Goal: Task Accomplishment & Management: Use online tool/utility

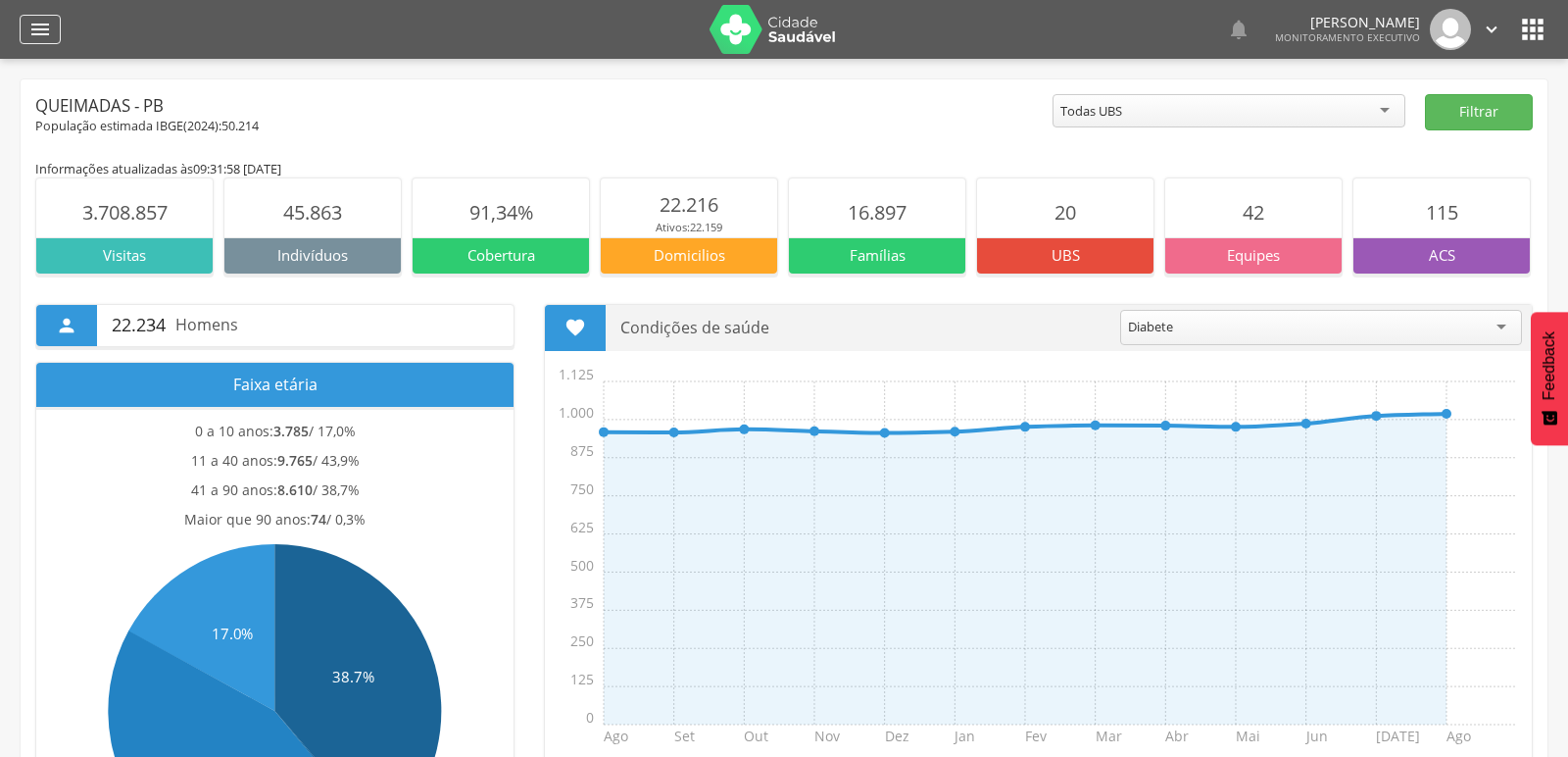
click at [37, 18] on icon "" at bounding box center [41, 30] width 24 height 24
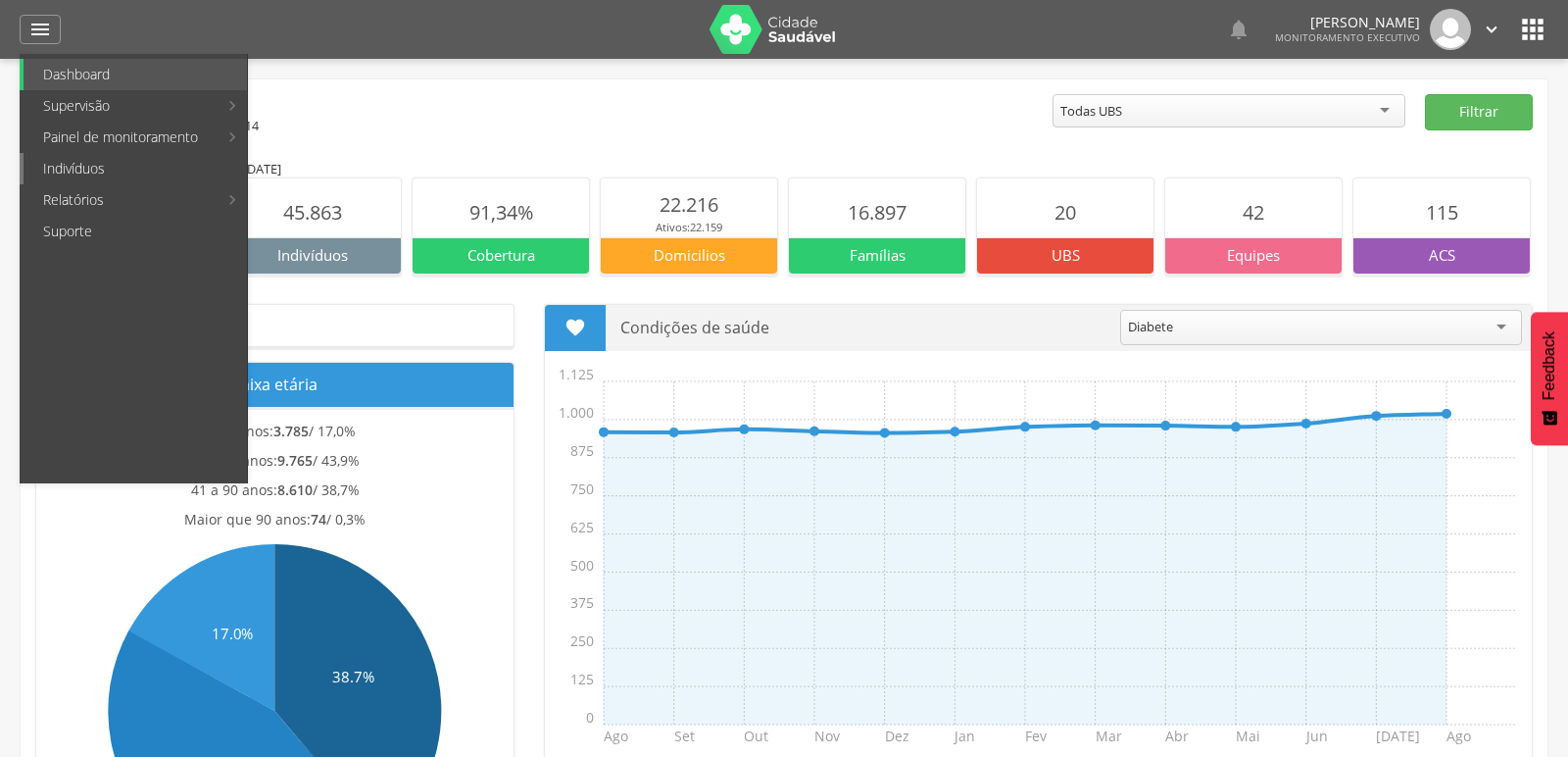
click at [65, 173] on link "Indivíduos" at bounding box center [135, 169] width 223 height 32
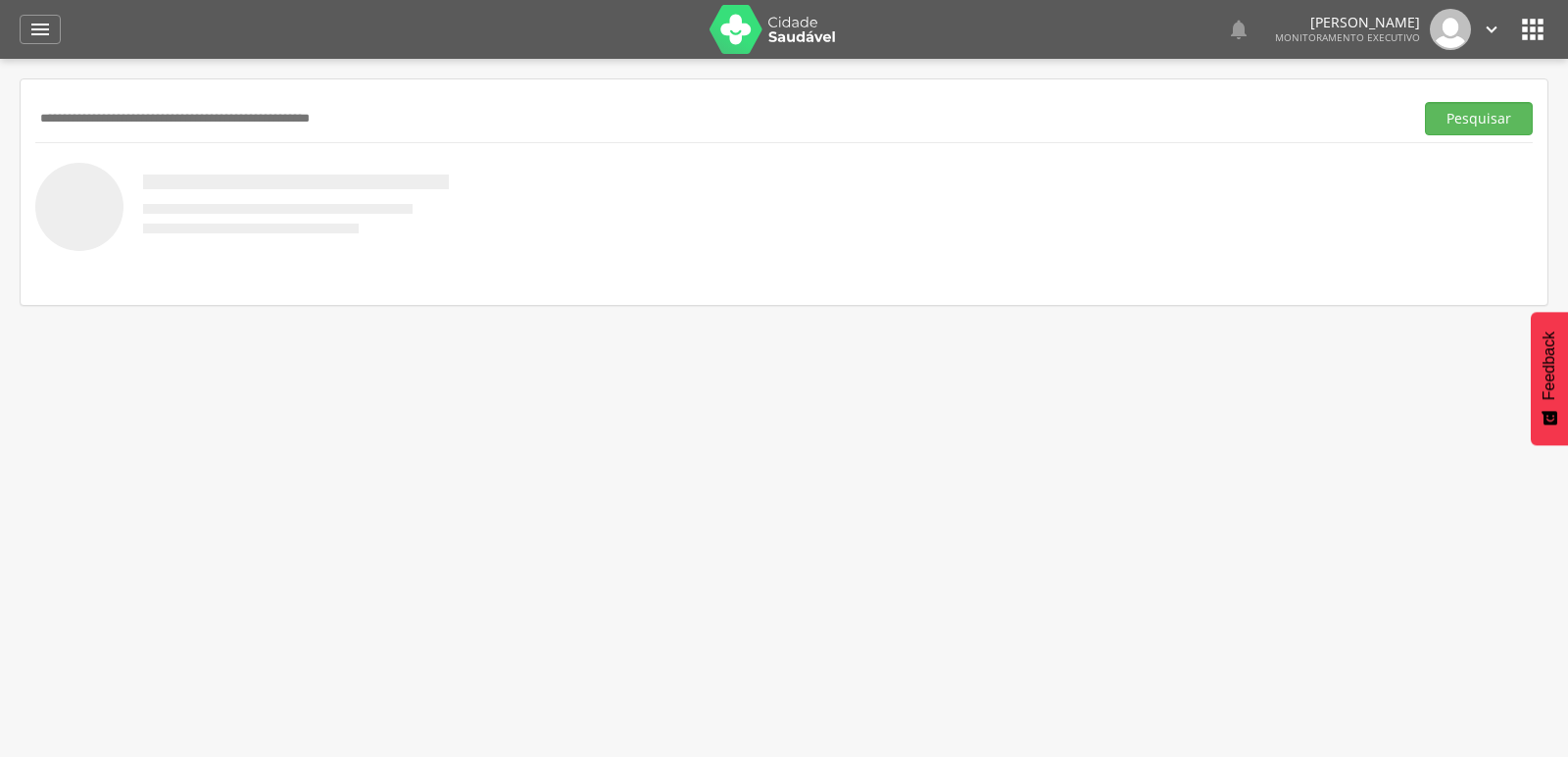
paste input "**********"
type input "**********"
click at [1425, 102] on button "Pesquisar" at bounding box center [1479, 119] width 108 height 34
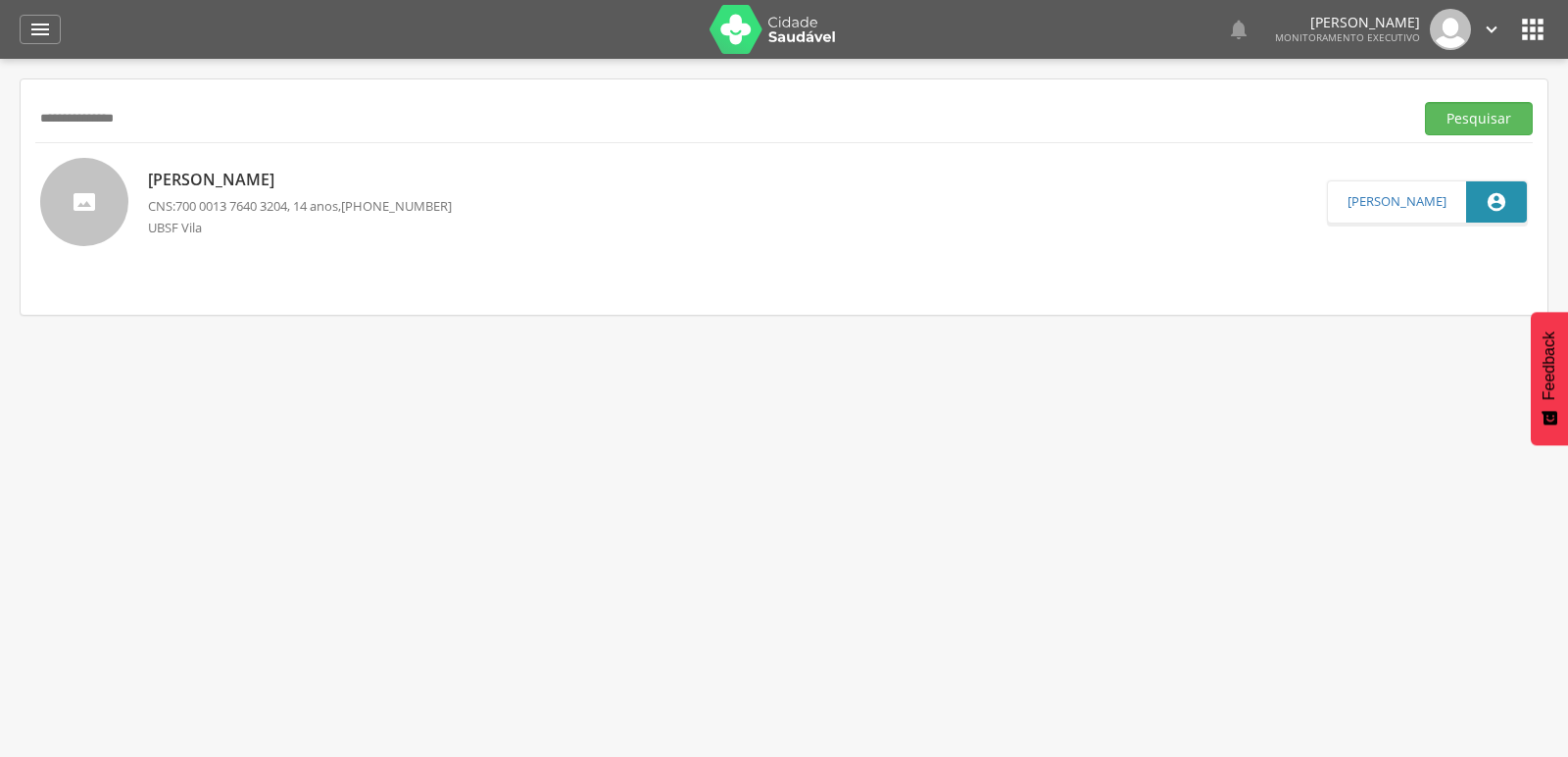
click at [192, 185] on p "[PERSON_NAME]" at bounding box center [300, 180] width 304 height 23
type input "**********"
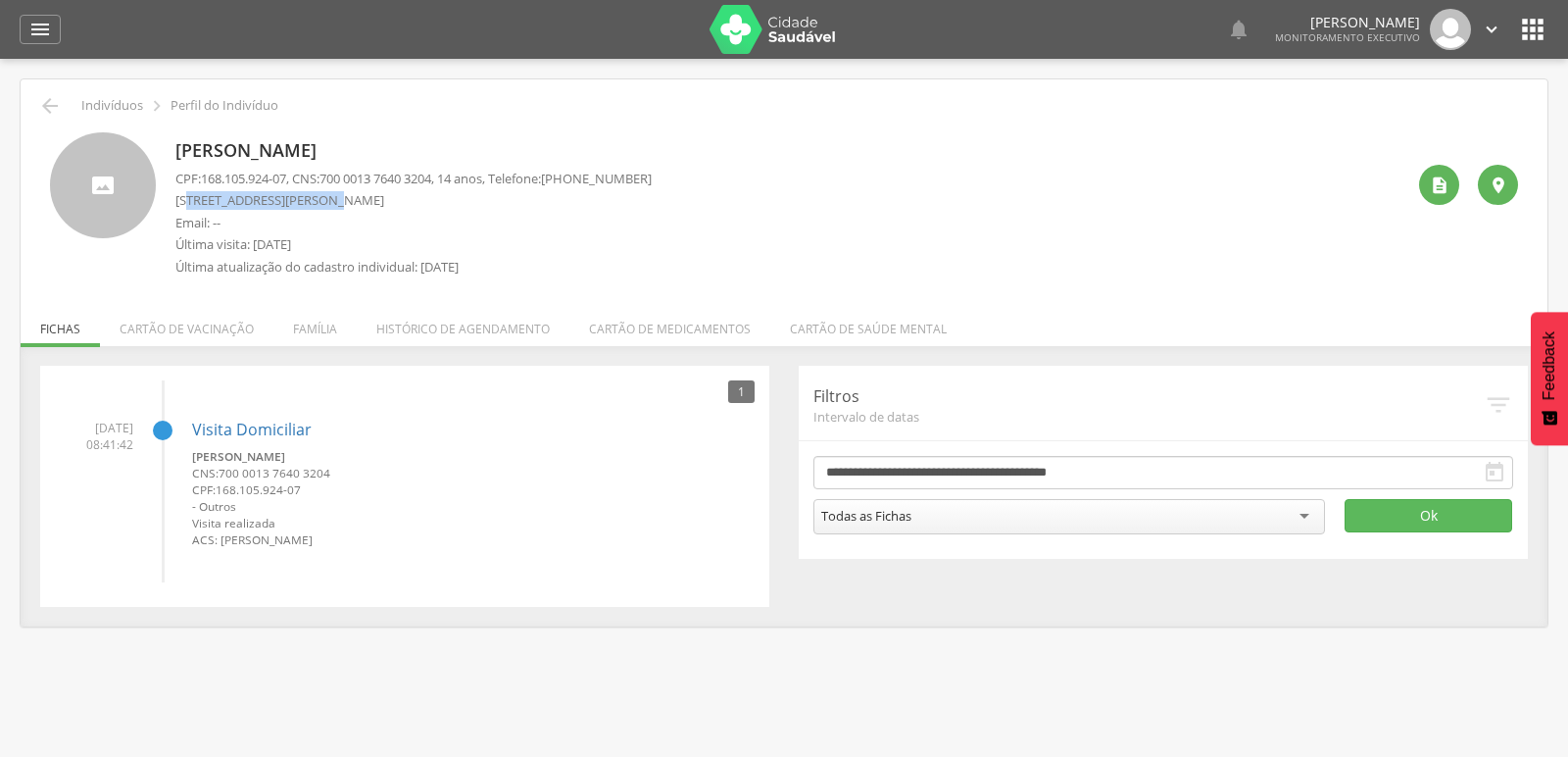
drag, startPoint x: 193, startPoint y: 204, endPoint x: 320, endPoint y: 205, distance: 127.0
click at [320, 205] on p "[STREET_ADDRESS][PERSON_NAME]" at bounding box center [414, 200] width 477 height 19
copy p "a [PERSON_NAME]"
click at [34, 24] on icon "" at bounding box center [41, 30] width 24 height 24
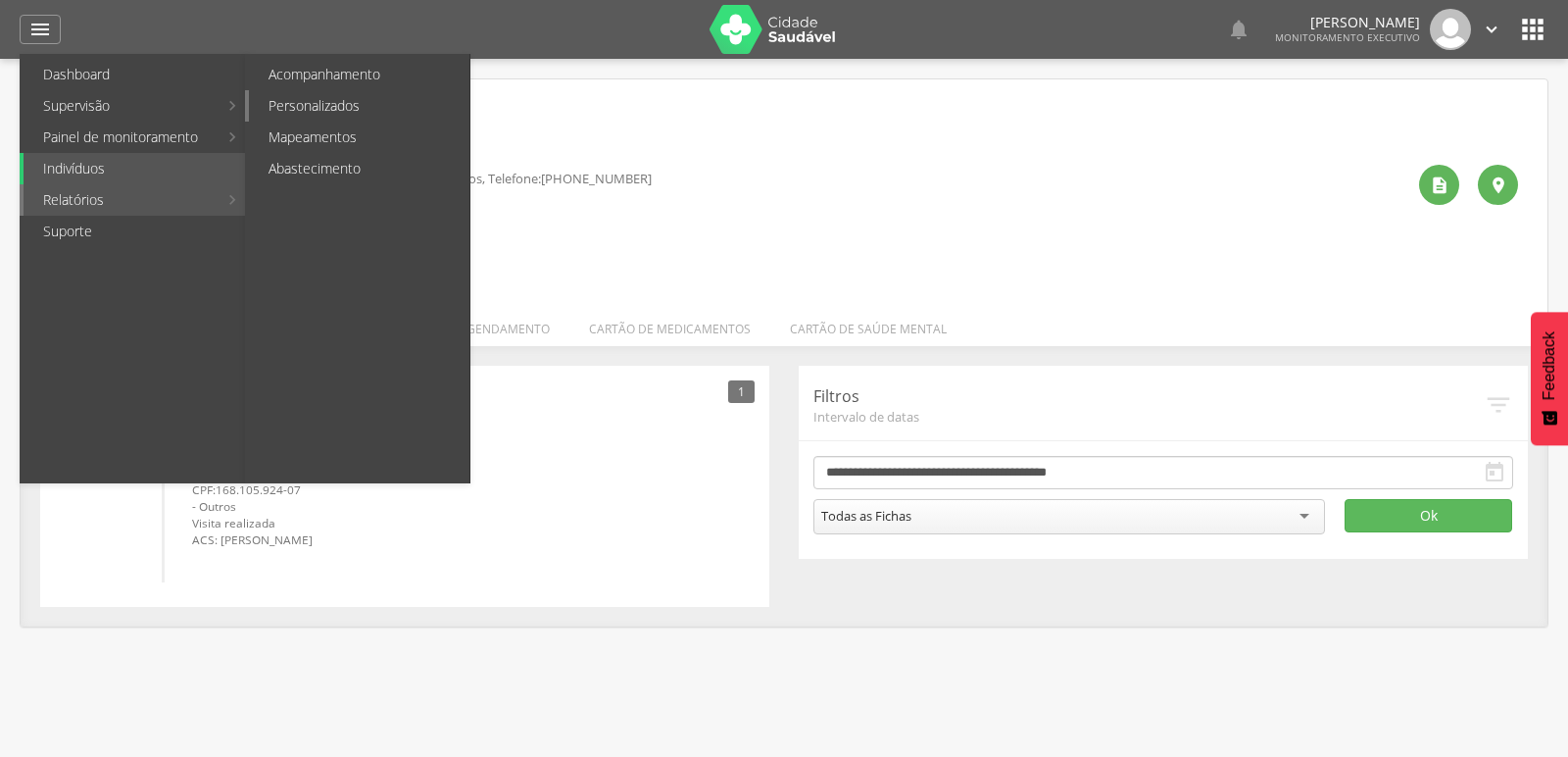
click at [277, 116] on link "Personalizados" at bounding box center [359, 106] width 220 height 32
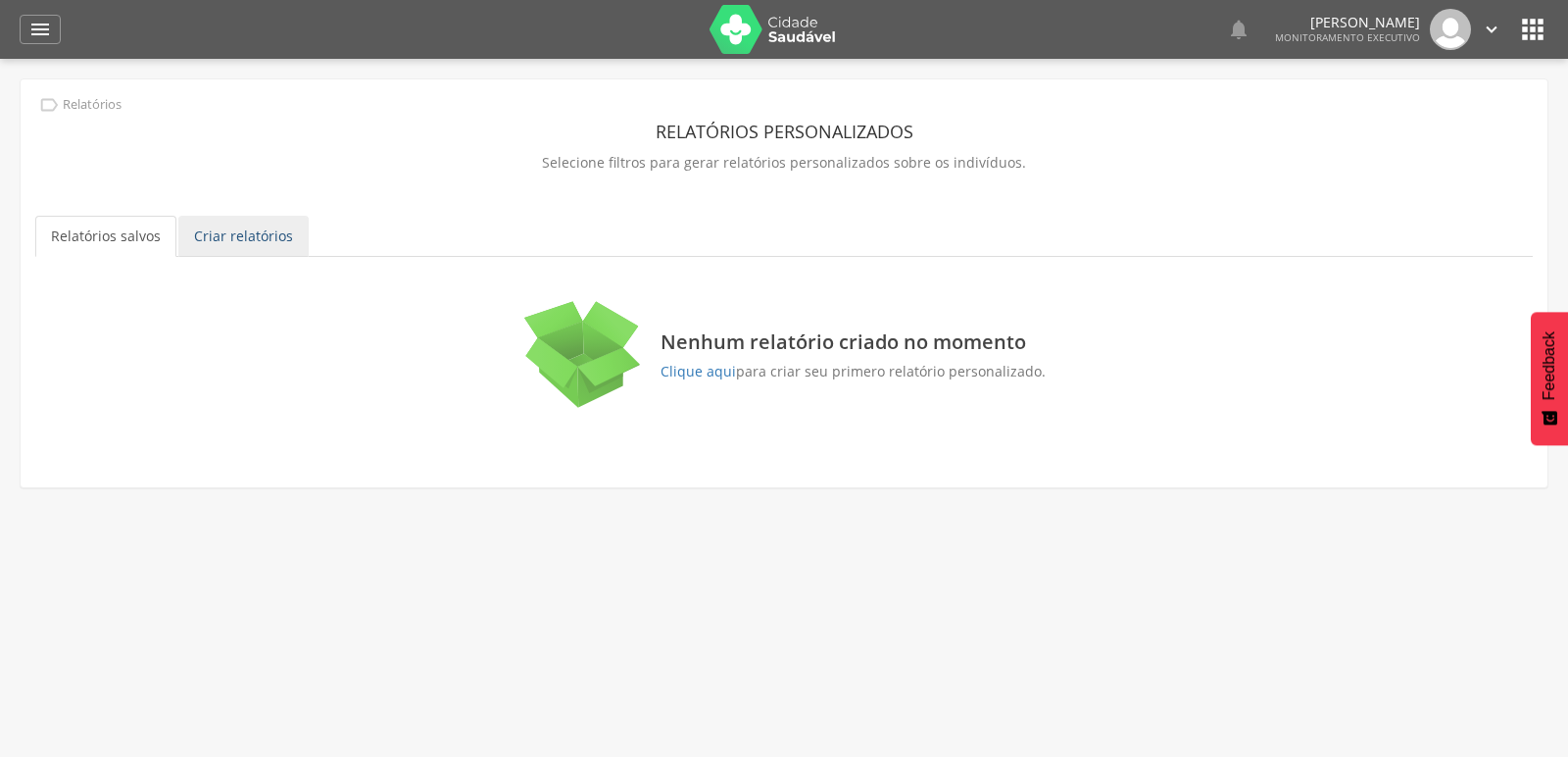
click at [248, 240] on link "Criar relatórios" at bounding box center [243, 235] width 130 height 41
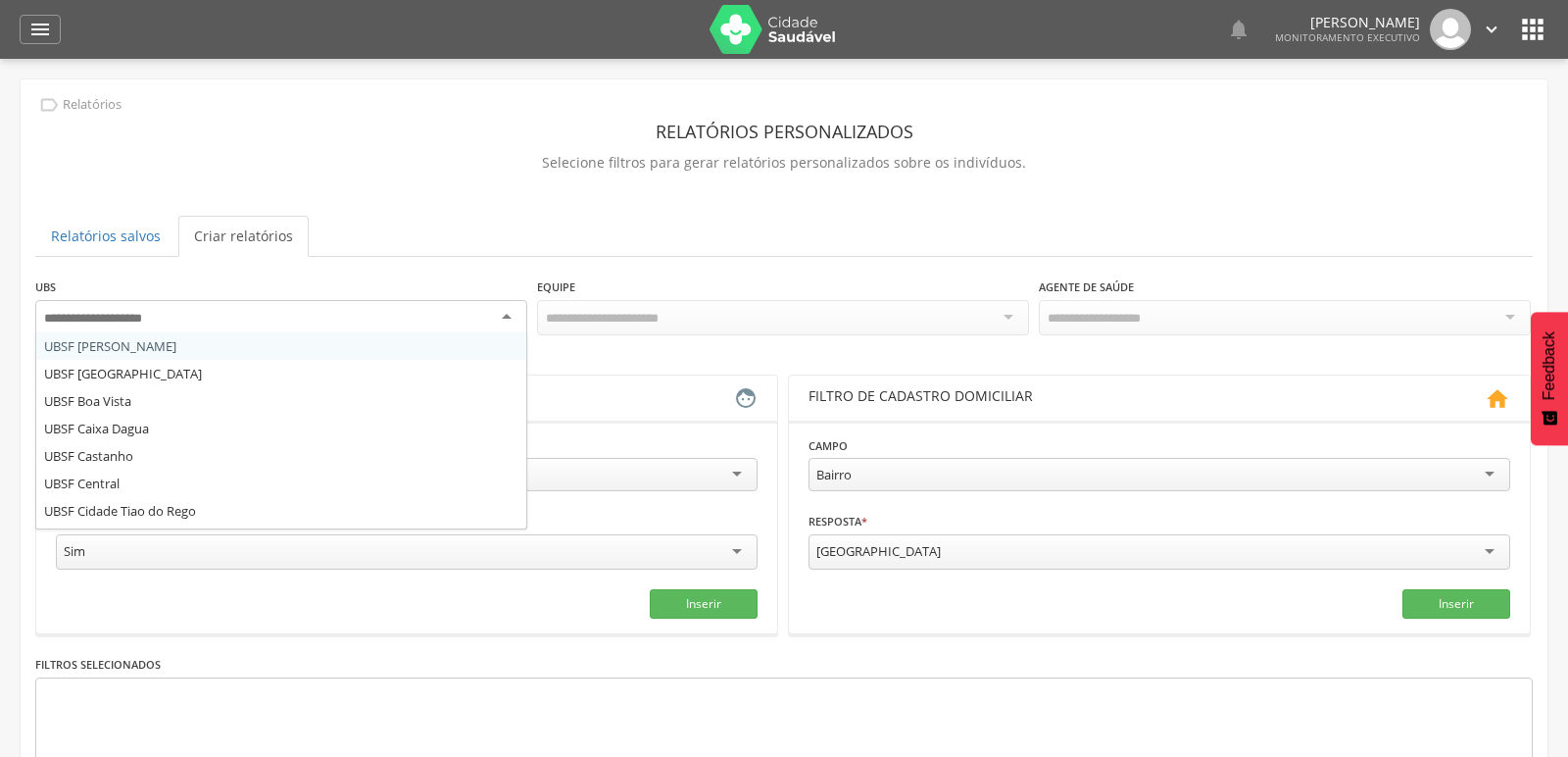
click at [504, 318] on div at bounding box center [282, 318] width 493 height 36
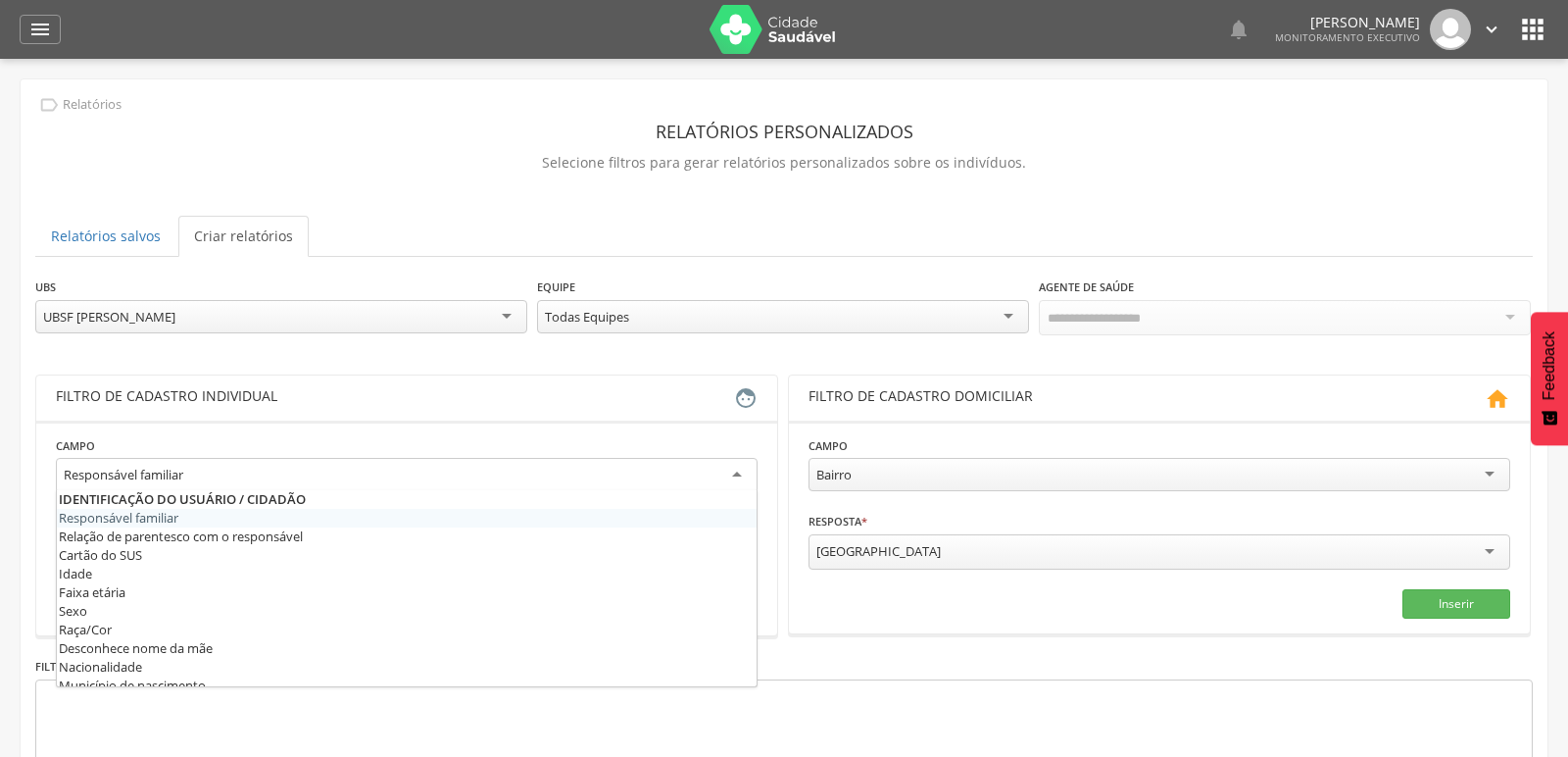
click at [288, 477] on div "Responsável familiar" at bounding box center [406, 476] width 702 height 36
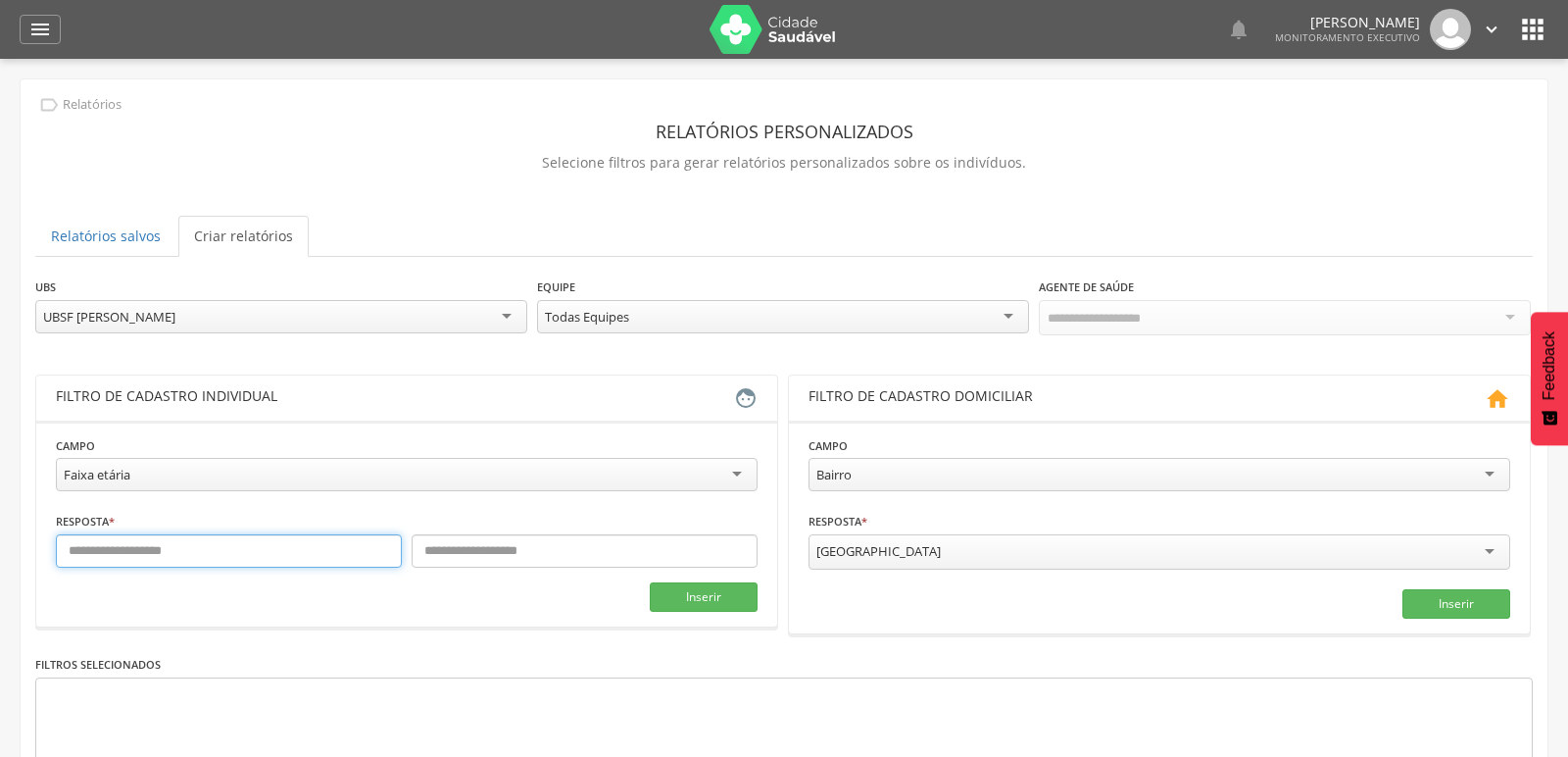
click at [211, 534] on input "text" at bounding box center [228, 551] width 346 height 34
type input "*"
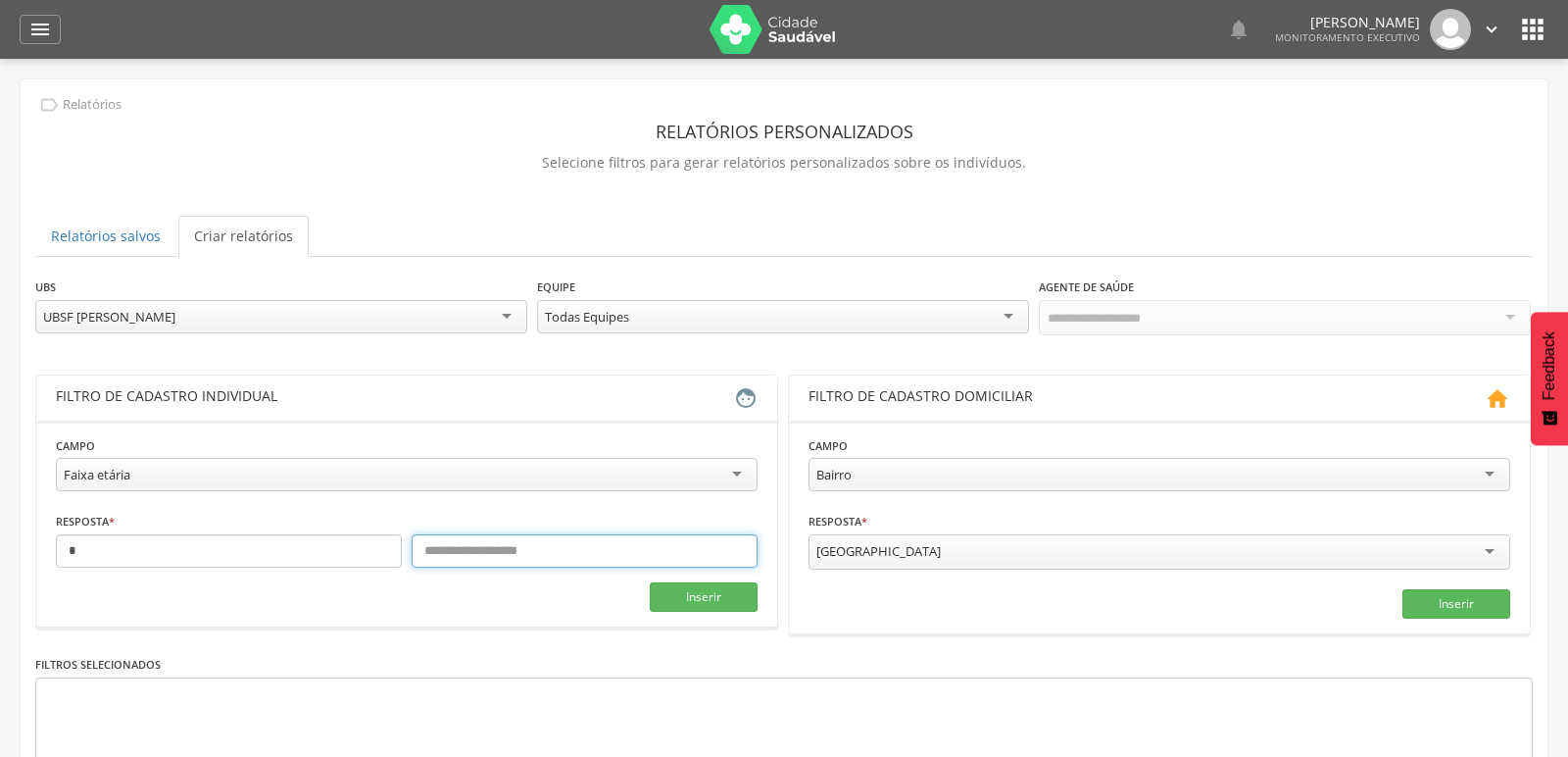
click at [447, 551] on input "text" at bounding box center [585, 551] width 346 height 34
type input "*"
click at [738, 588] on button "Inserir" at bounding box center [703, 597] width 108 height 30
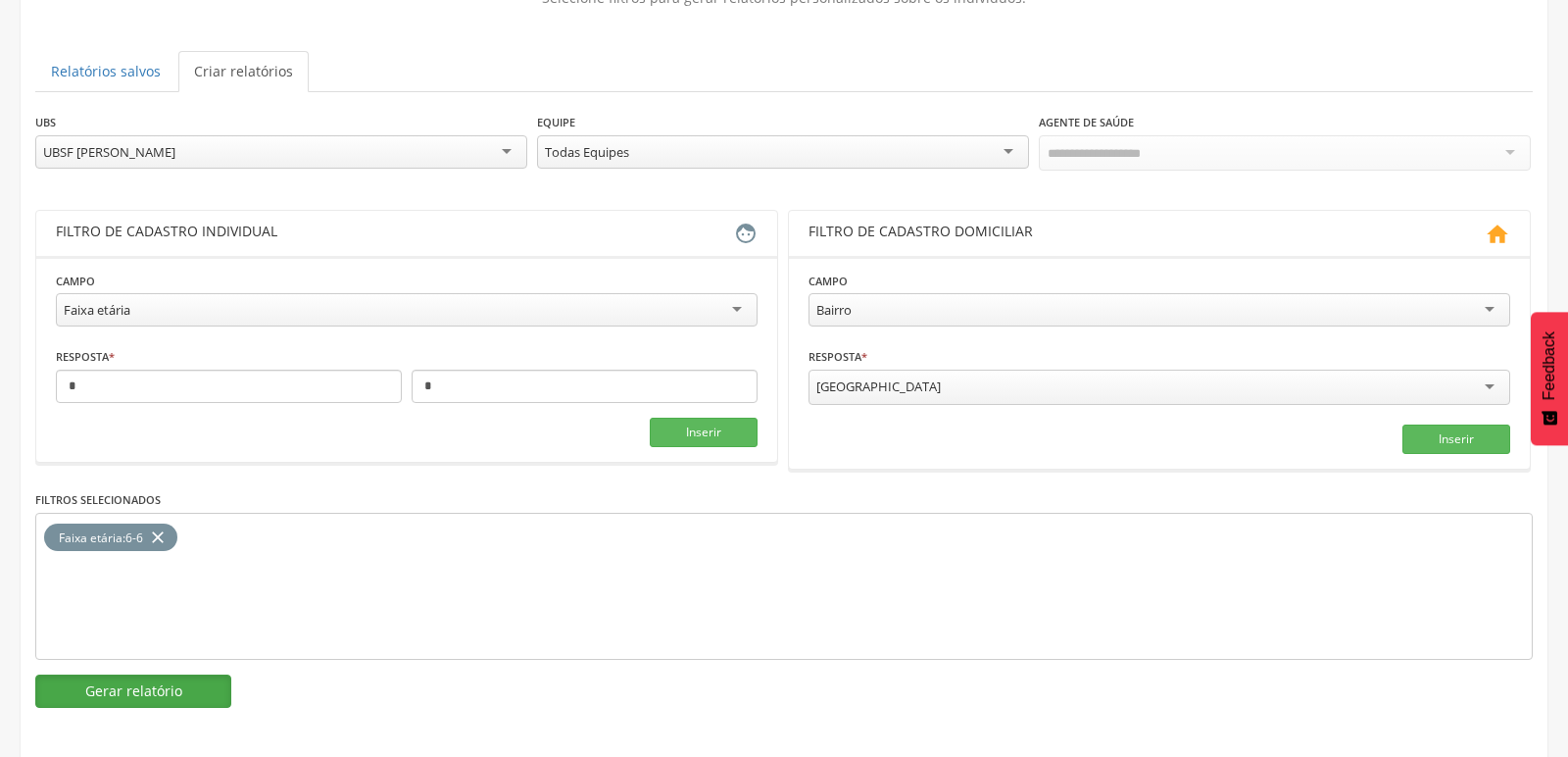
click at [165, 682] on button "Gerar relatório" at bounding box center [133, 691] width 196 height 34
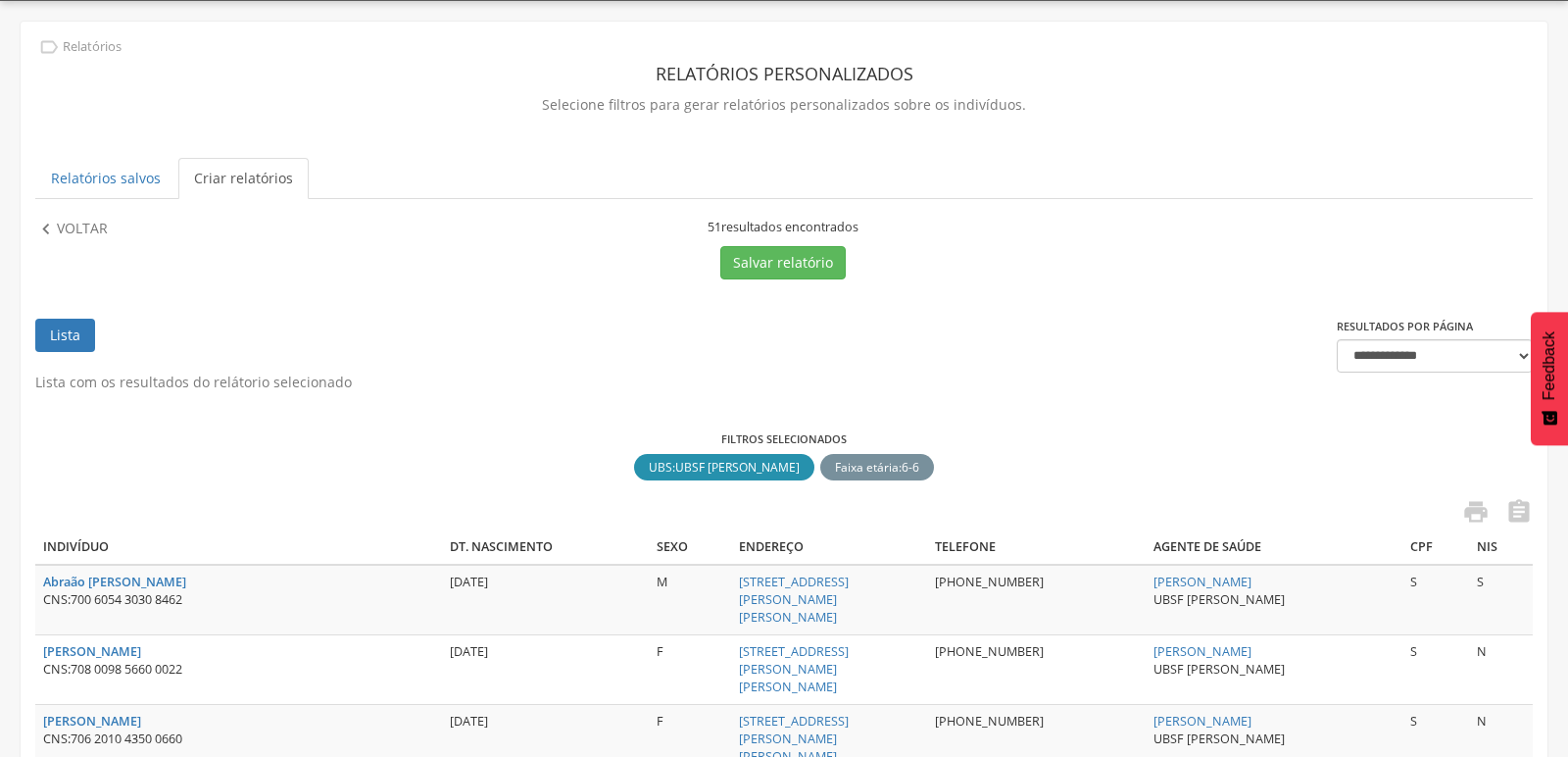
scroll to position [165, 0]
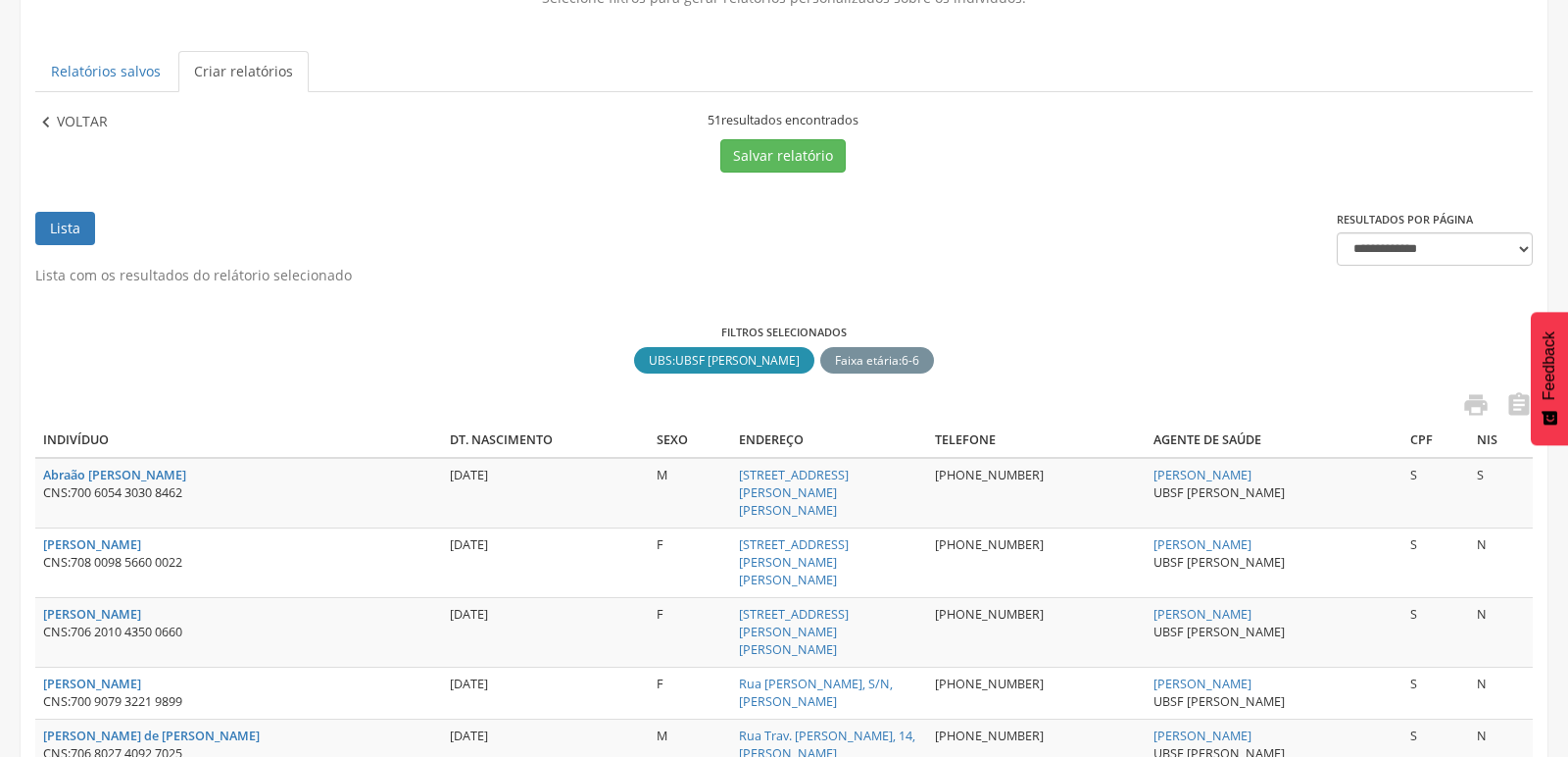
click at [55, 131] on icon "" at bounding box center [47, 123] width 22 height 22
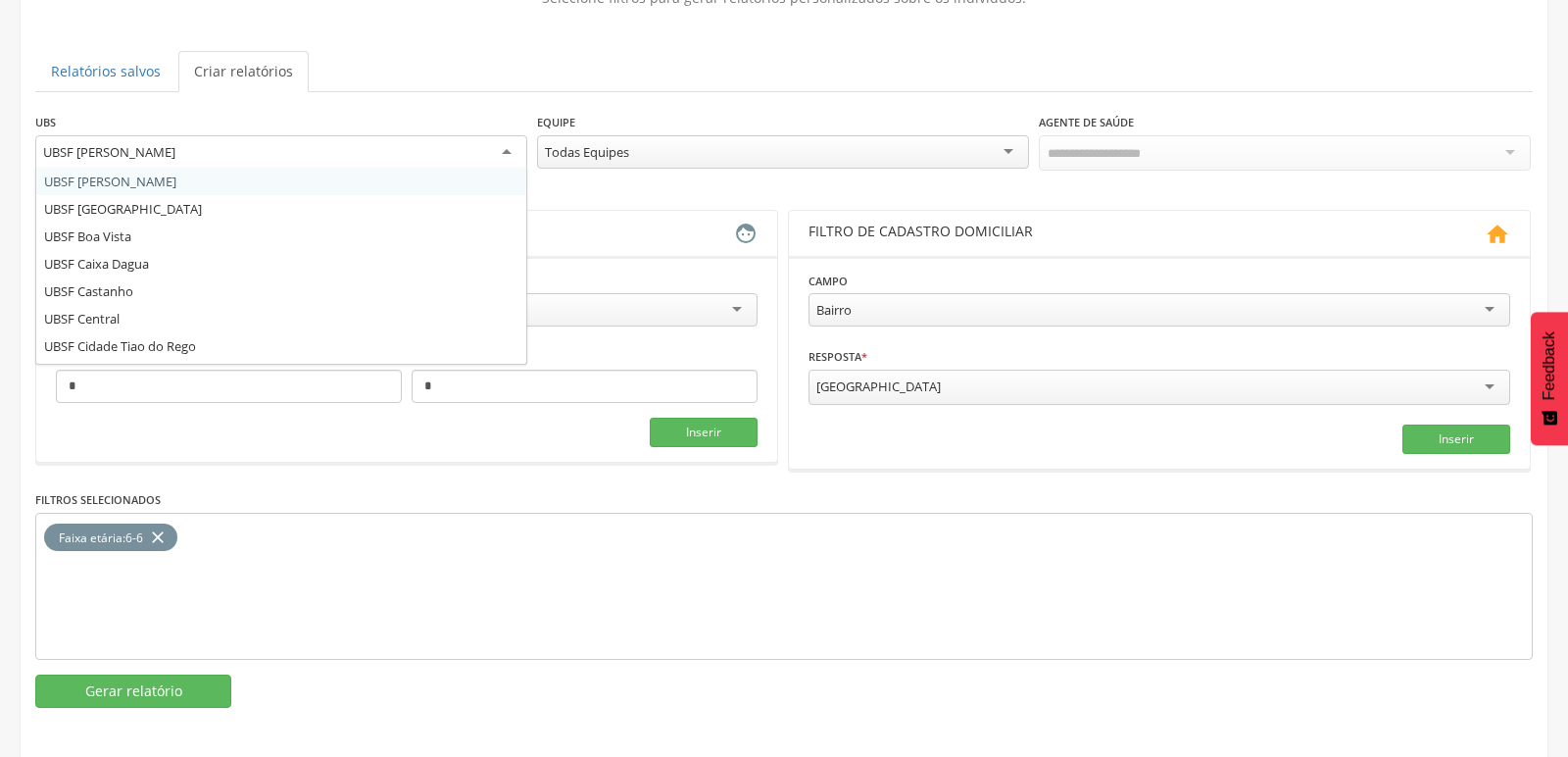
click at [335, 154] on div "UBSF [PERSON_NAME]" at bounding box center [282, 153] width 493 height 36
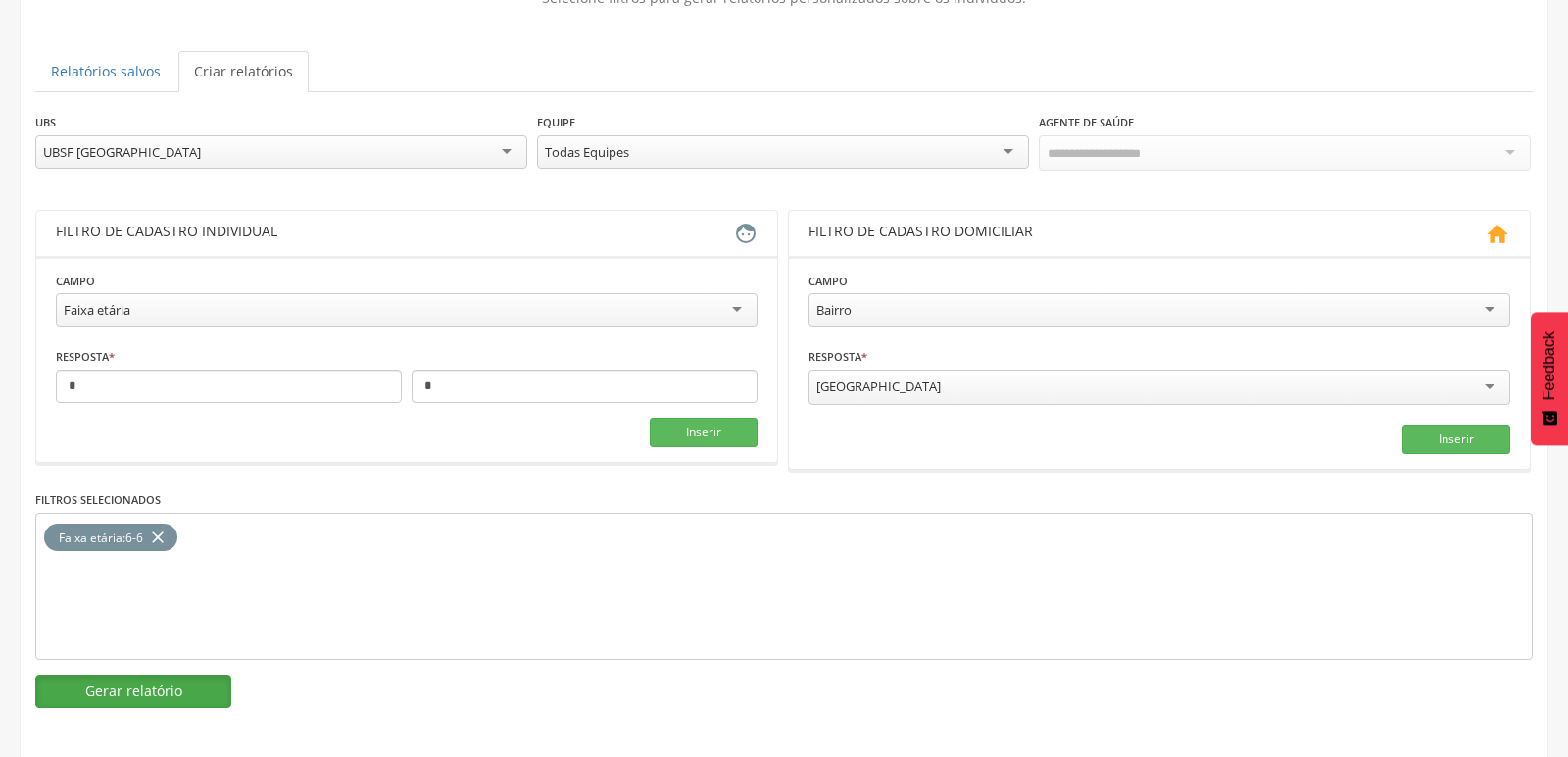
click at [145, 682] on button "Gerar relatório" at bounding box center [133, 691] width 196 height 34
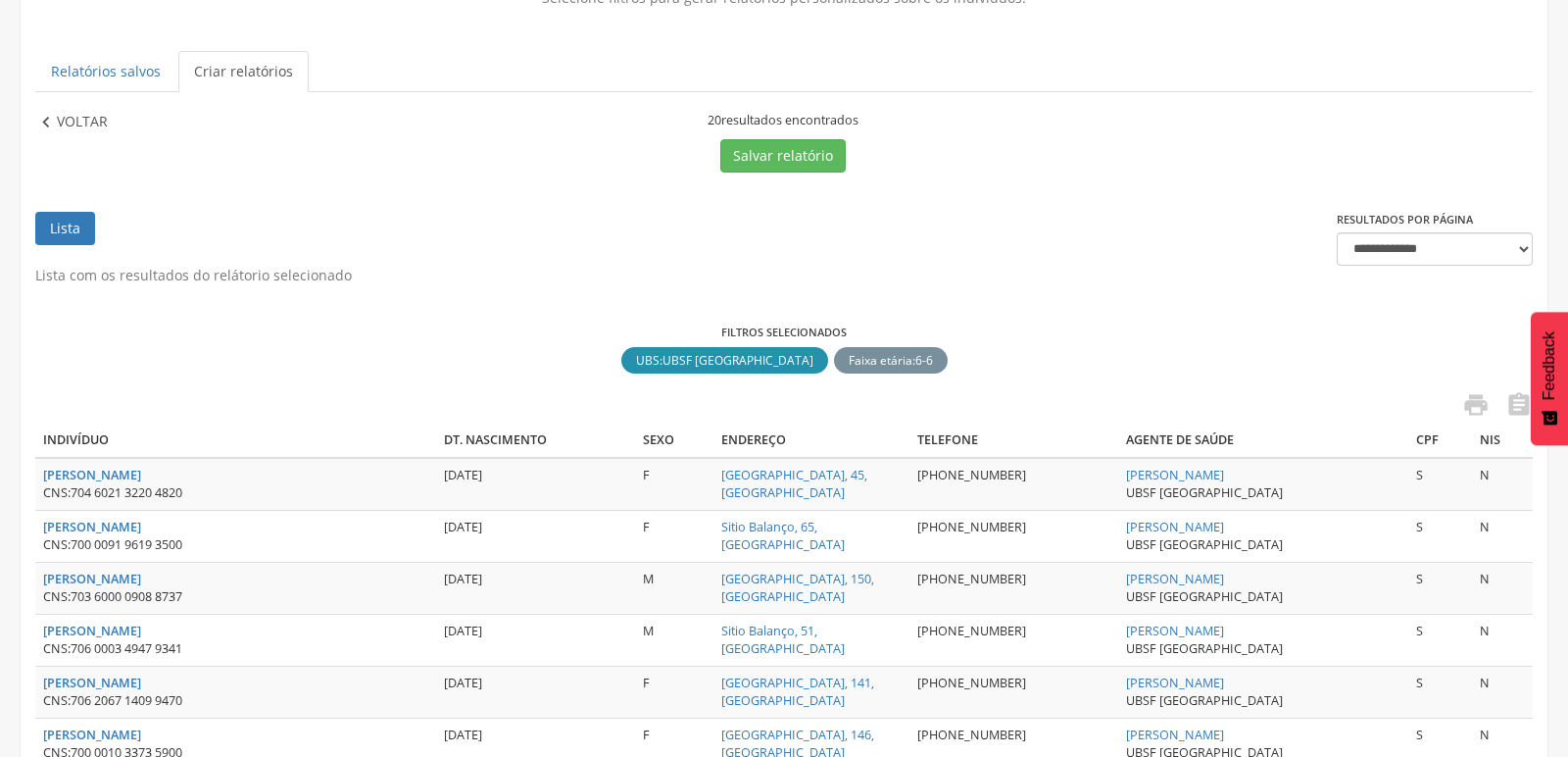
click at [93, 112] on p "Voltar" at bounding box center [81, 123] width 51 height 22
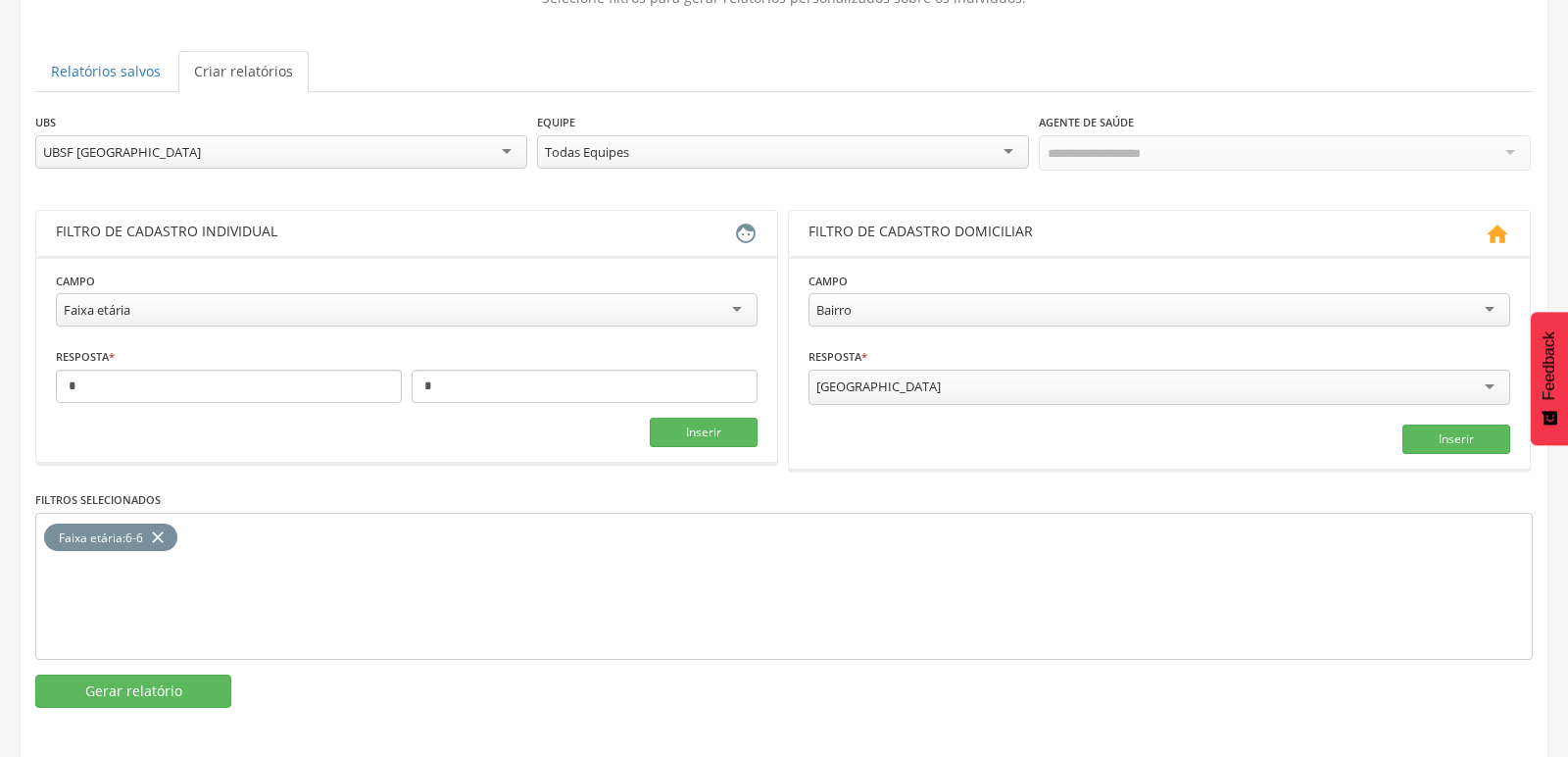
click at [174, 160] on div "UBSF [GEOGRAPHIC_DATA]" at bounding box center [282, 152] width 493 height 34
click at [132, 693] on button "Gerar relatório" at bounding box center [133, 691] width 196 height 34
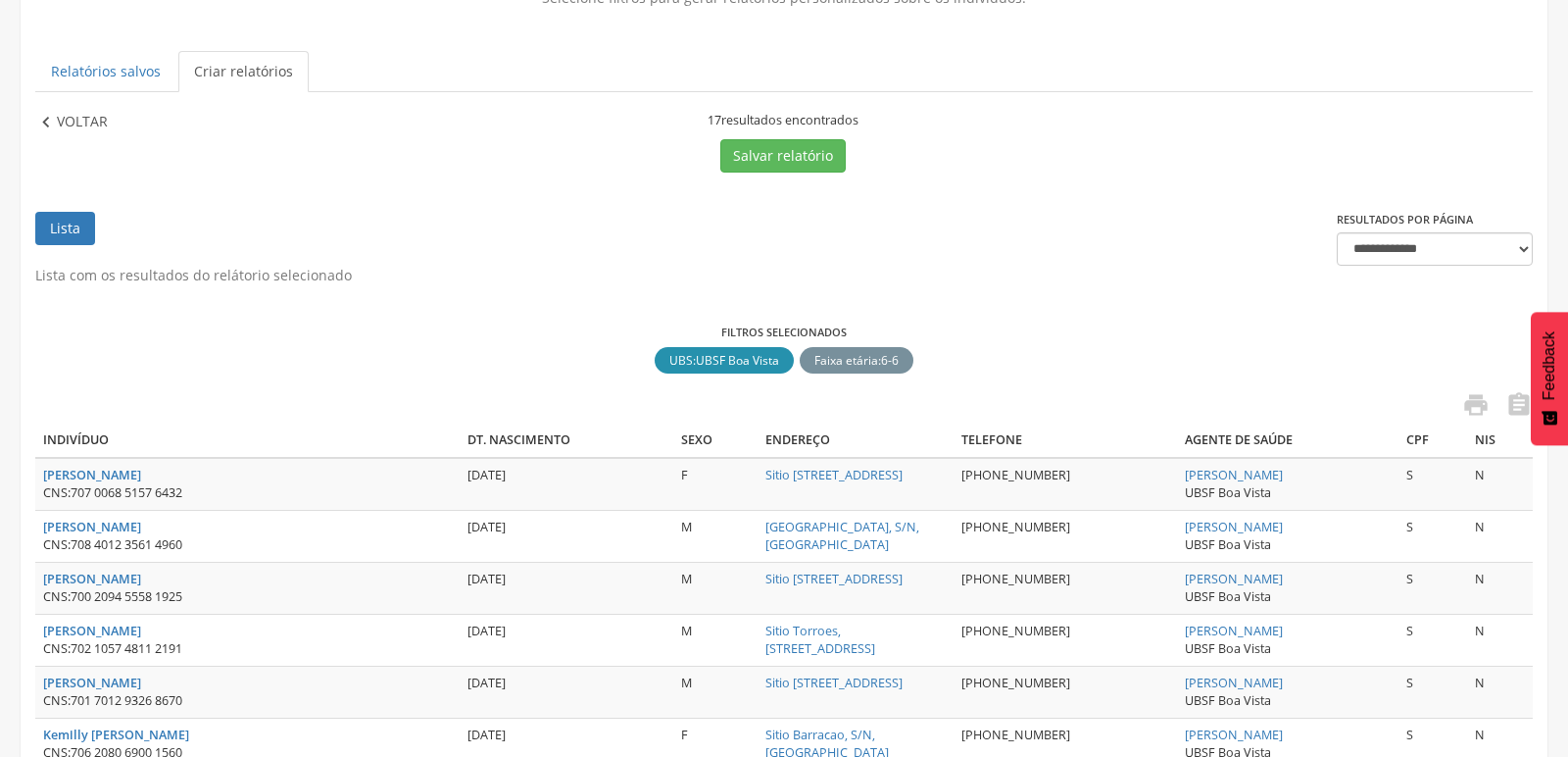
click at [44, 119] on icon "" at bounding box center [47, 123] width 22 height 22
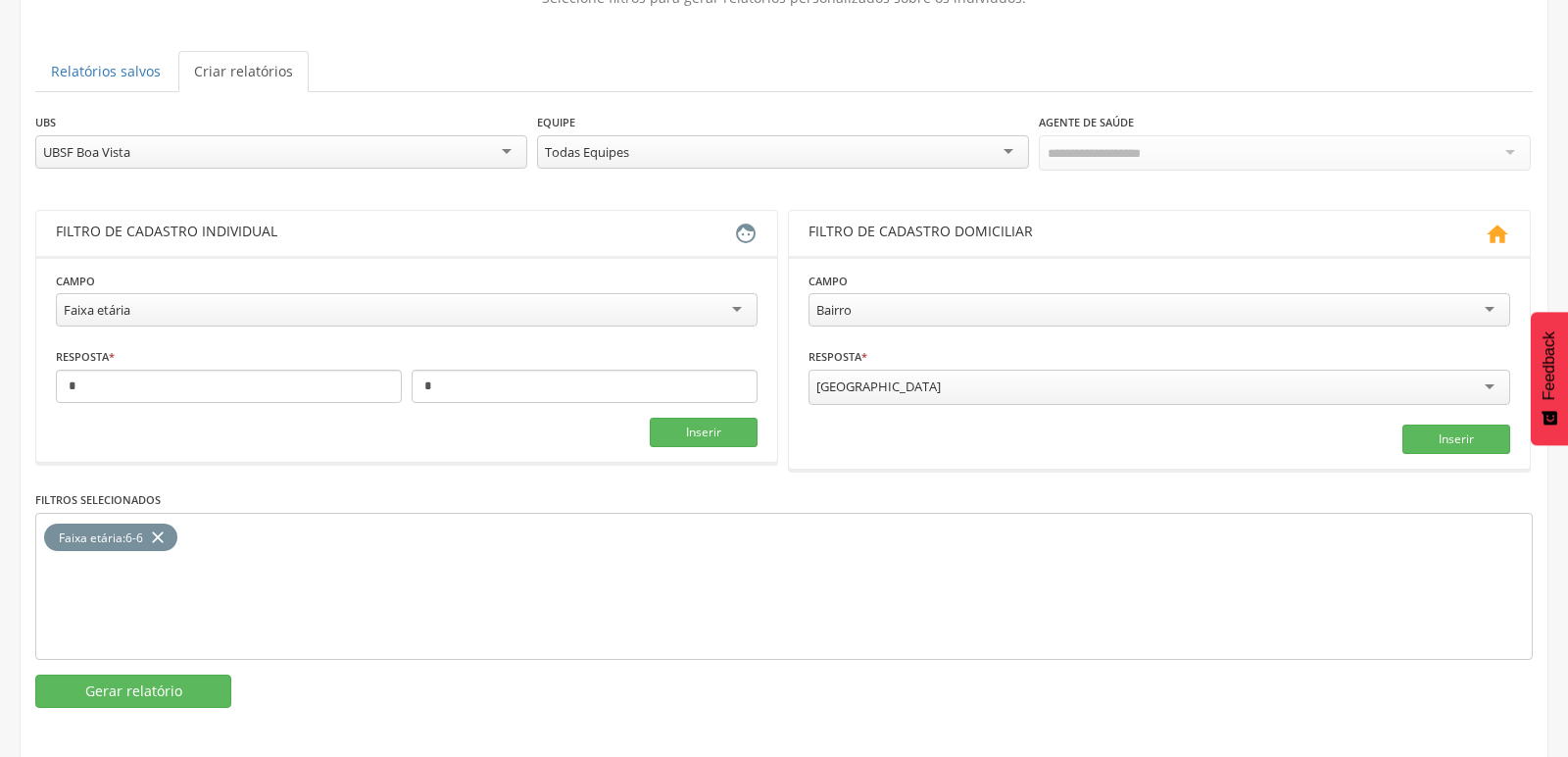
click at [155, 158] on div "UBSF Boa Vista" at bounding box center [282, 152] width 493 height 34
click at [100, 683] on button "Gerar relatório" at bounding box center [133, 691] width 196 height 34
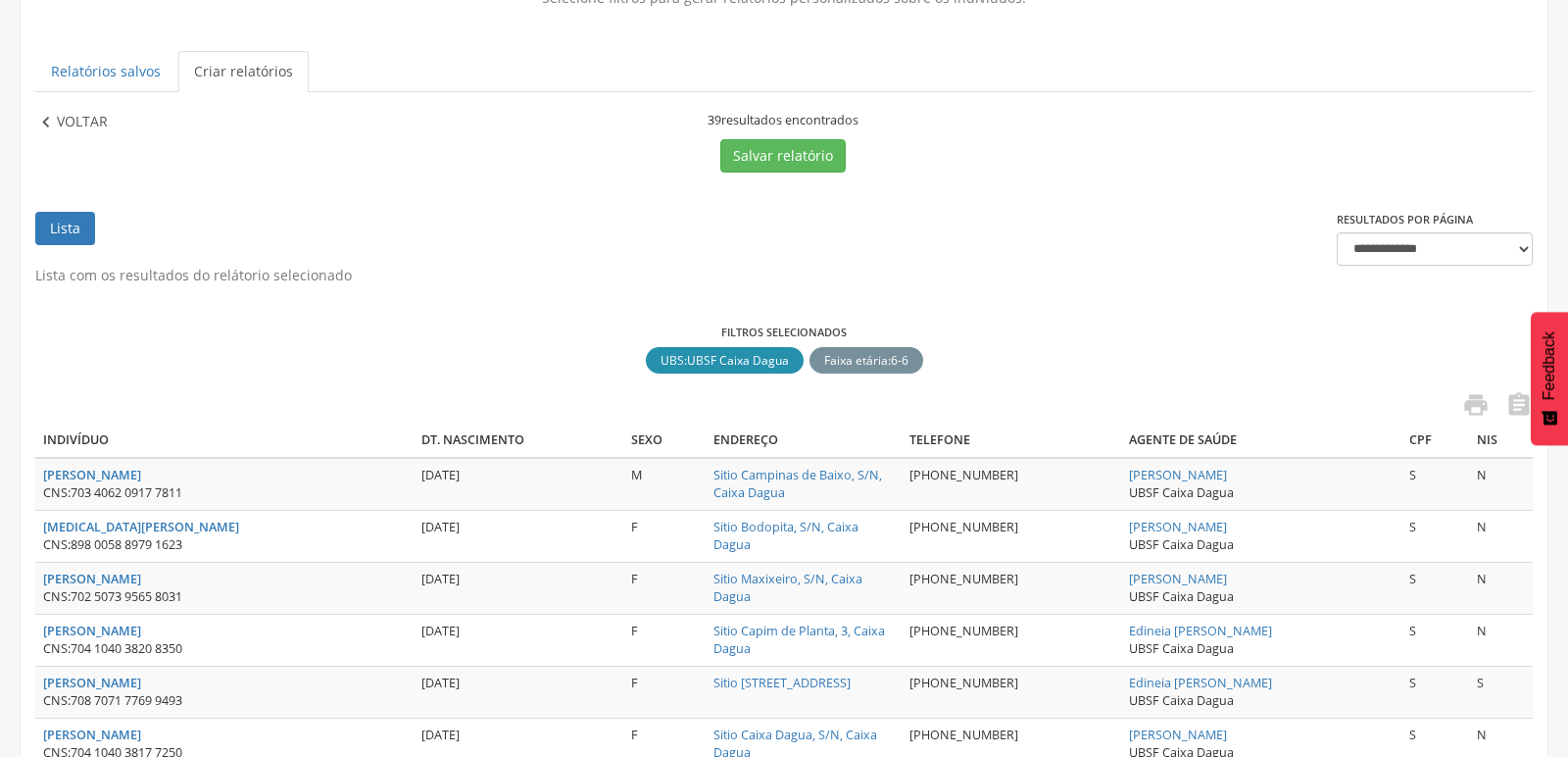
click at [67, 114] on p "Voltar" at bounding box center [81, 123] width 51 height 22
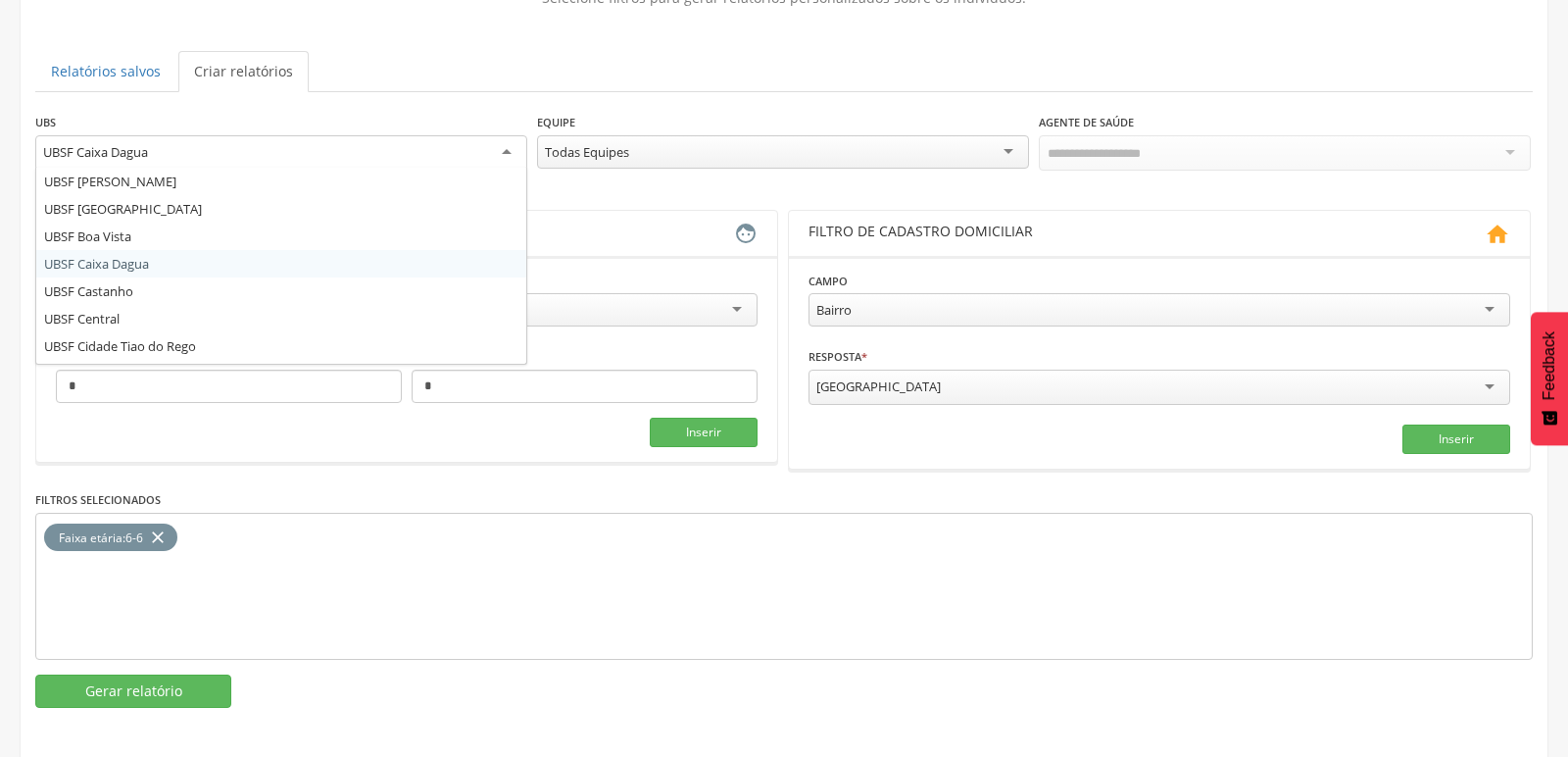
click at [148, 157] on div "UBSF Caixa Dagua" at bounding box center [95, 152] width 105 height 18
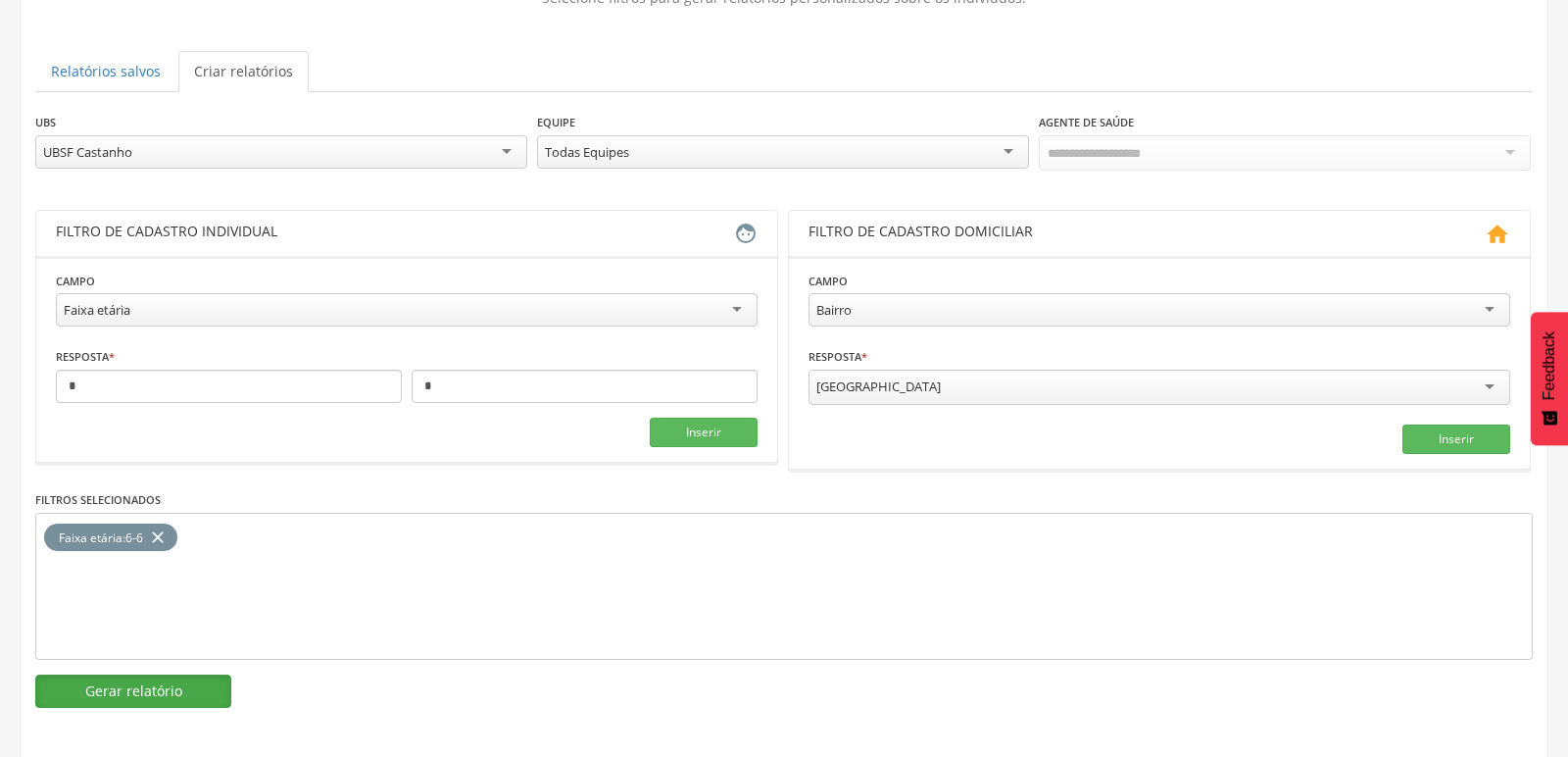
click at [95, 689] on button "Gerar relatório" at bounding box center [133, 691] width 196 height 34
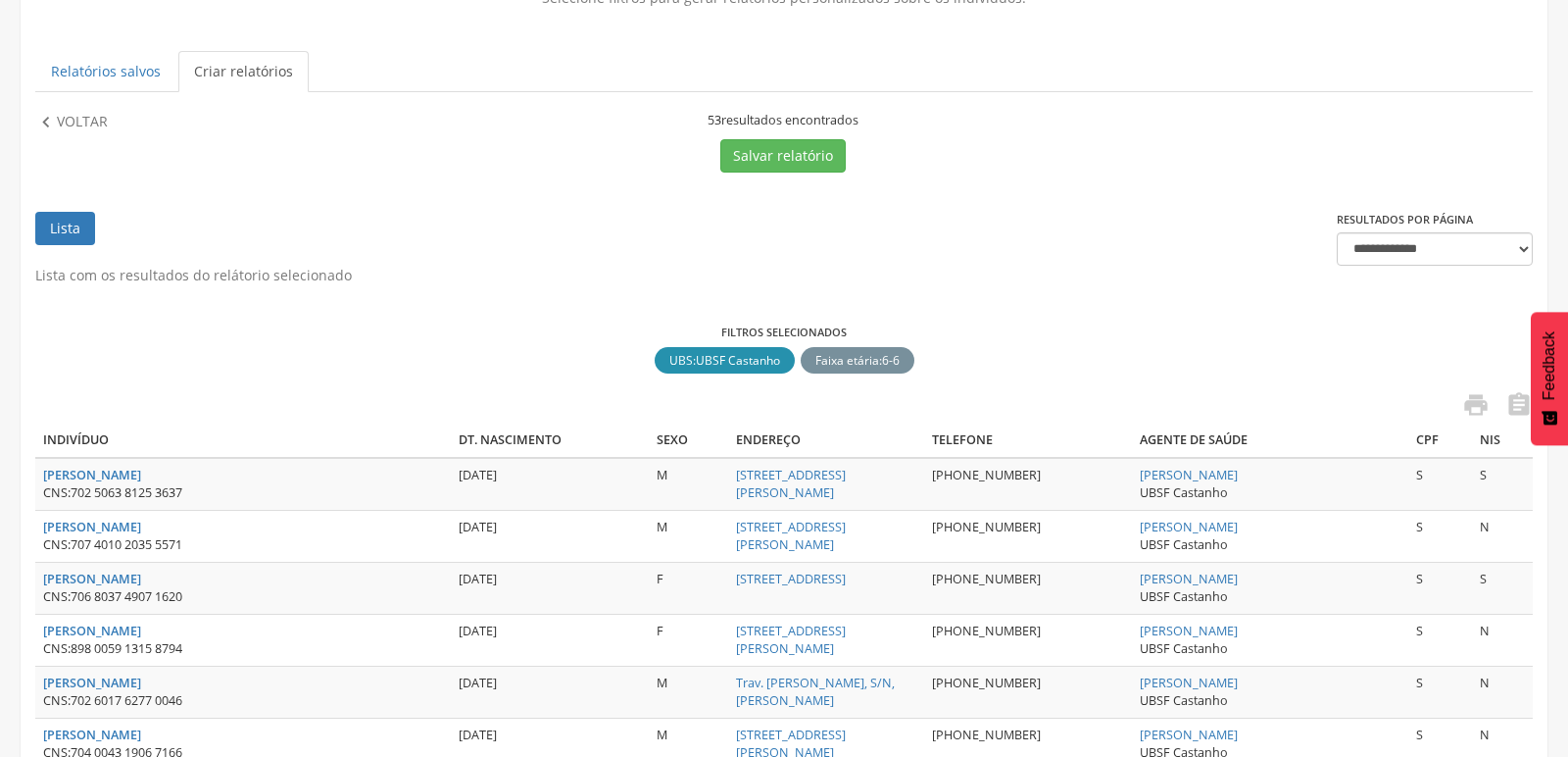
click at [62, 127] on p "Voltar" at bounding box center [81, 123] width 51 height 22
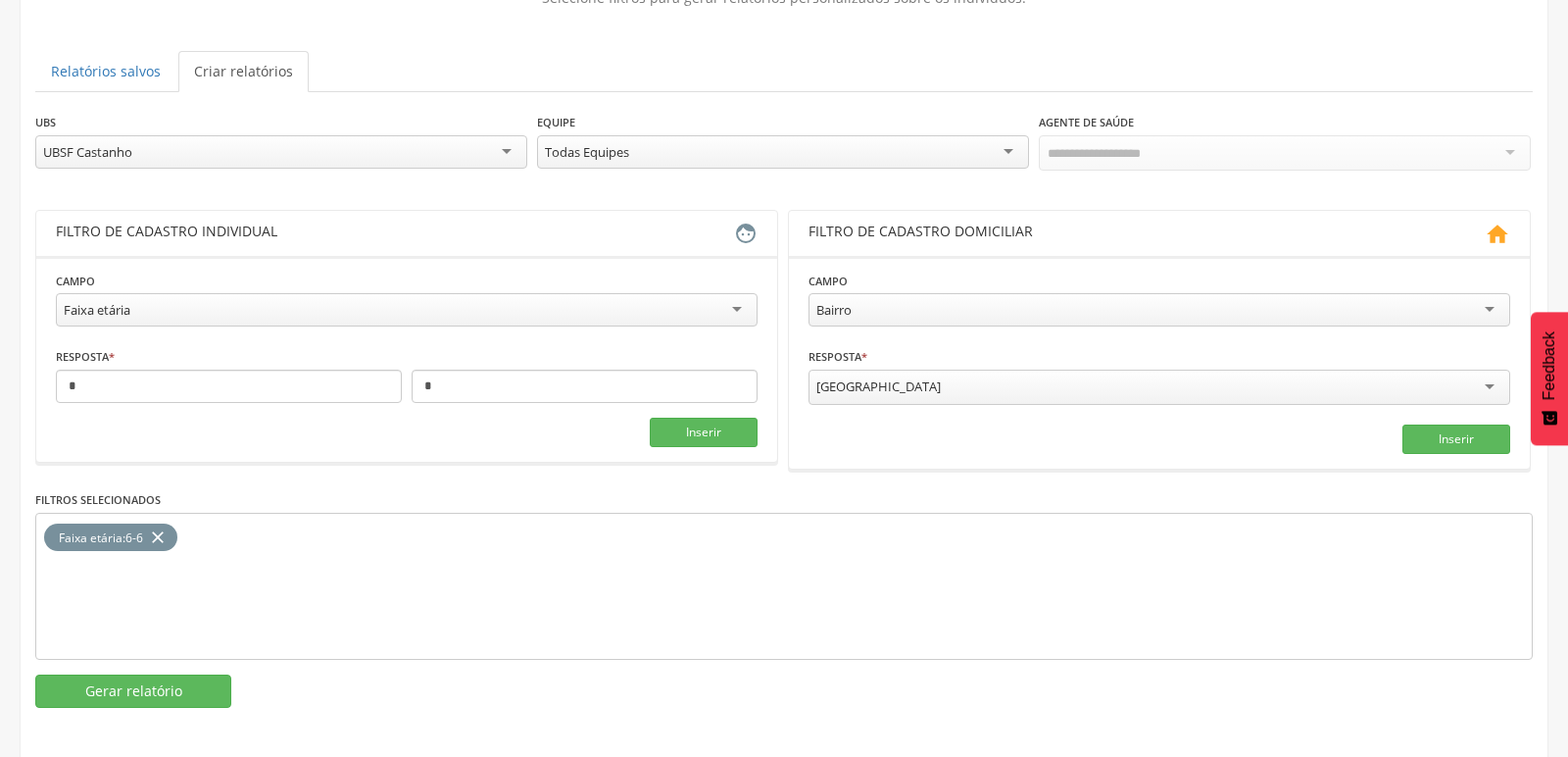
click at [157, 144] on div "UBSF Castanho" at bounding box center [282, 152] width 493 height 34
click at [154, 681] on button "Gerar relatório" at bounding box center [133, 691] width 196 height 34
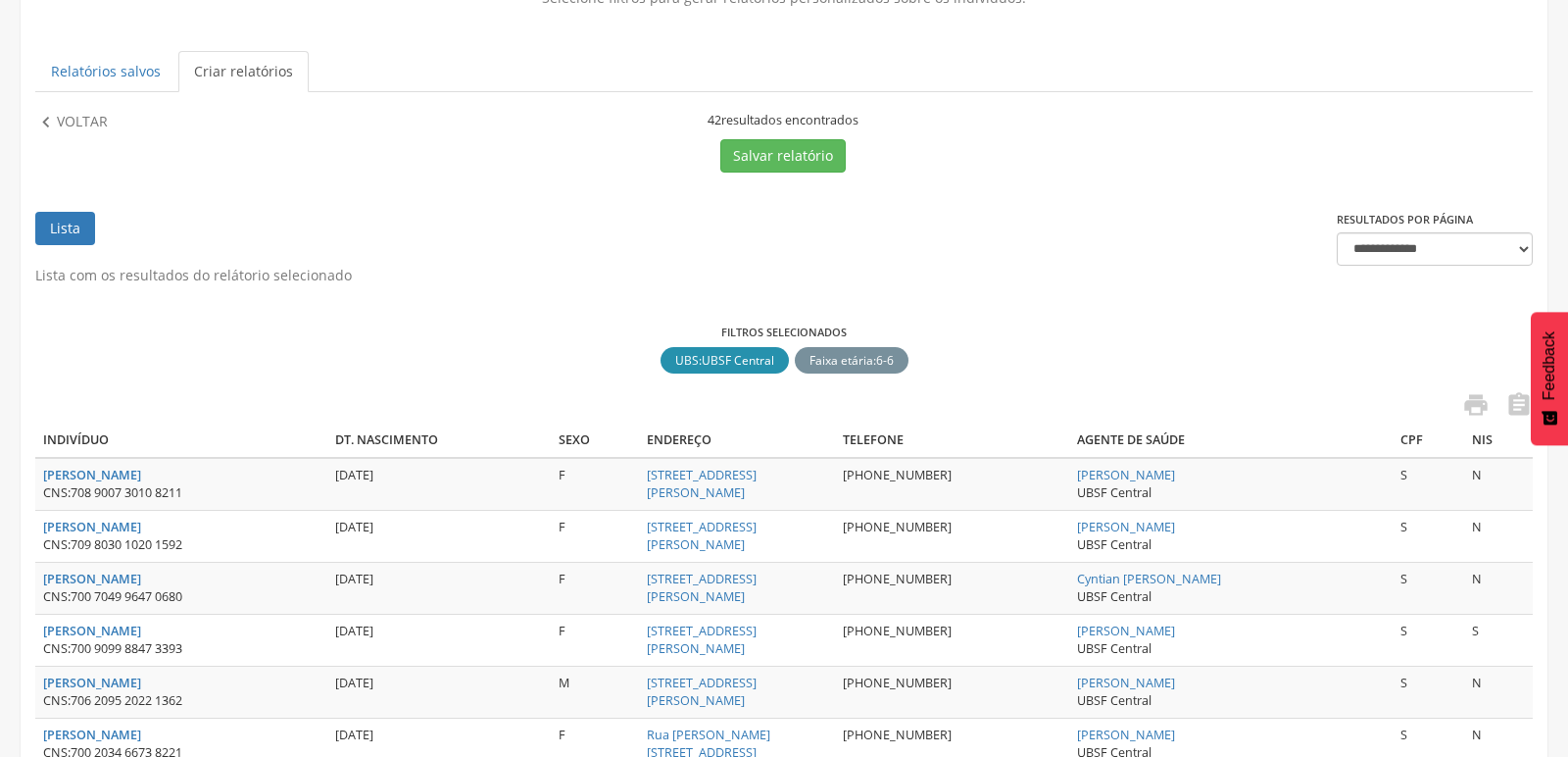
click at [78, 132] on div " Voltar" at bounding box center [218, 142] width 366 height 61
click at [71, 114] on p "Voltar" at bounding box center [81, 123] width 51 height 22
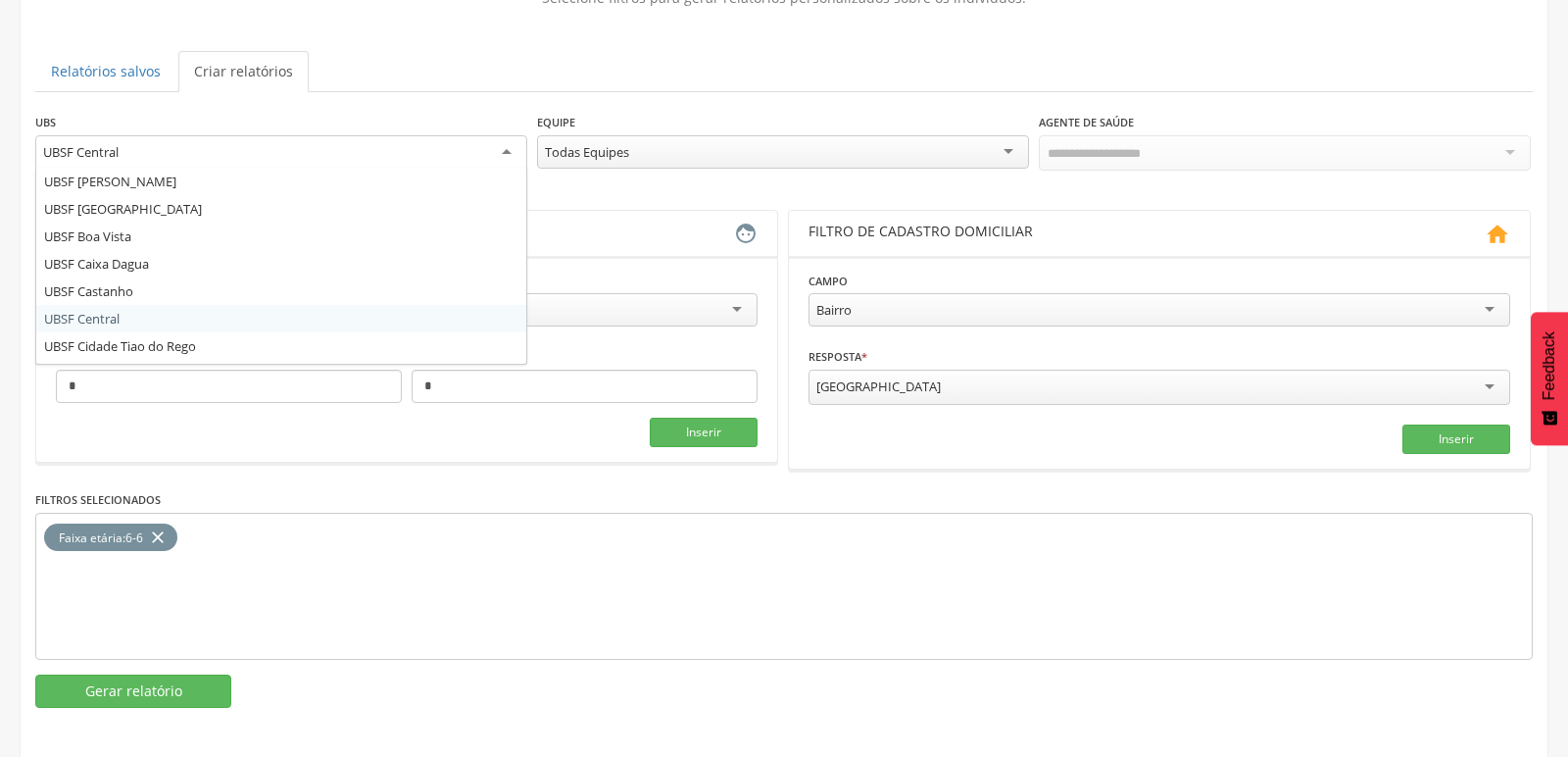
click at [153, 144] on div "UBSF Central" at bounding box center [282, 153] width 493 height 36
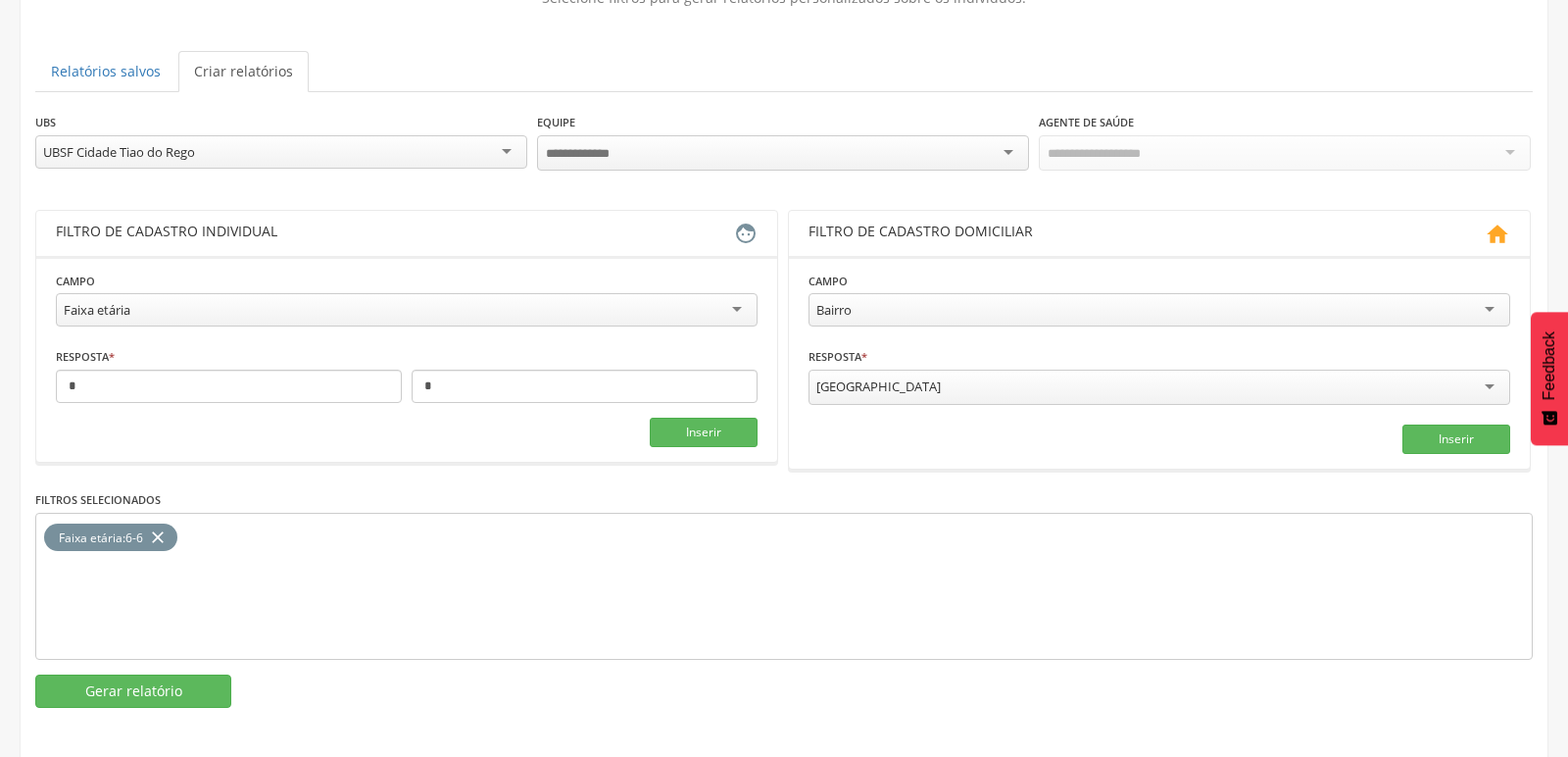
scroll to position [0, 0]
click at [128, 692] on button "Gerar relatório" at bounding box center [133, 691] width 196 height 34
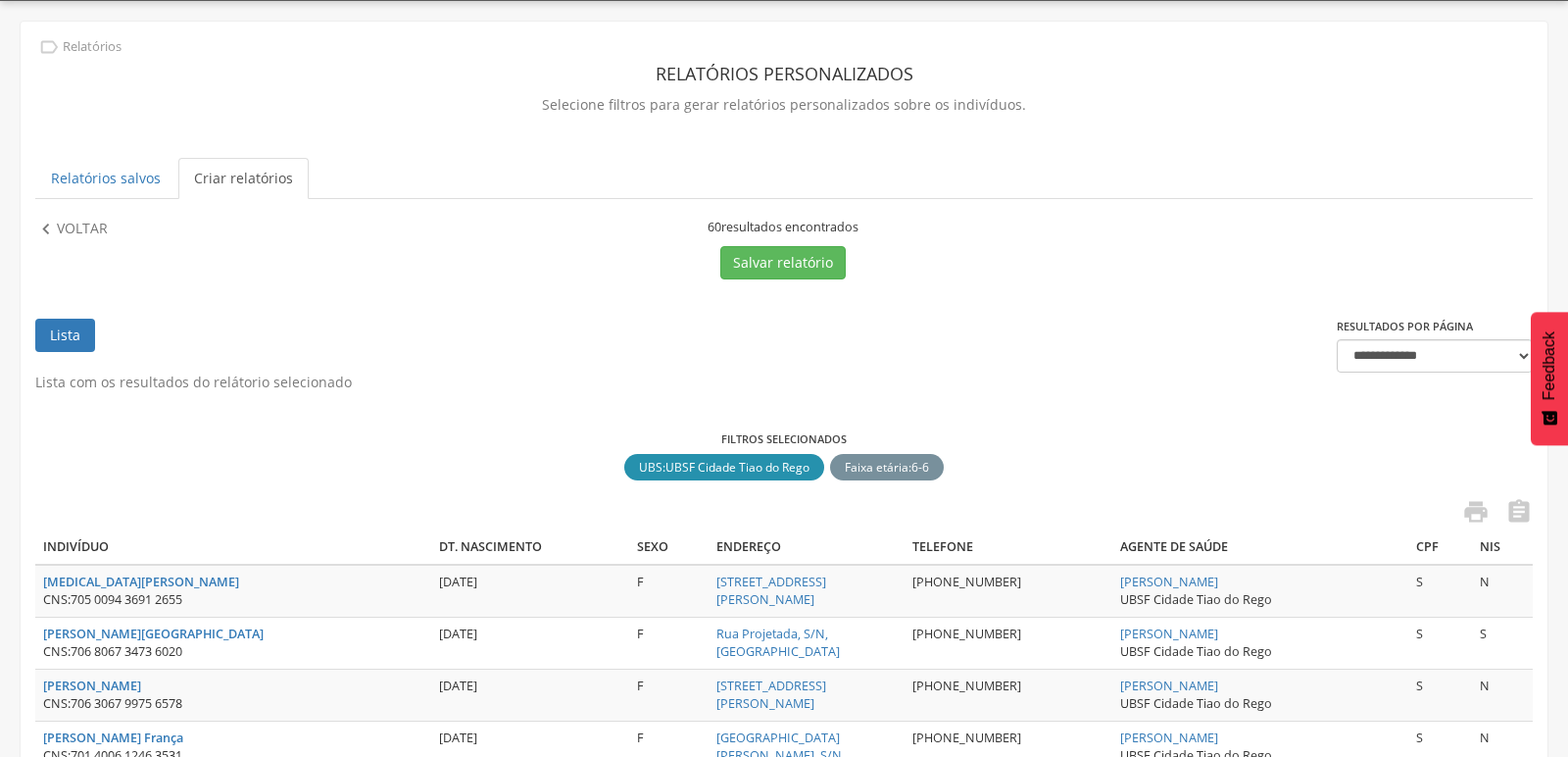
scroll to position [165, 0]
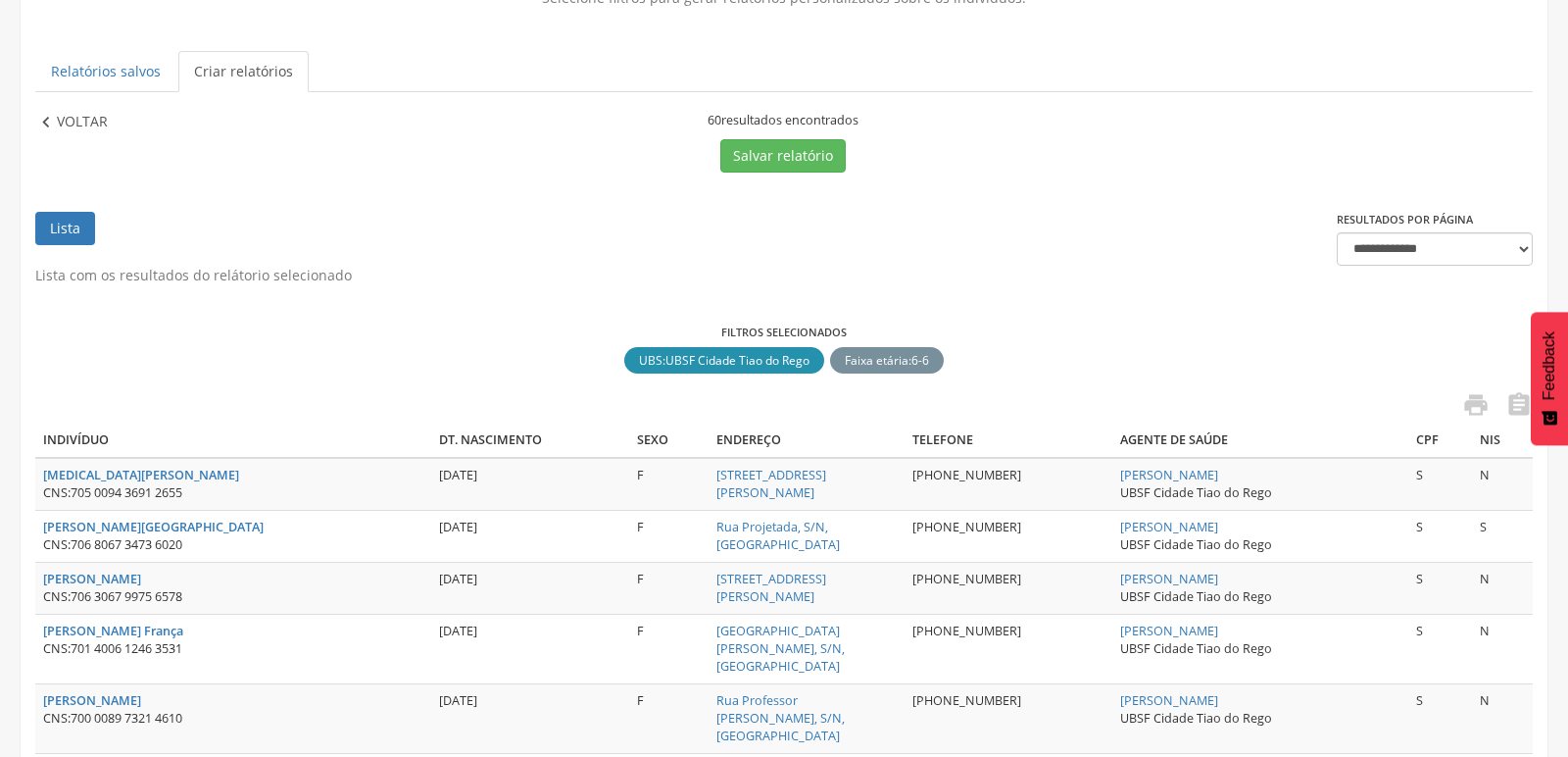
click at [58, 115] on p "Voltar" at bounding box center [81, 123] width 51 height 22
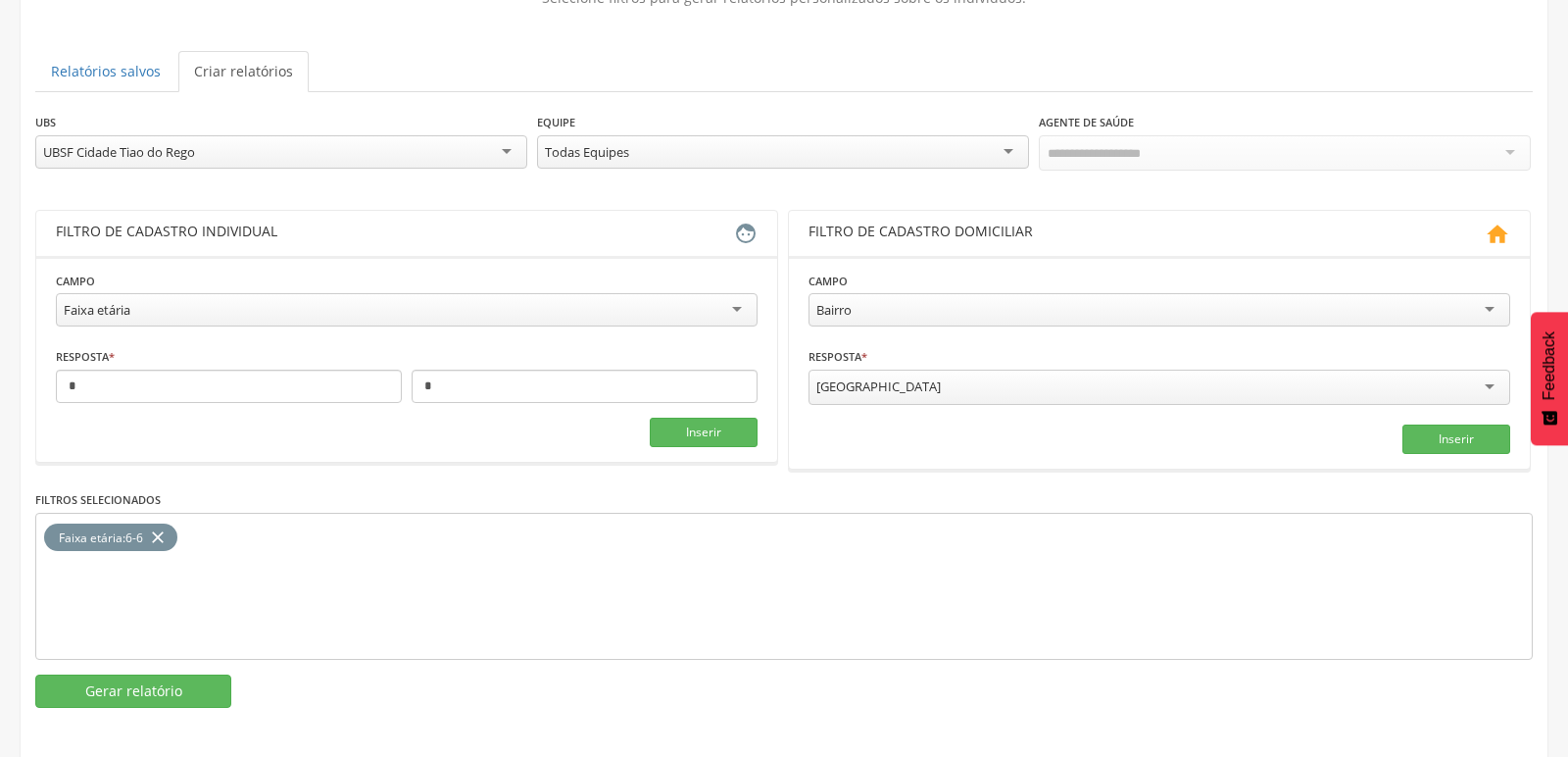
click at [226, 143] on div "UBSF Cidade Tiao do Rego" at bounding box center [282, 152] width 493 height 34
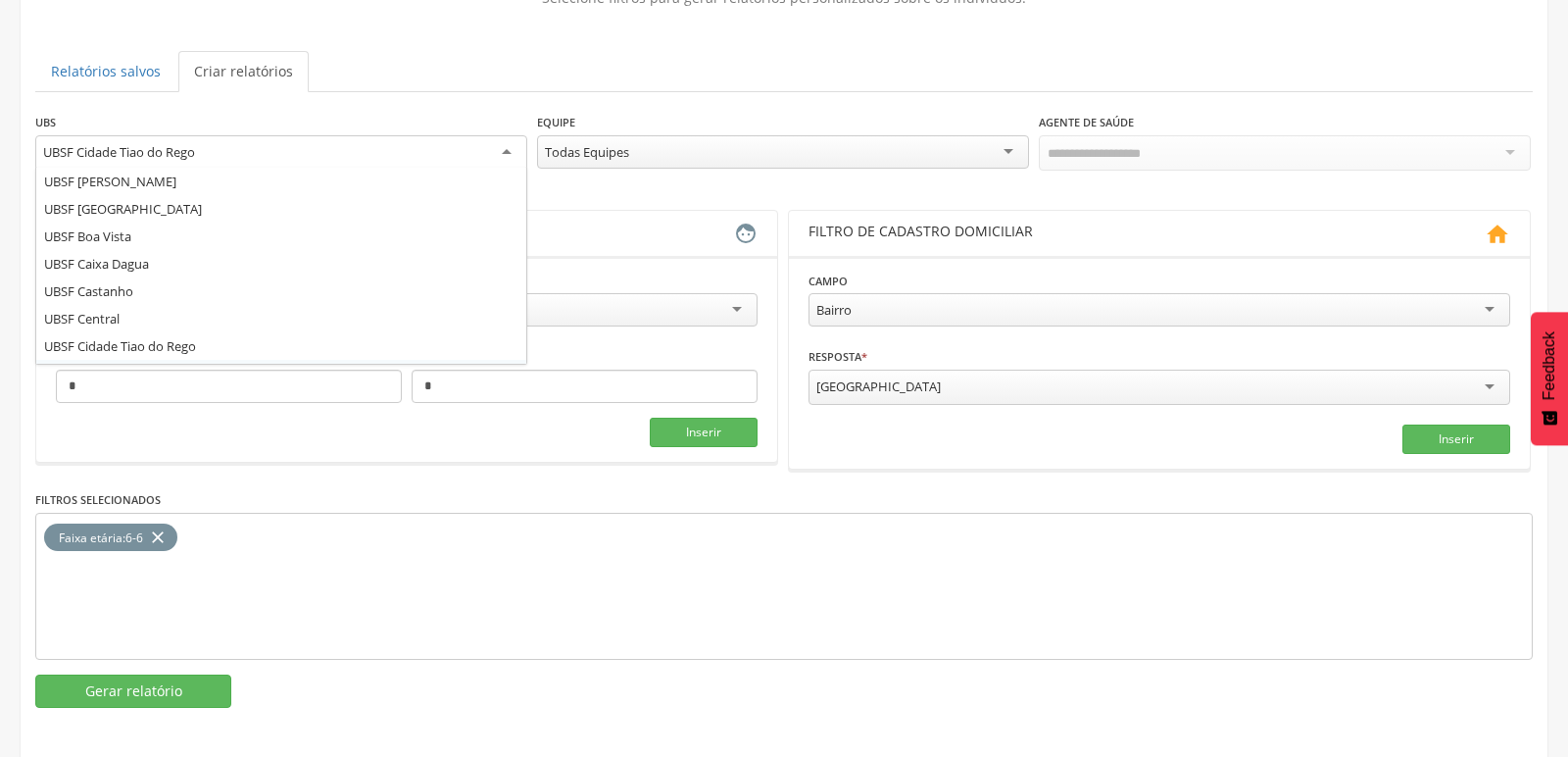
scroll to position [0, 0]
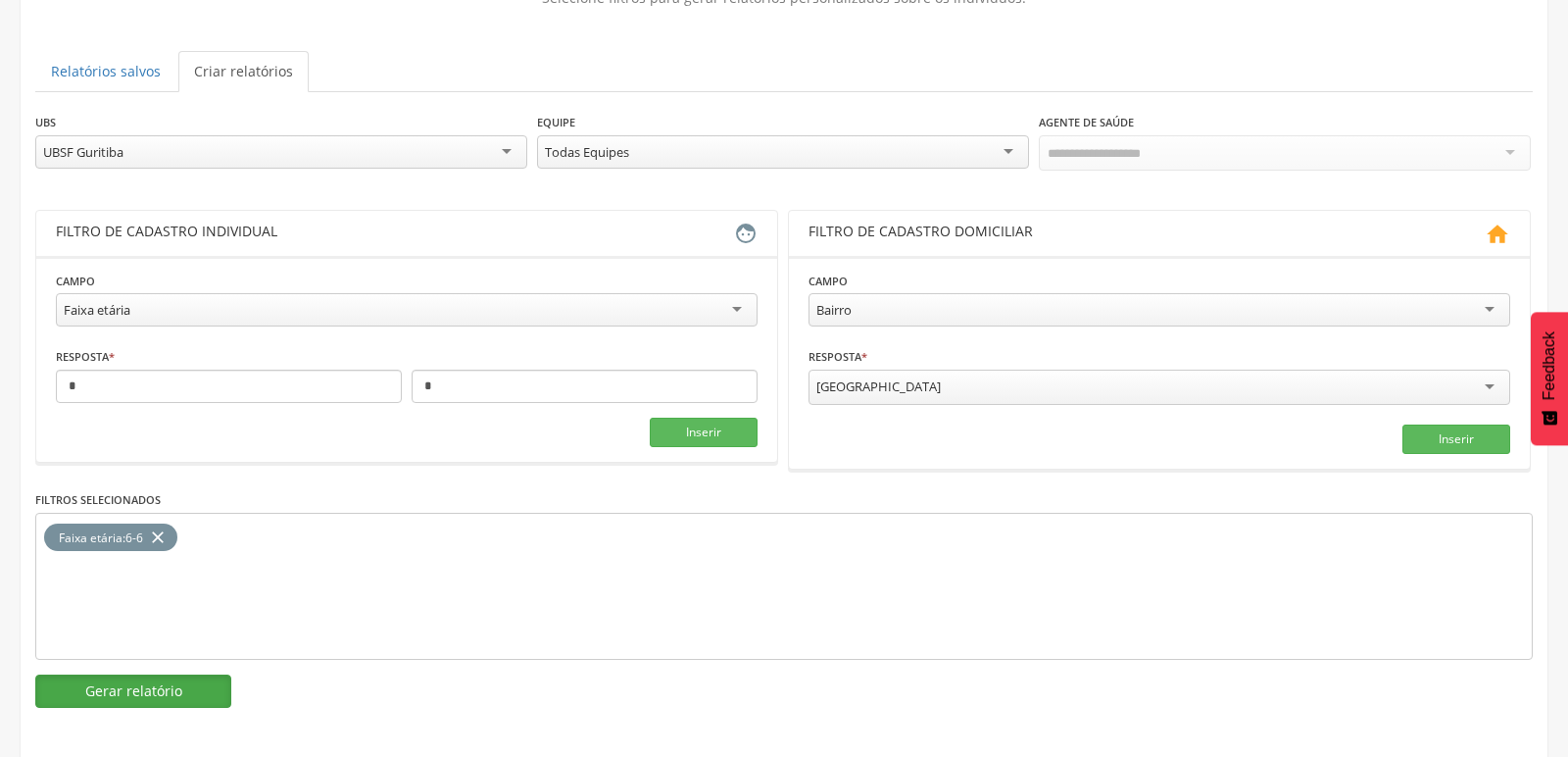
click at [145, 675] on button "Gerar relatório" at bounding box center [133, 691] width 196 height 34
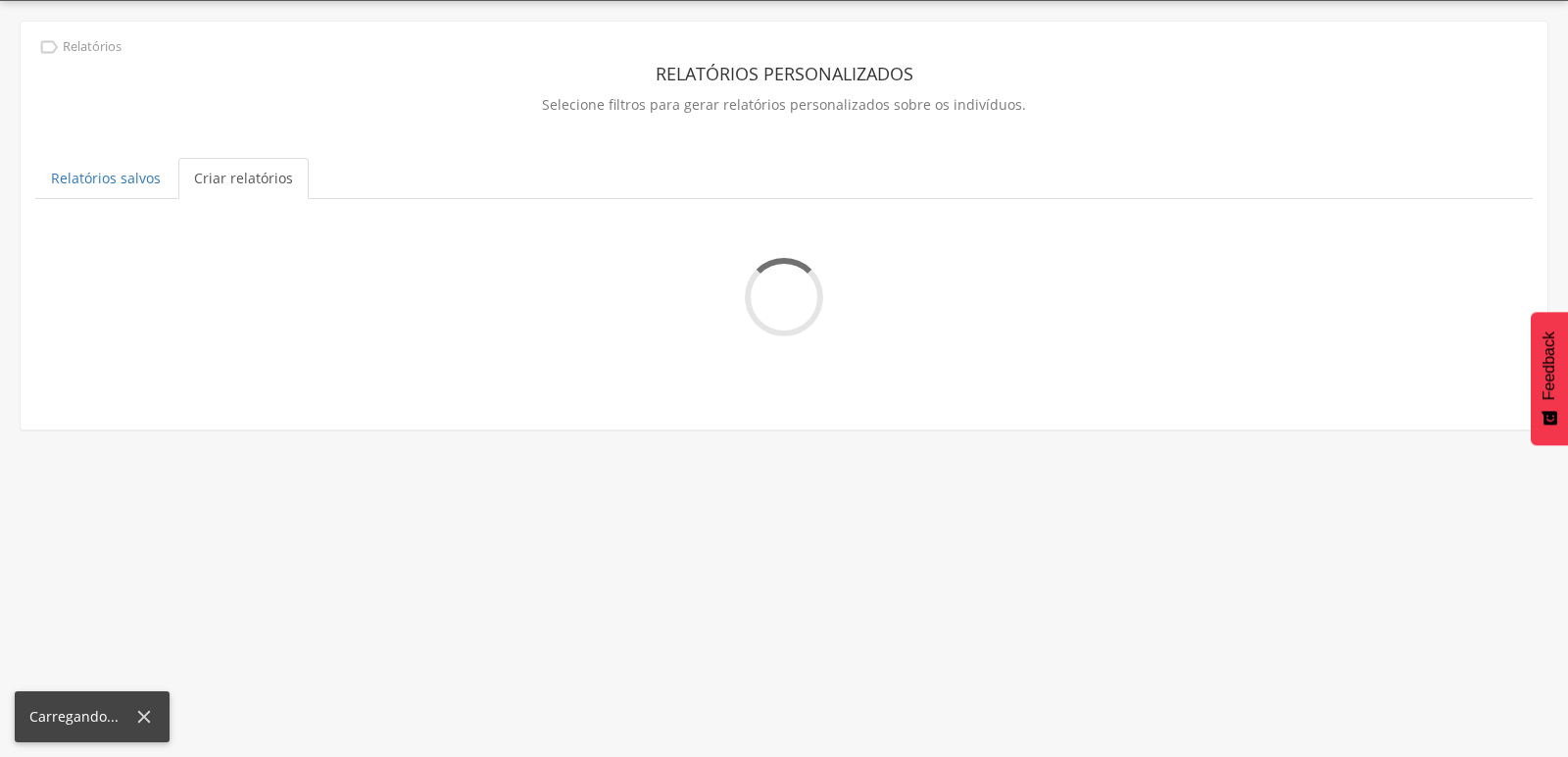
scroll to position [165, 0]
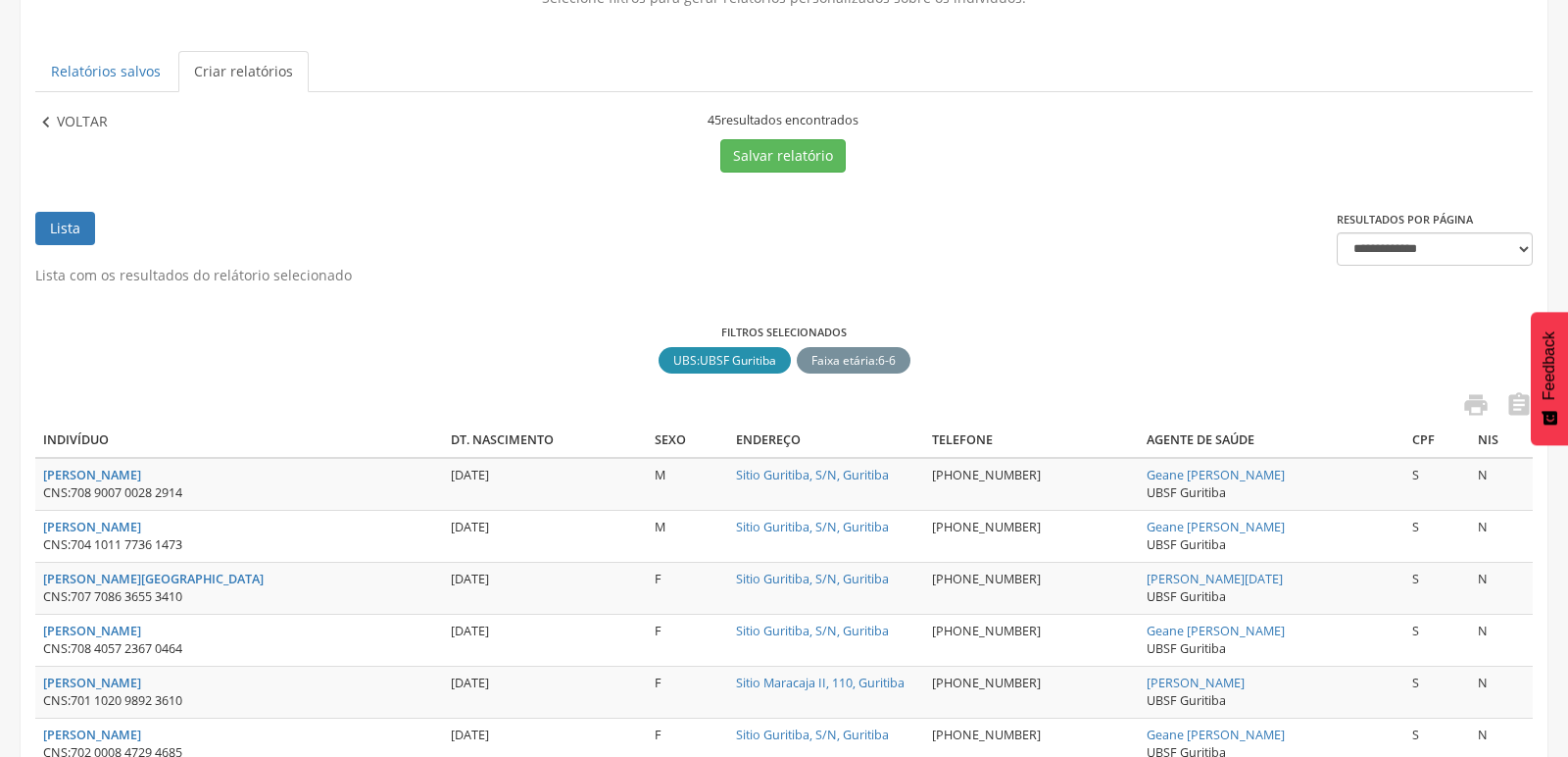
click at [53, 119] on icon "" at bounding box center [47, 123] width 22 height 22
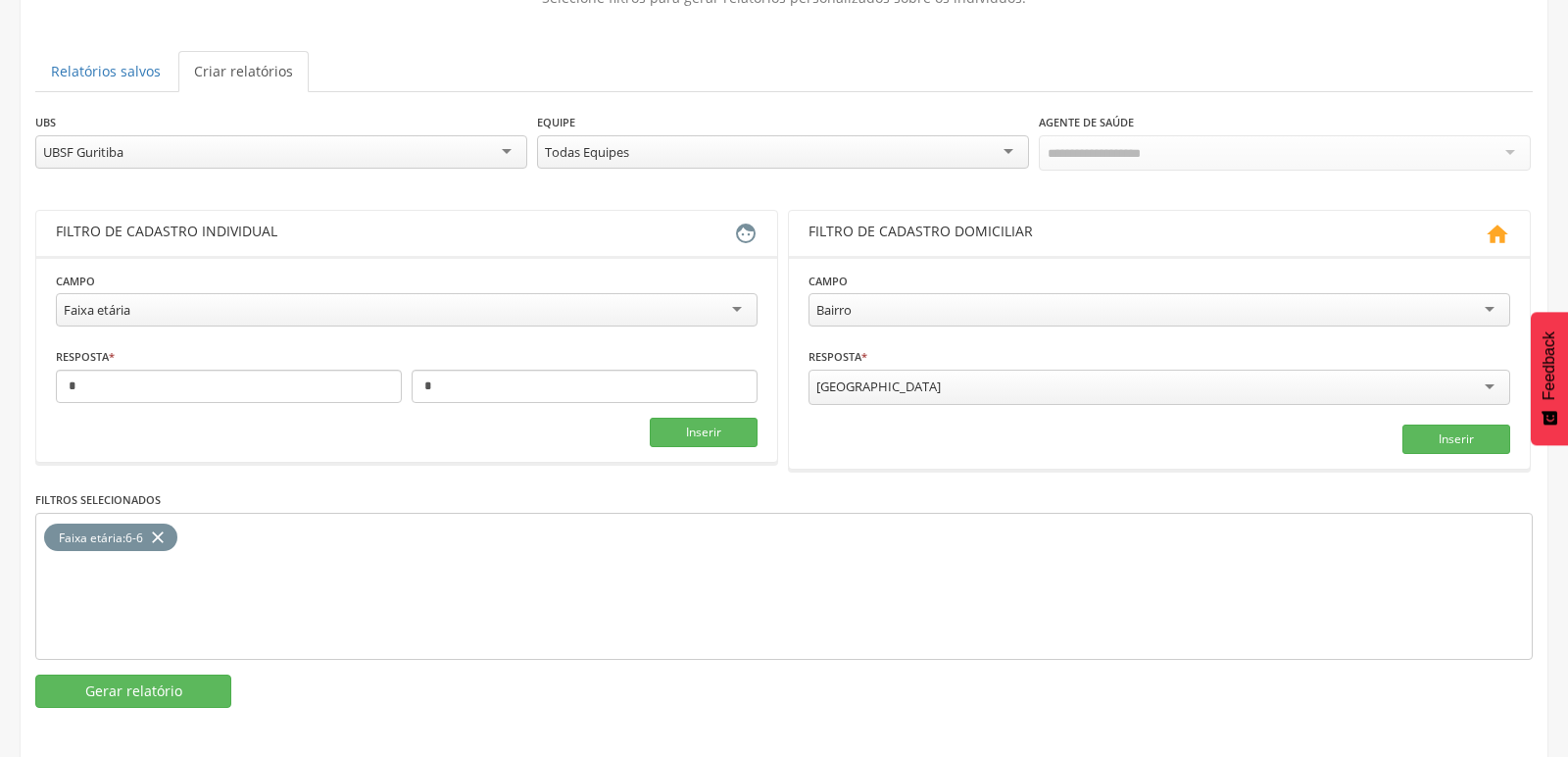
click at [154, 155] on div "UBSF Guritiba" at bounding box center [282, 152] width 493 height 34
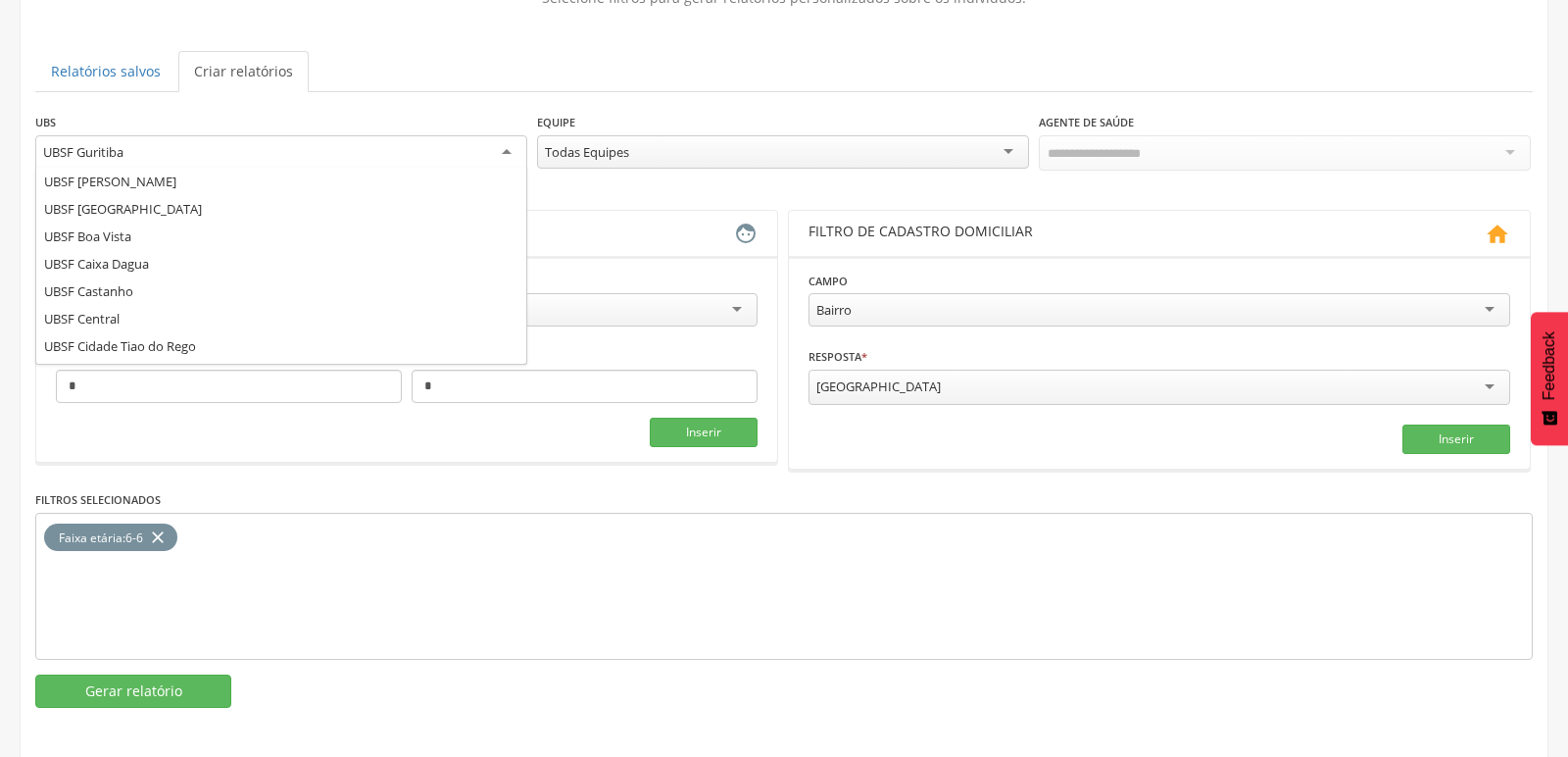
scroll to position [0, 0]
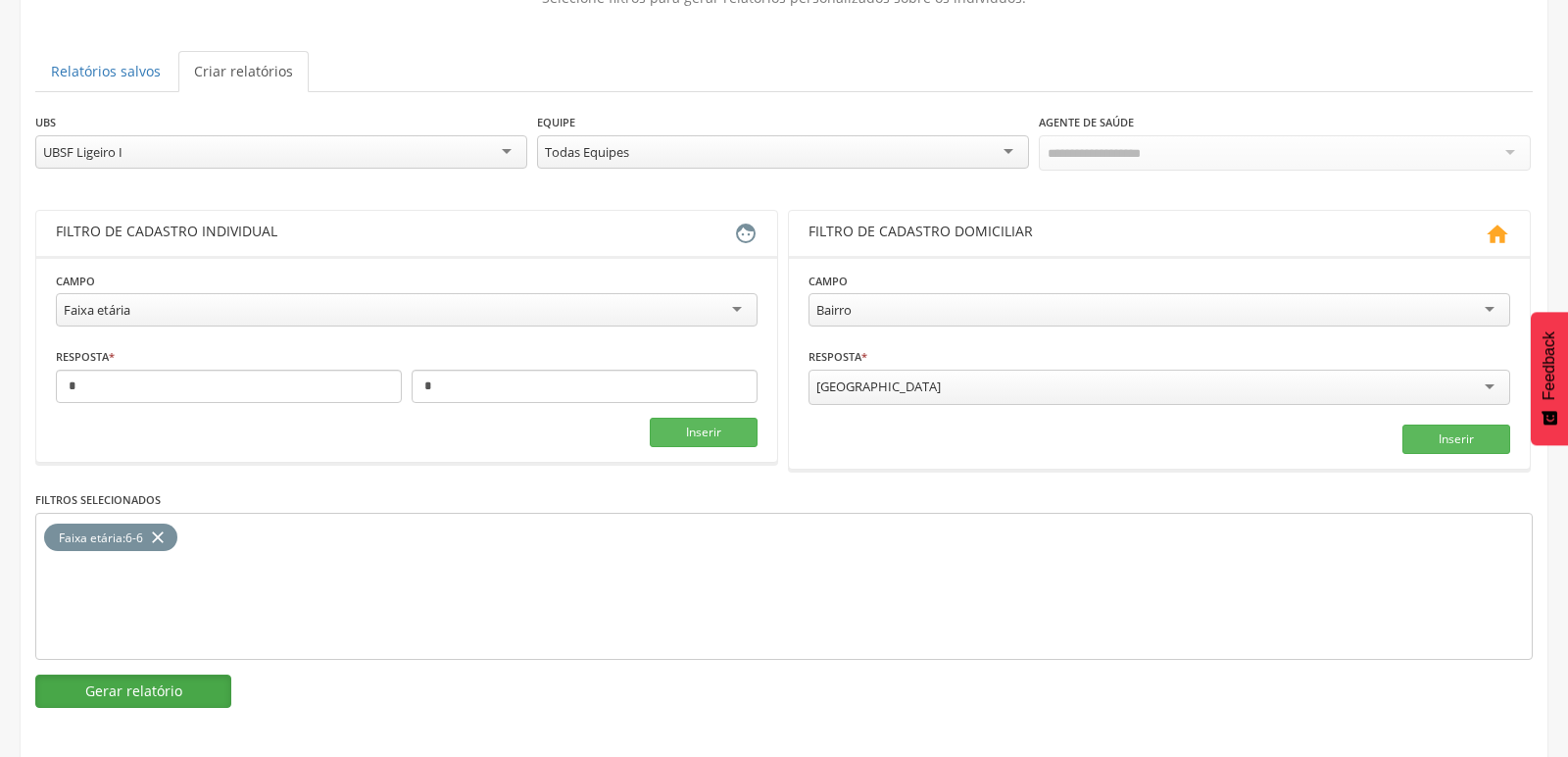
click at [114, 679] on button "Gerar relatório" at bounding box center [133, 691] width 196 height 34
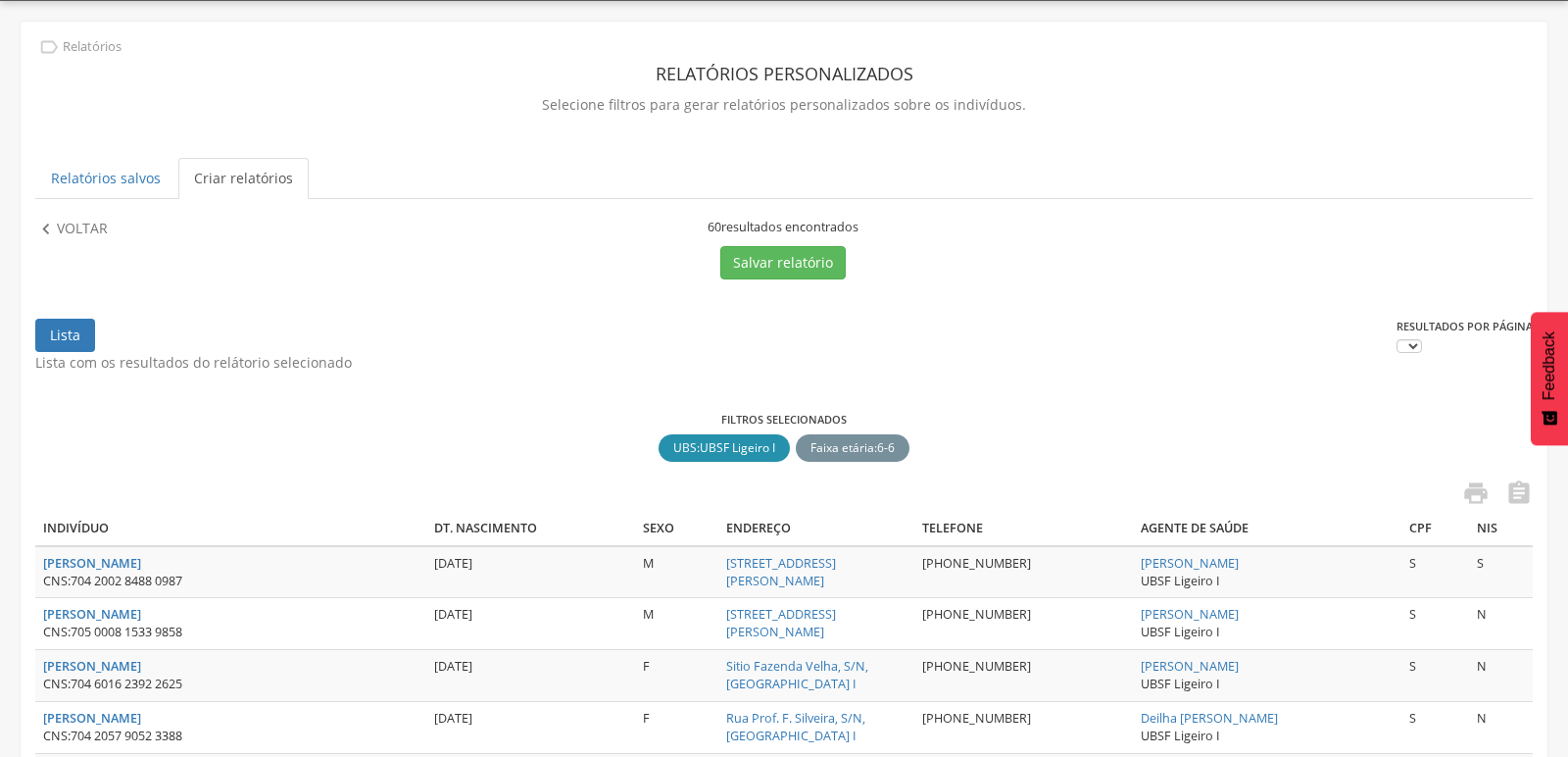
scroll to position [165, 0]
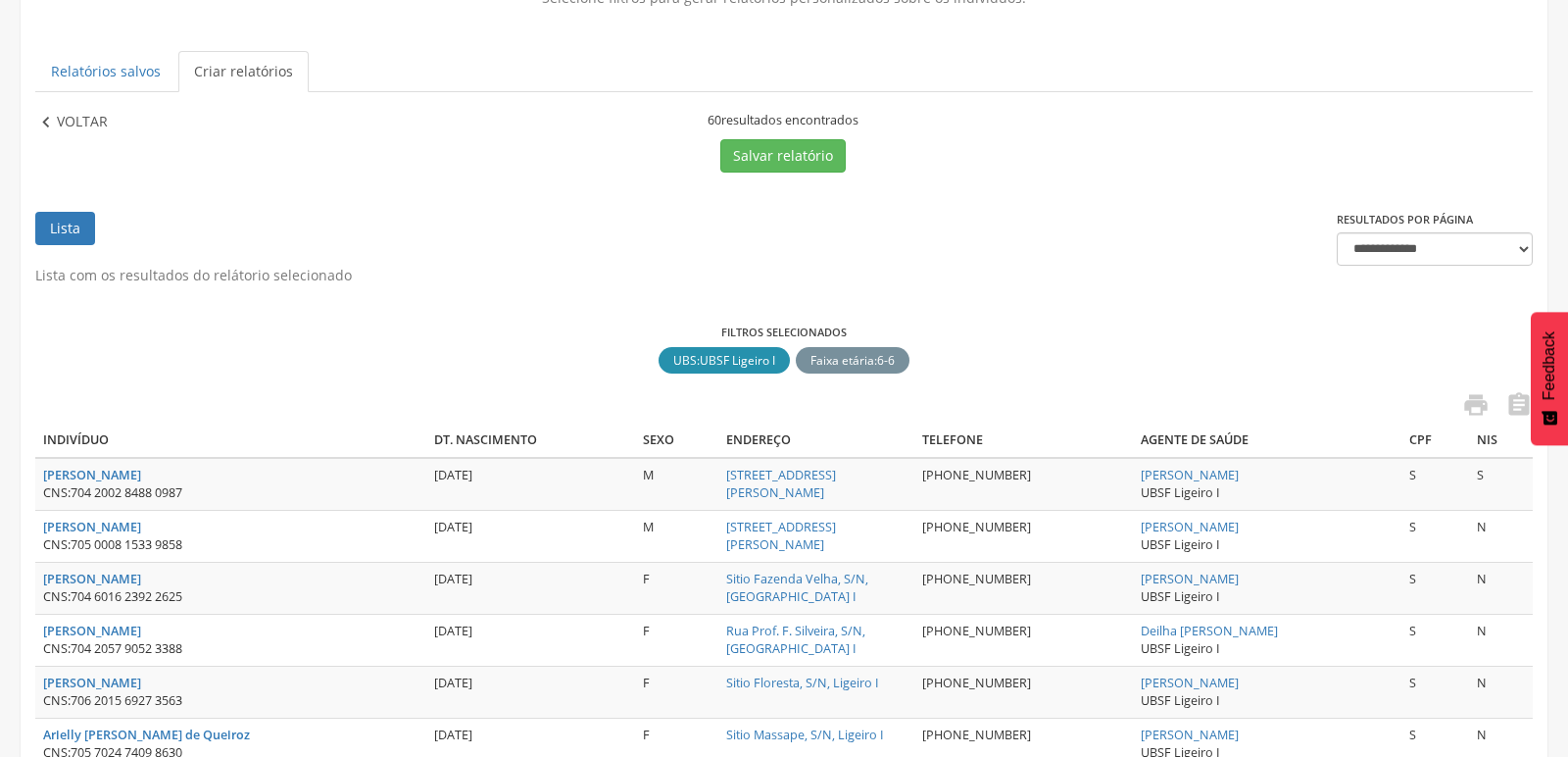
click at [45, 126] on icon "" at bounding box center [47, 123] width 22 height 22
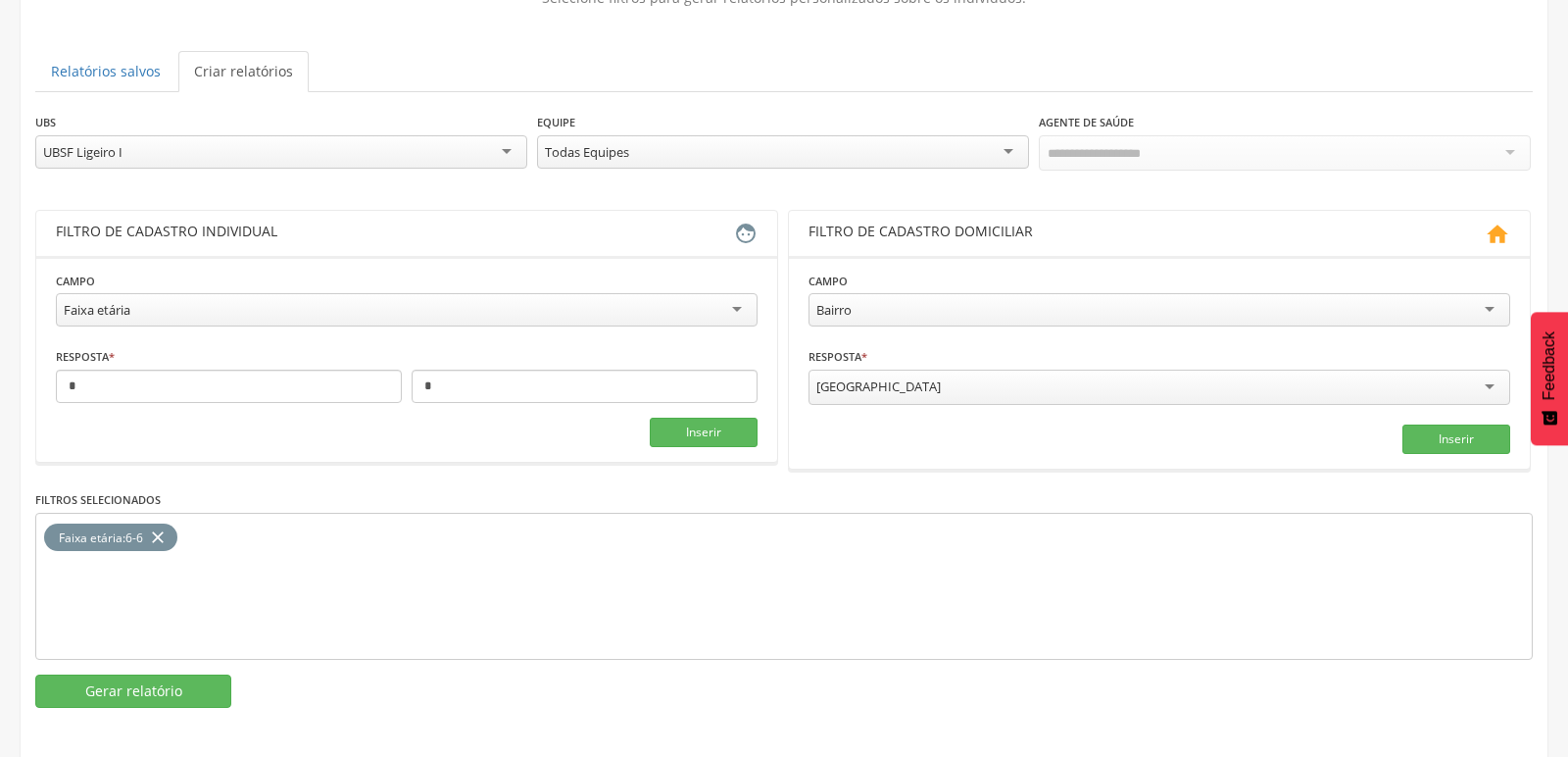
click at [357, 149] on div "UBSF Ligeiro I" at bounding box center [282, 152] width 493 height 34
click at [131, 675] on button "Gerar relatório" at bounding box center [133, 691] width 196 height 34
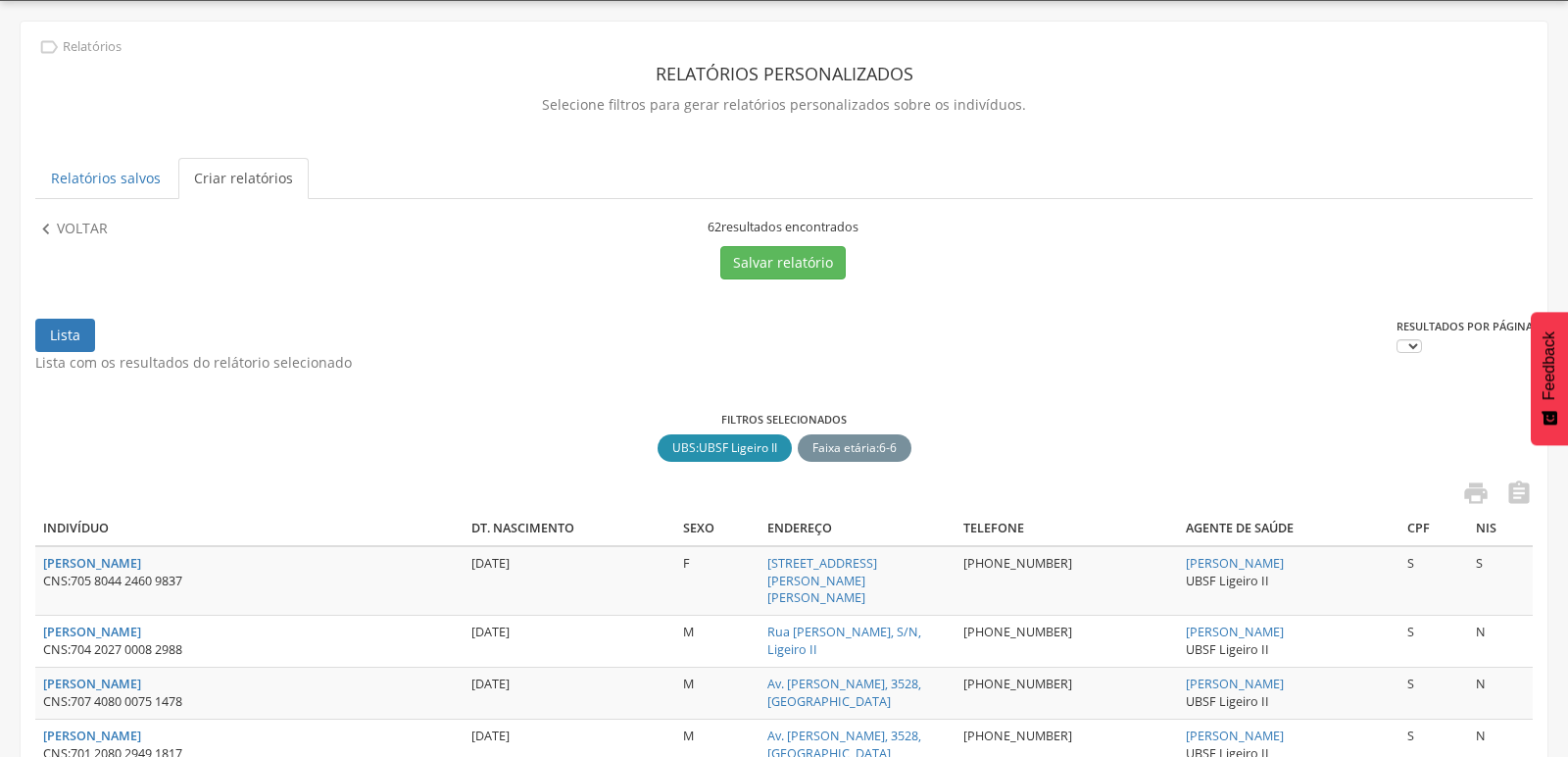
scroll to position [165, 0]
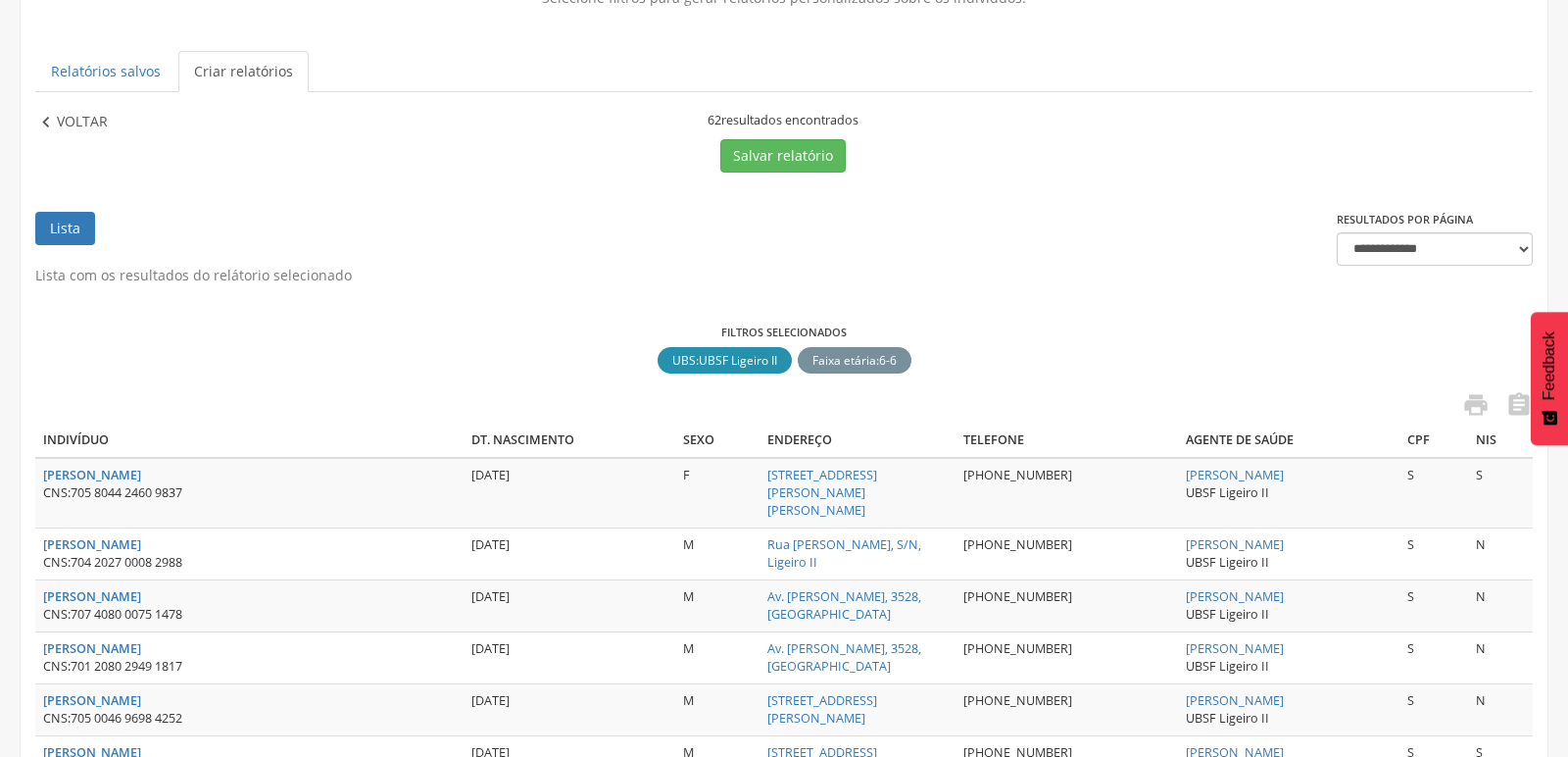
click at [83, 123] on p "Voltar" at bounding box center [81, 123] width 51 height 22
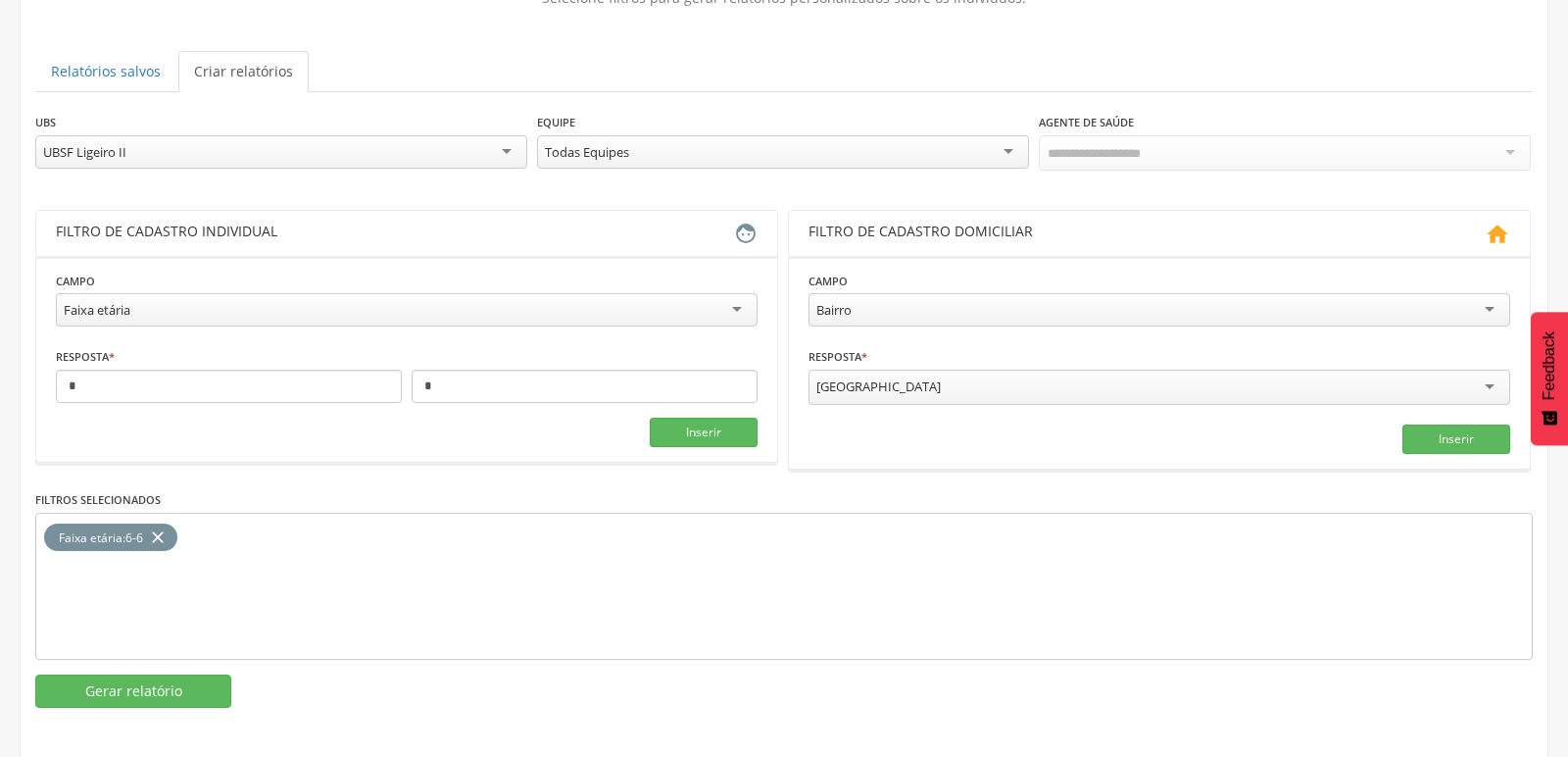
click at [184, 156] on div "UBSF Ligeiro II" at bounding box center [282, 152] width 493 height 34
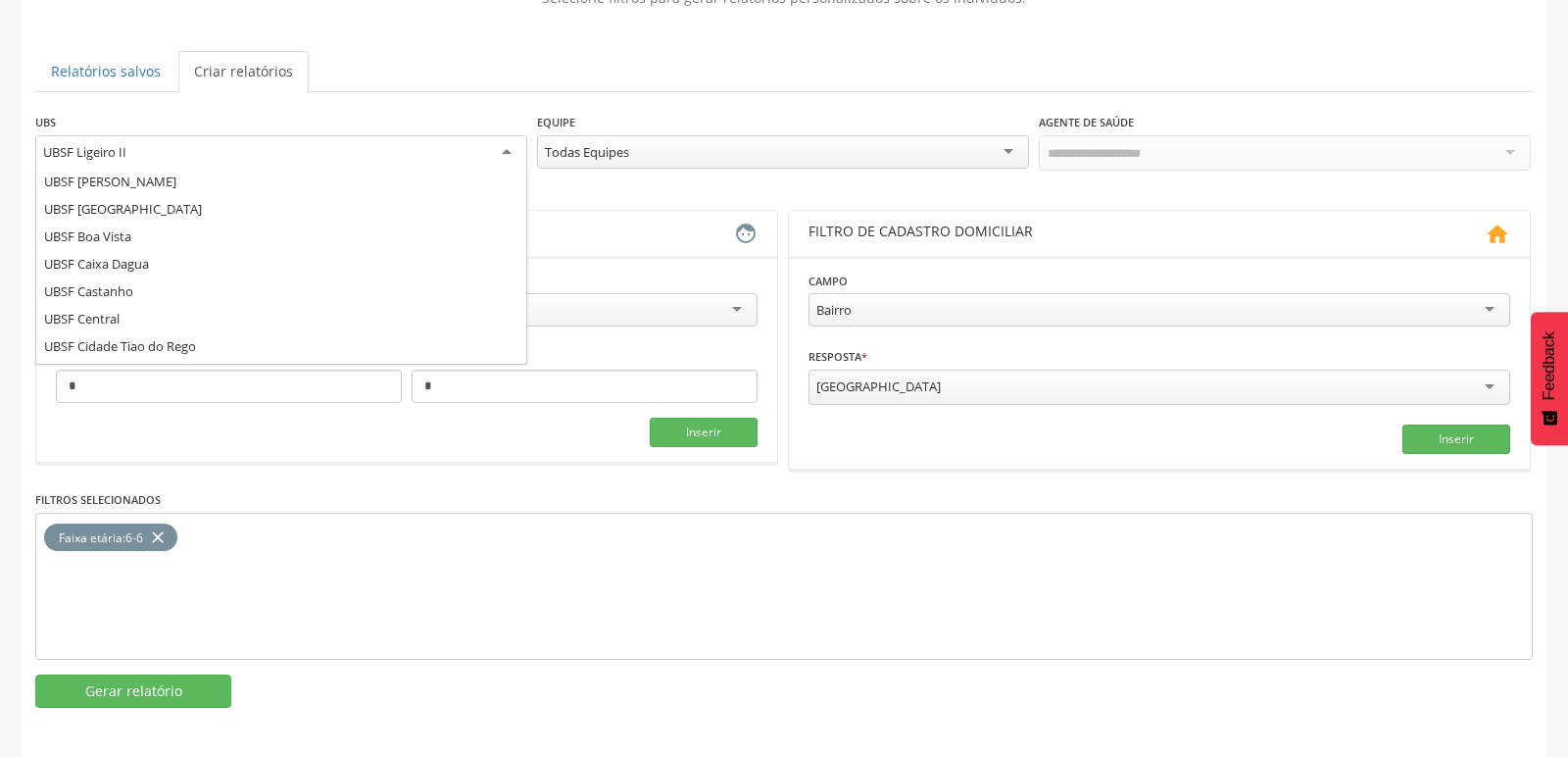
scroll to position [0, 0]
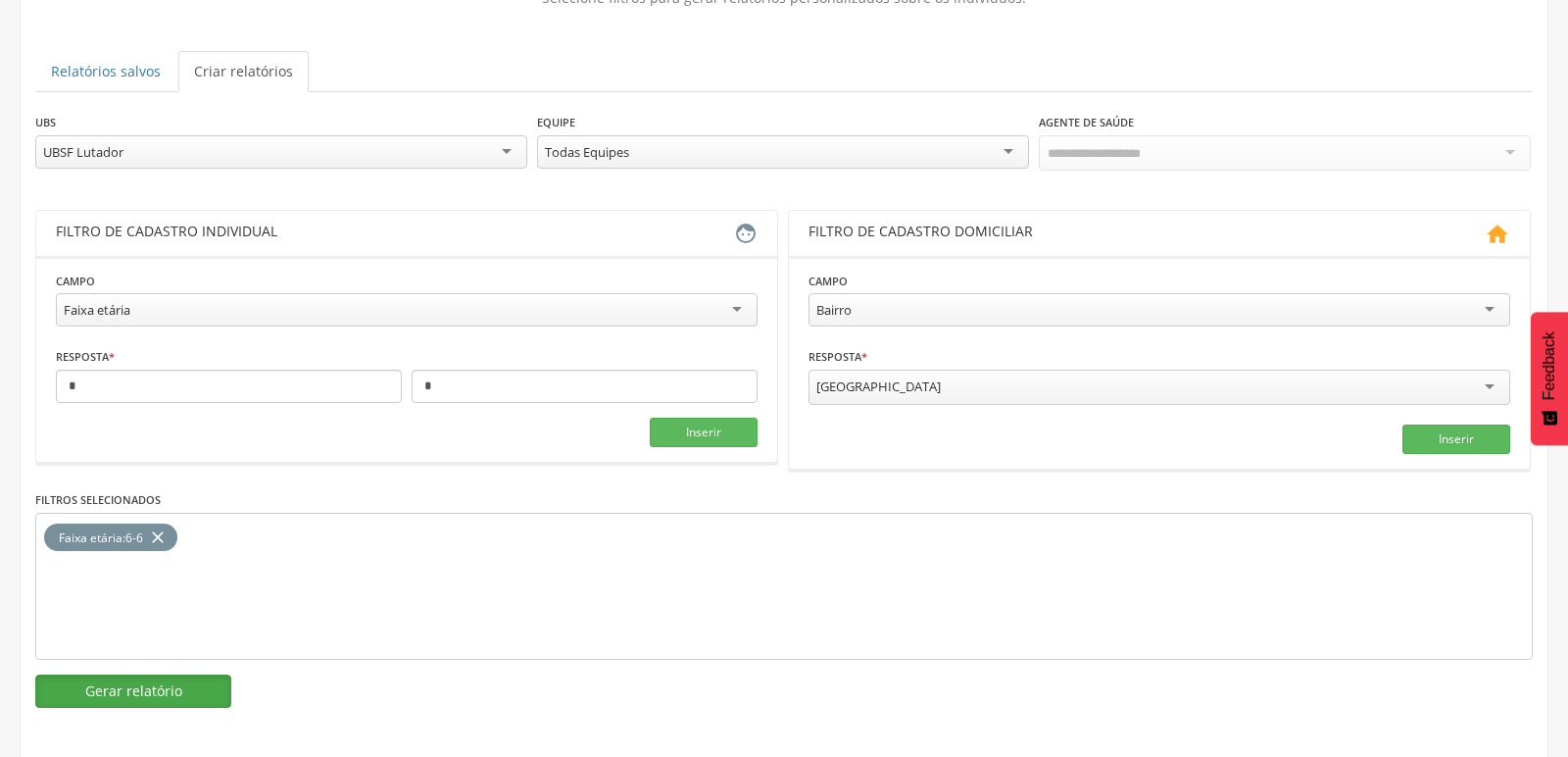
click at [142, 699] on button "Gerar relatório" at bounding box center [133, 691] width 196 height 34
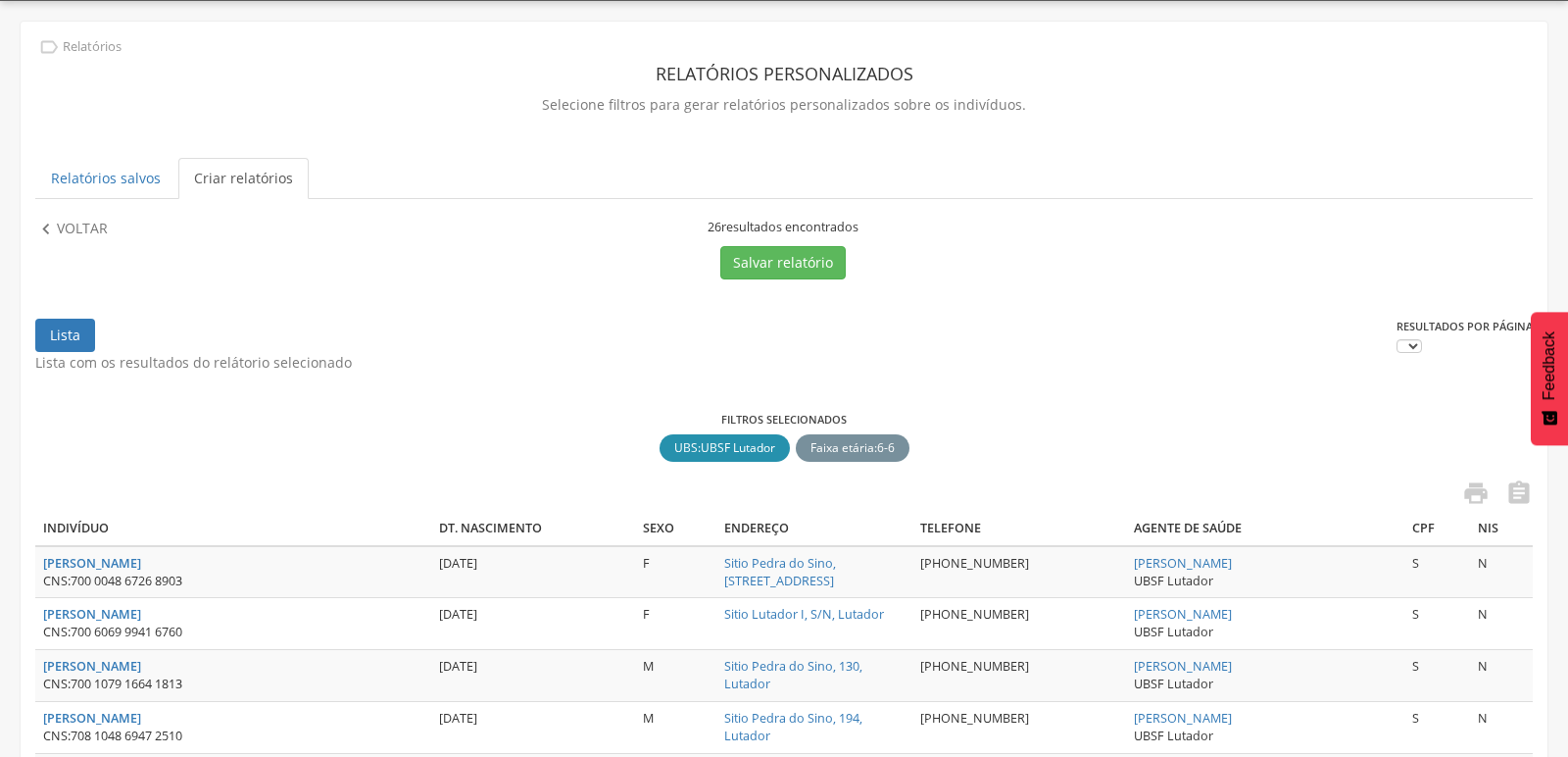
scroll to position [165, 0]
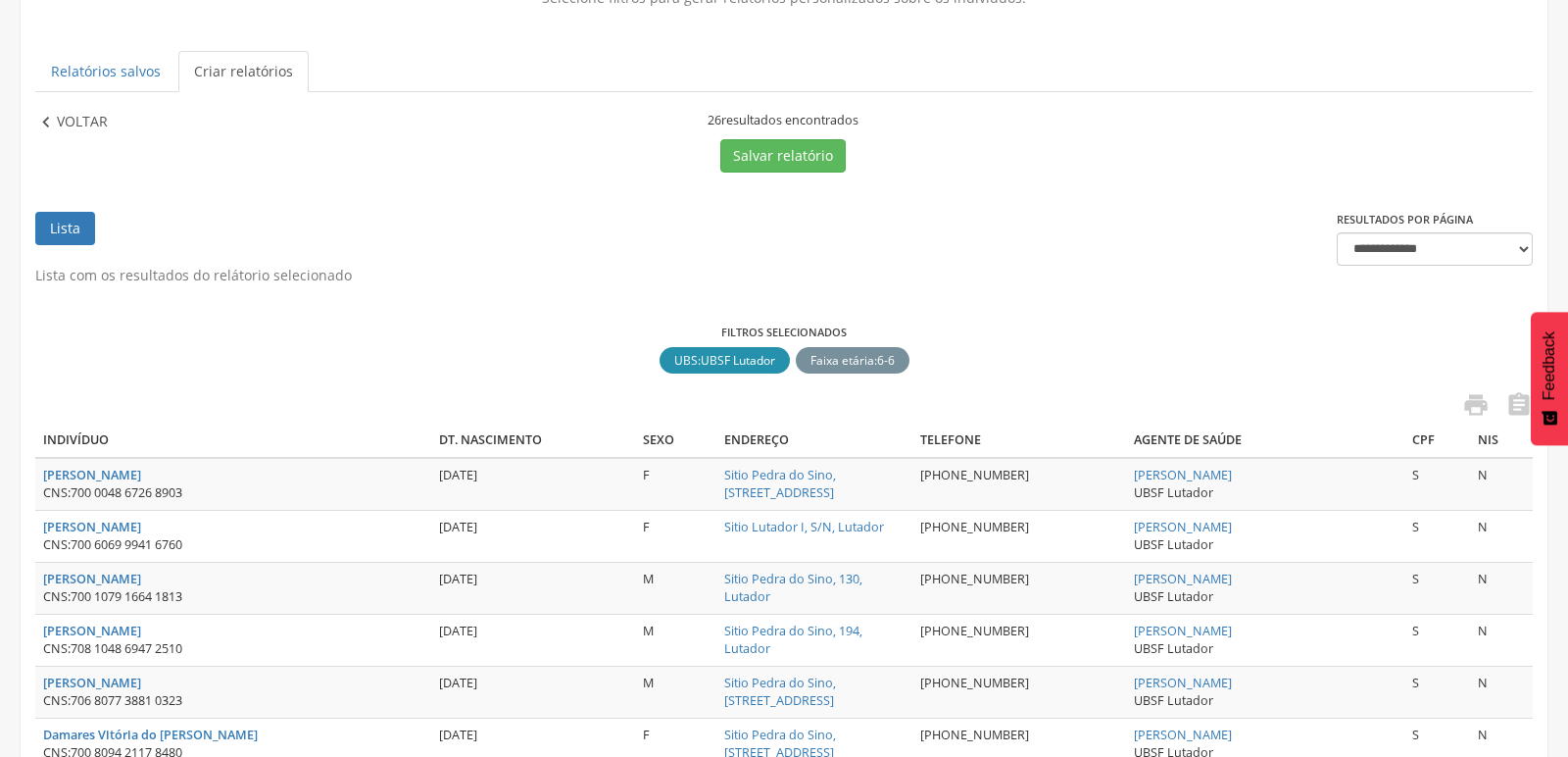
click at [53, 116] on icon "" at bounding box center [47, 123] width 22 height 22
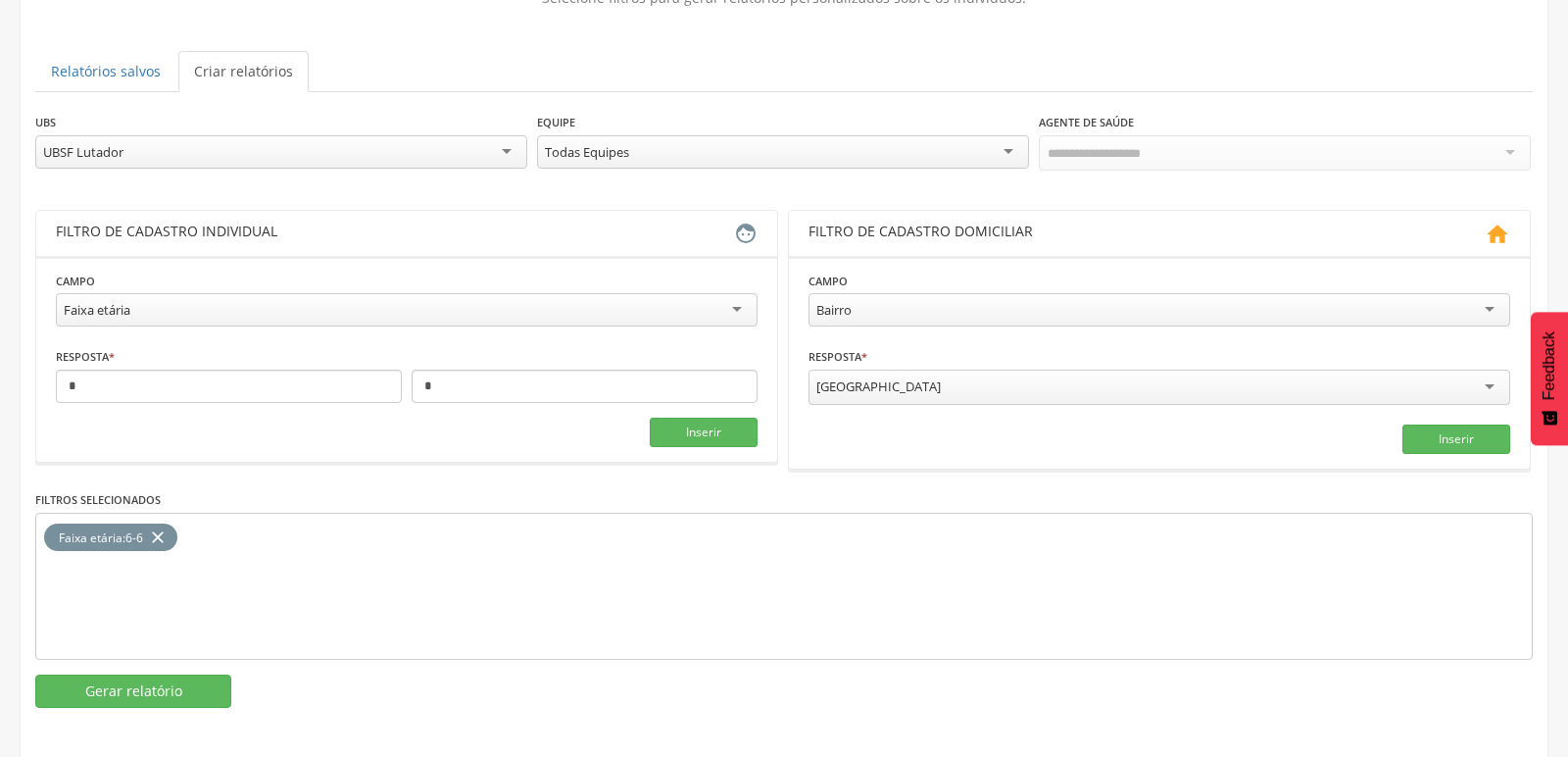
click at [148, 150] on div "UBSF Lutador" at bounding box center [282, 152] width 493 height 34
click at [88, 688] on button "Gerar relatório" at bounding box center [133, 691] width 196 height 34
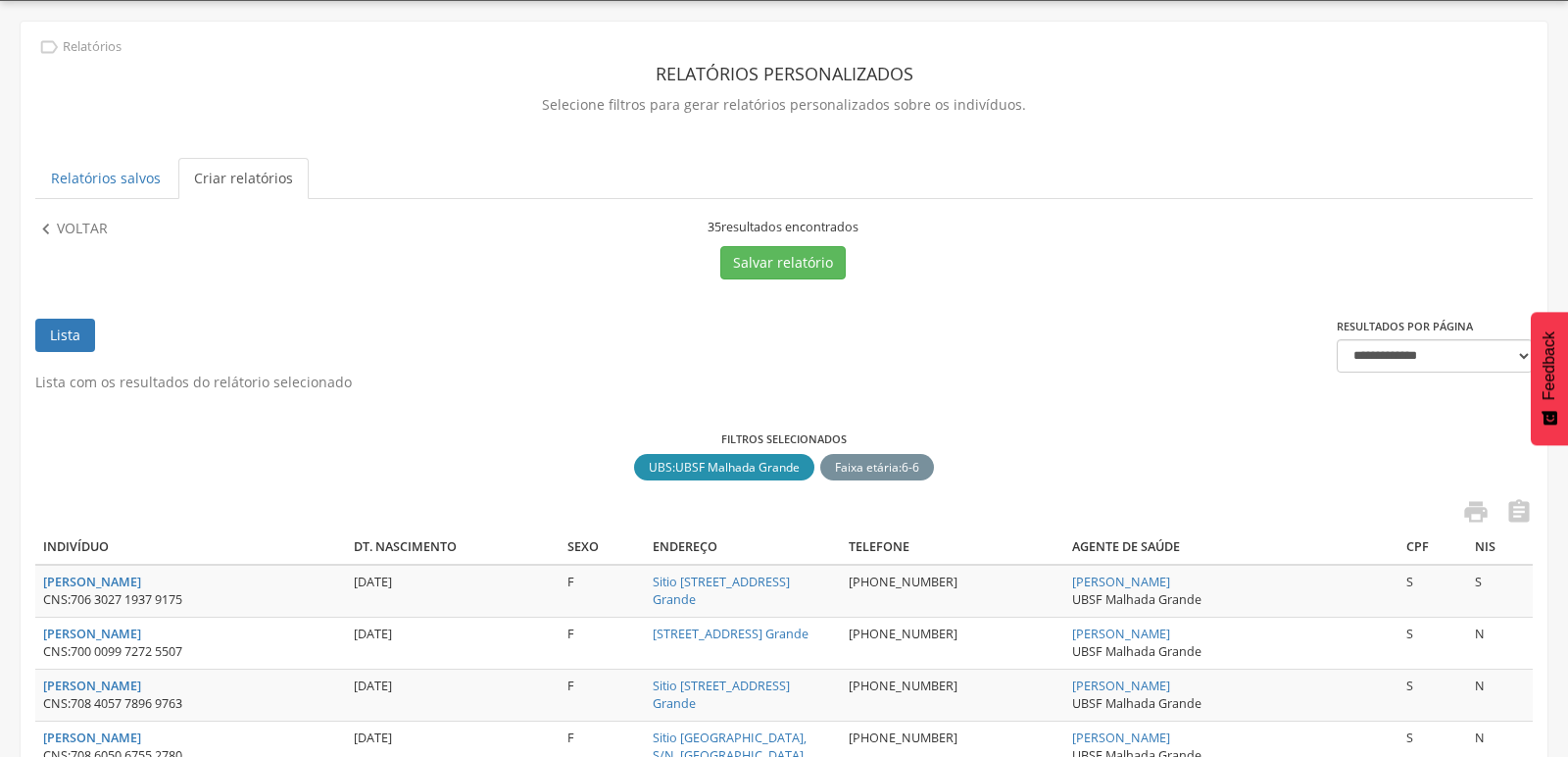
scroll to position [165, 0]
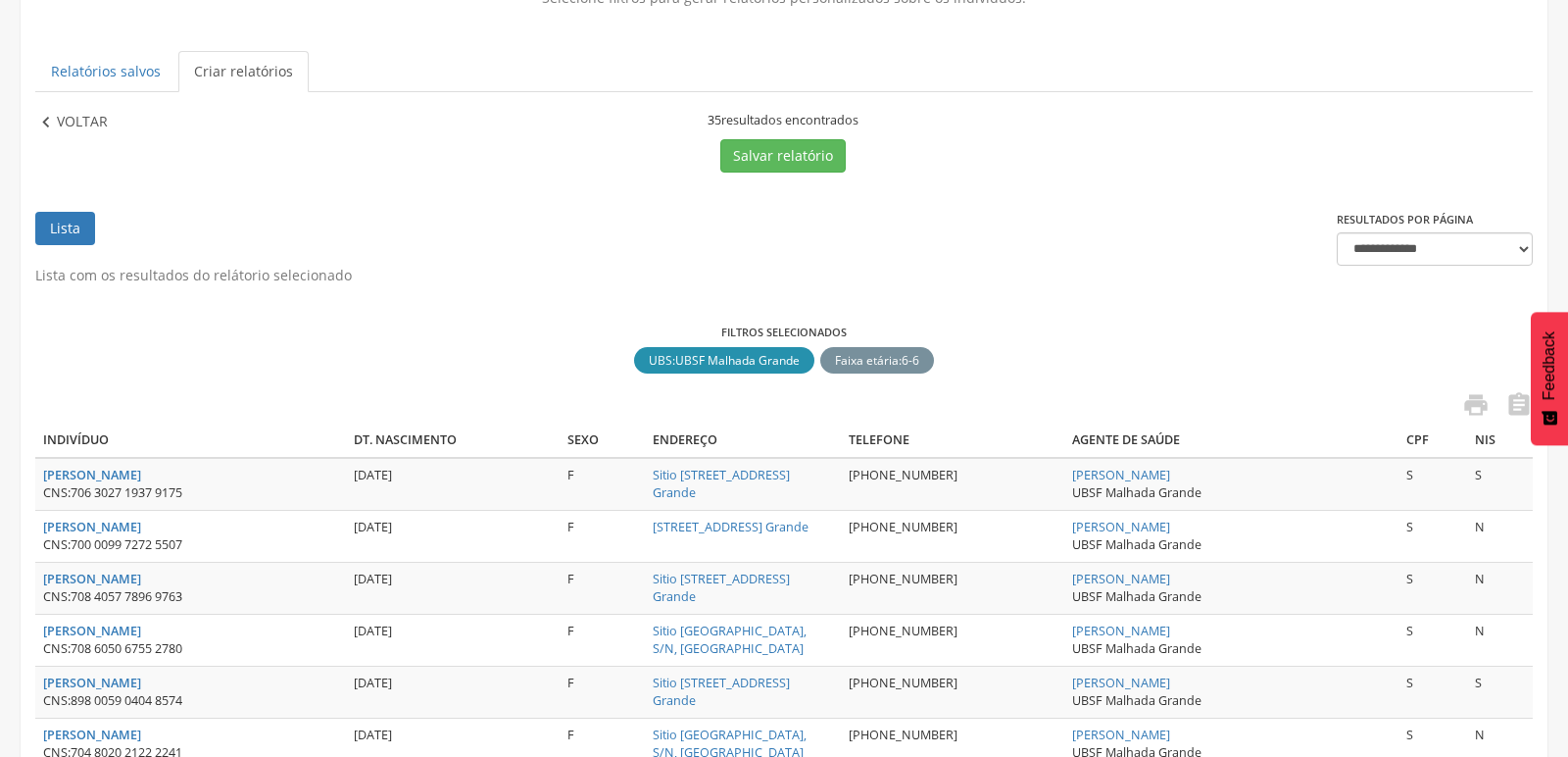
click at [48, 128] on icon "" at bounding box center [47, 123] width 22 height 22
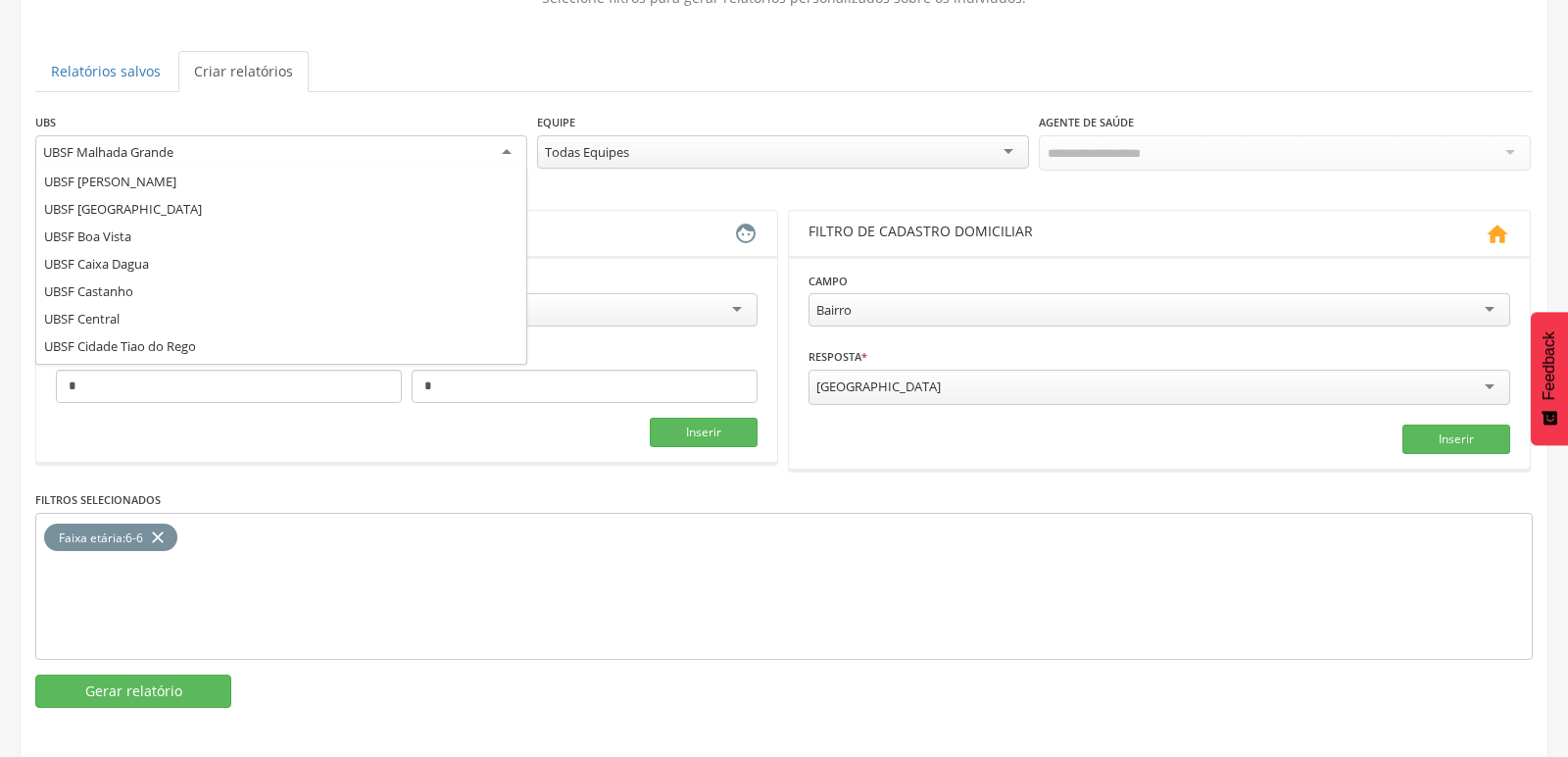
click at [185, 153] on div "UBSF Malhada Grande" at bounding box center [282, 153] width 493 height 36
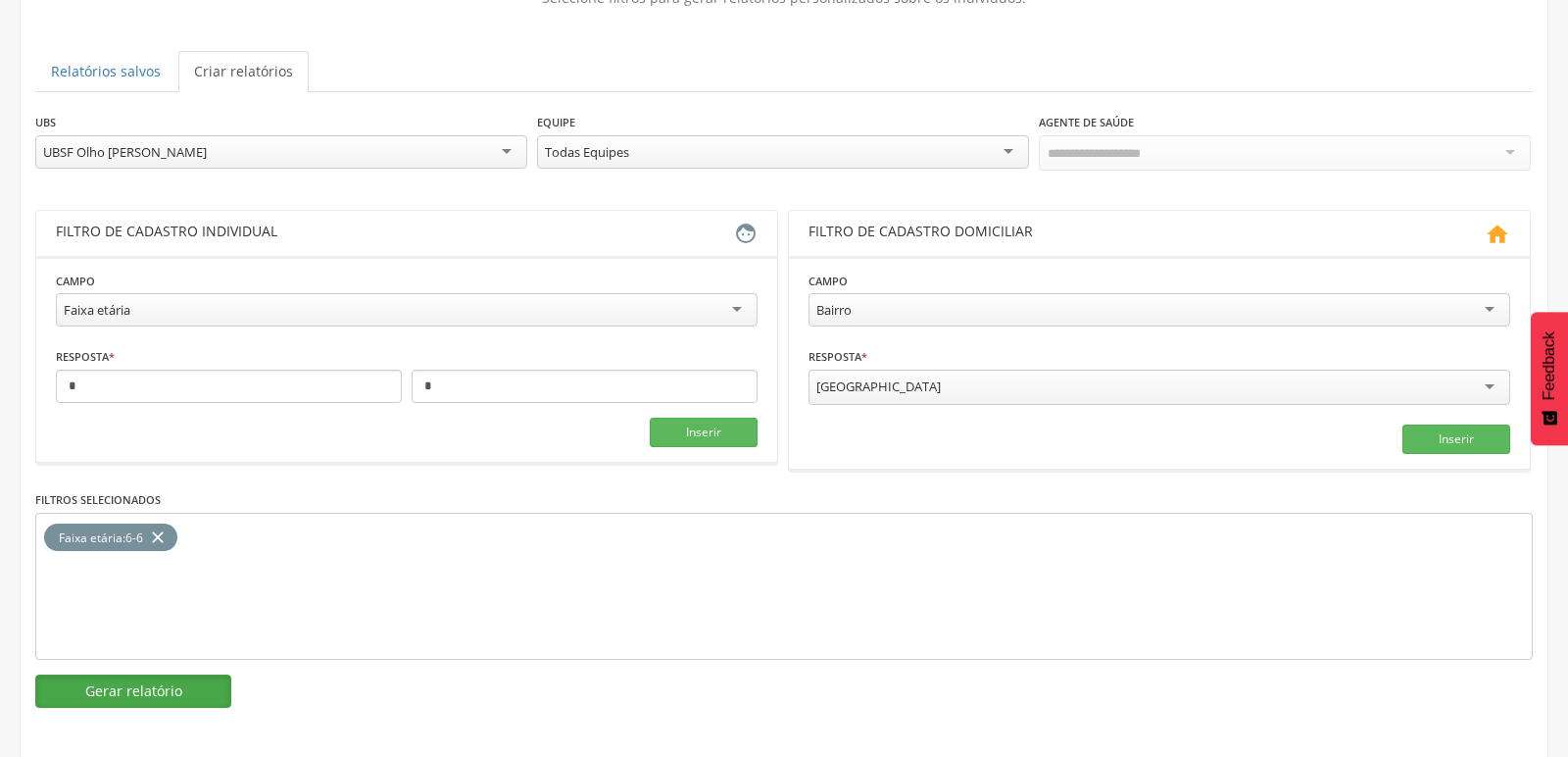
click at [140, 684] on button "Gerar relatório" at bounding box center [133, 691] width 196 height 34
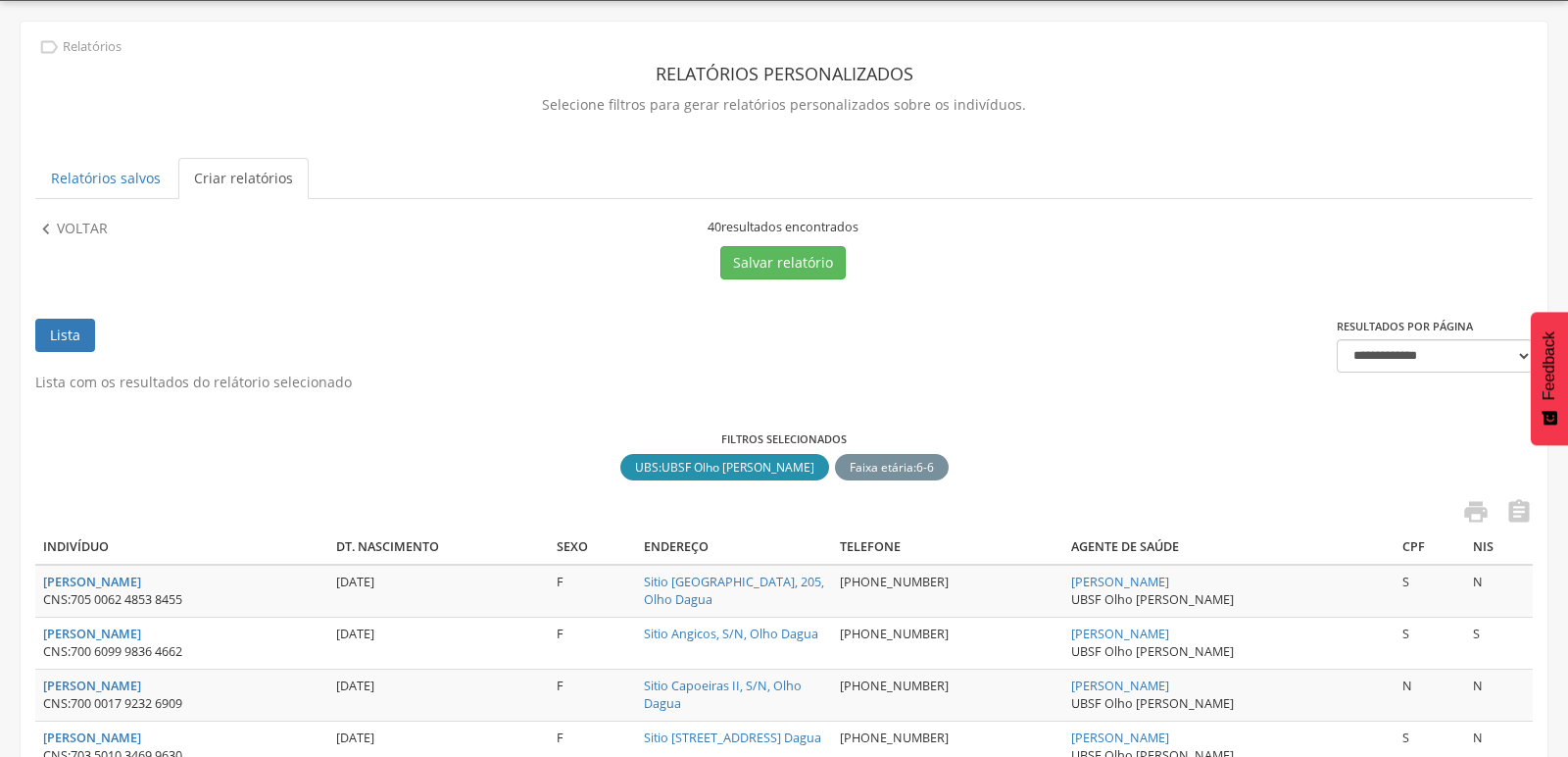
scroll to position [165, 0]
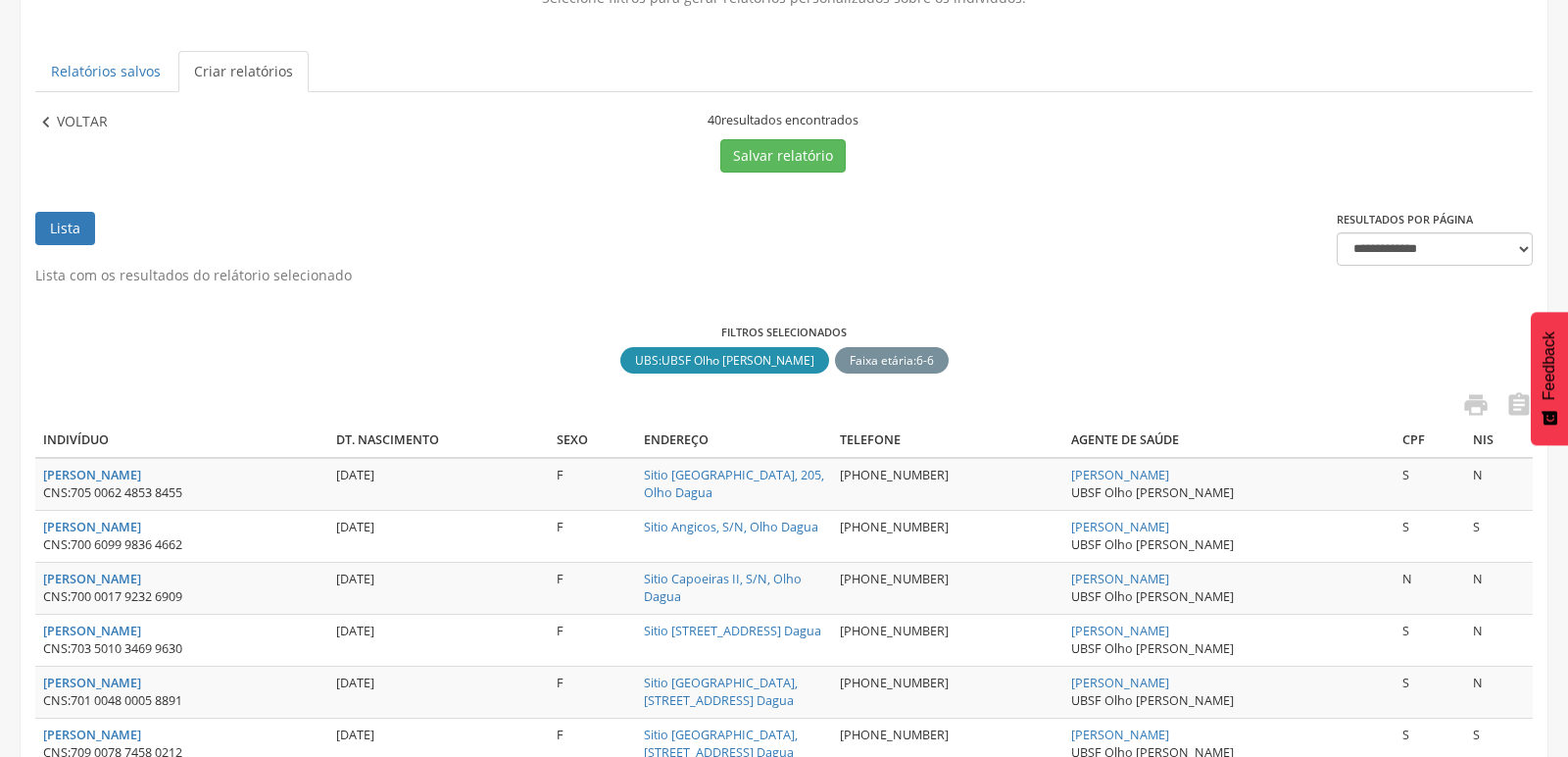
click at [73, 123] on p "Voltar" at bounding box center [81, 123] width 51 height 22
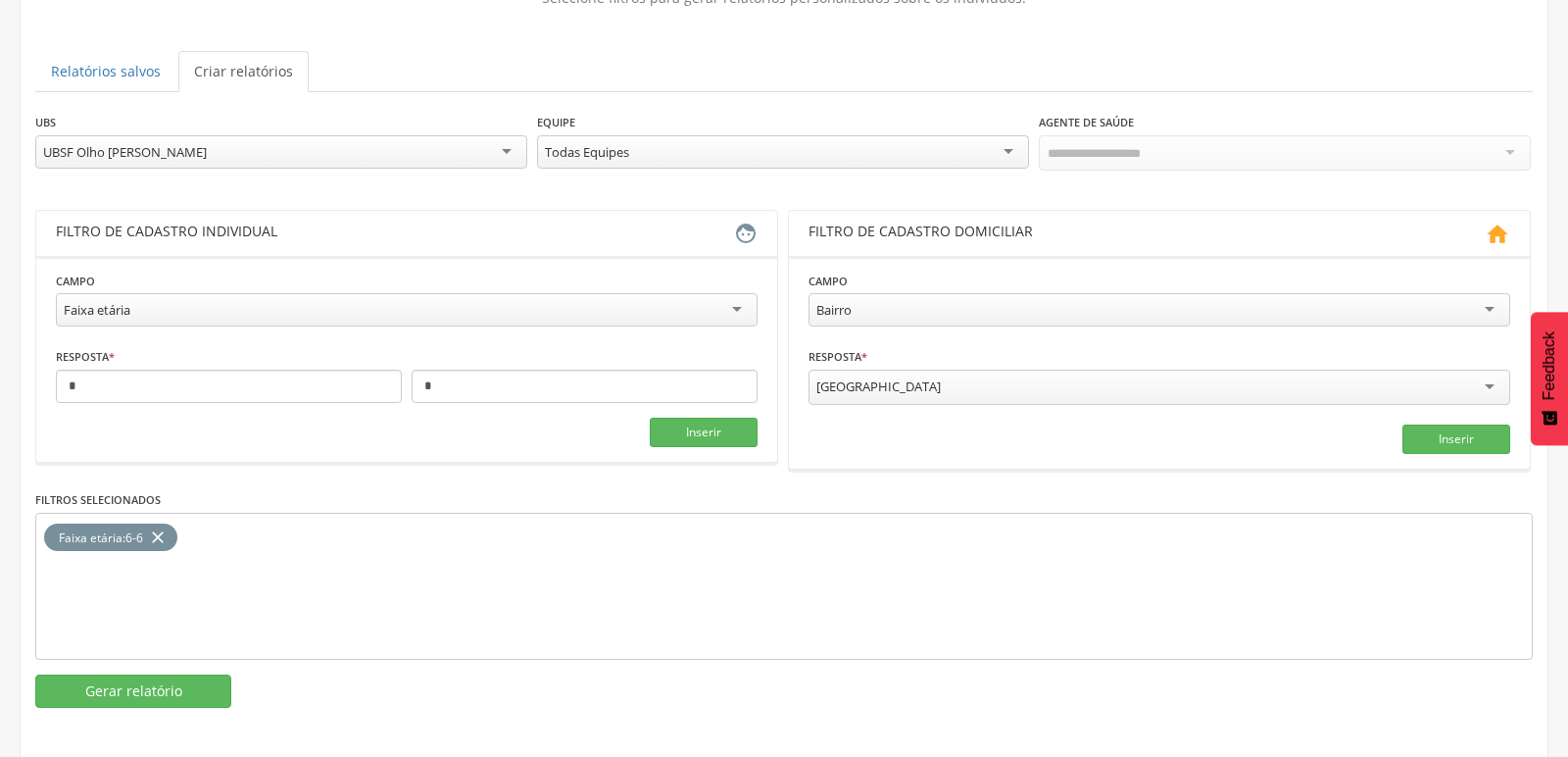
click at [206, 151] on div "UBSF Olho [PERSON_NAME]" at bounding box center [282, 152] width 493 height 34
click at [206, 679] on button "Gerar relatório" at bounding box center [133, 691] width 196 height 34
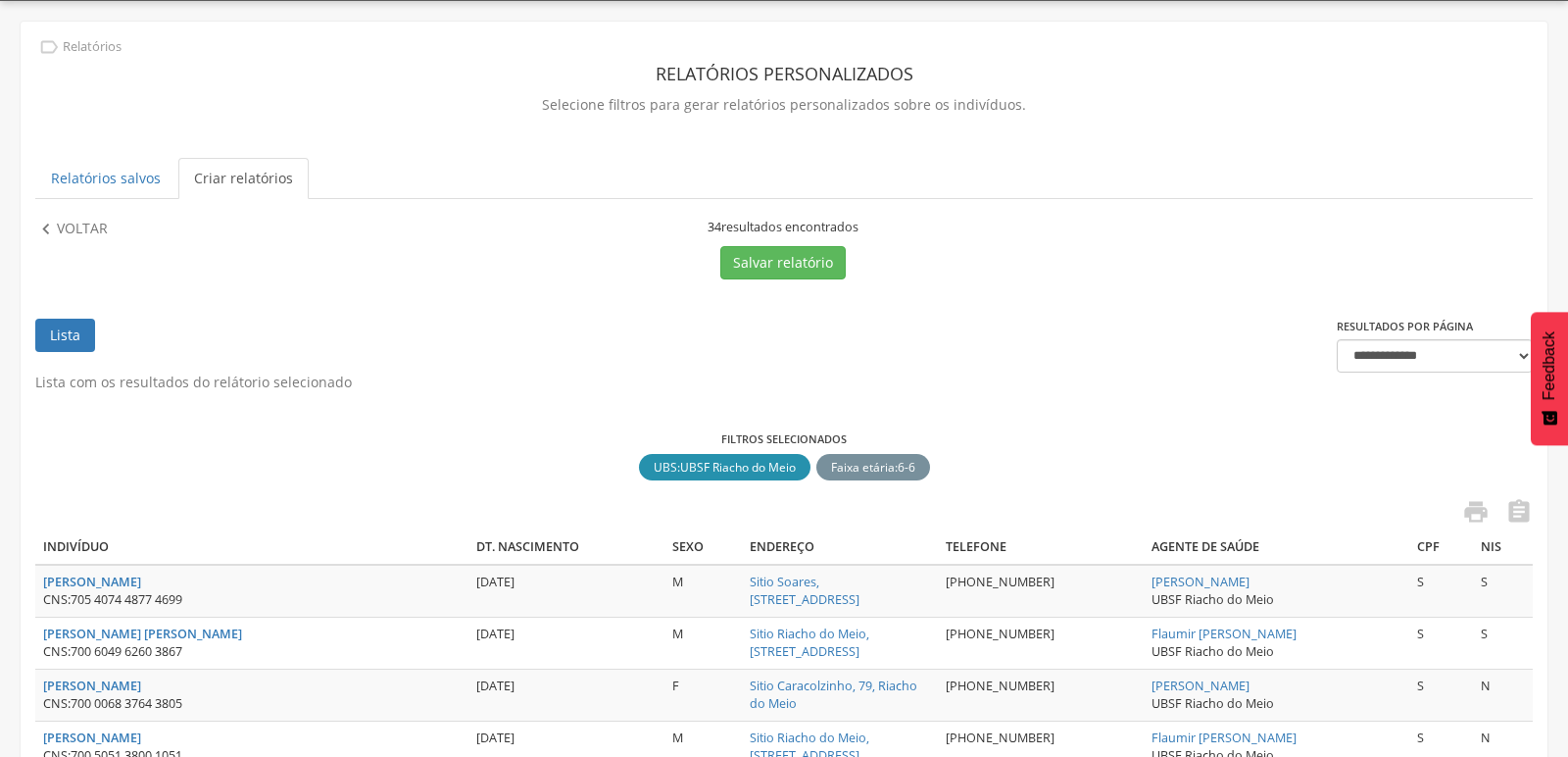
scroll to position [165, 0]
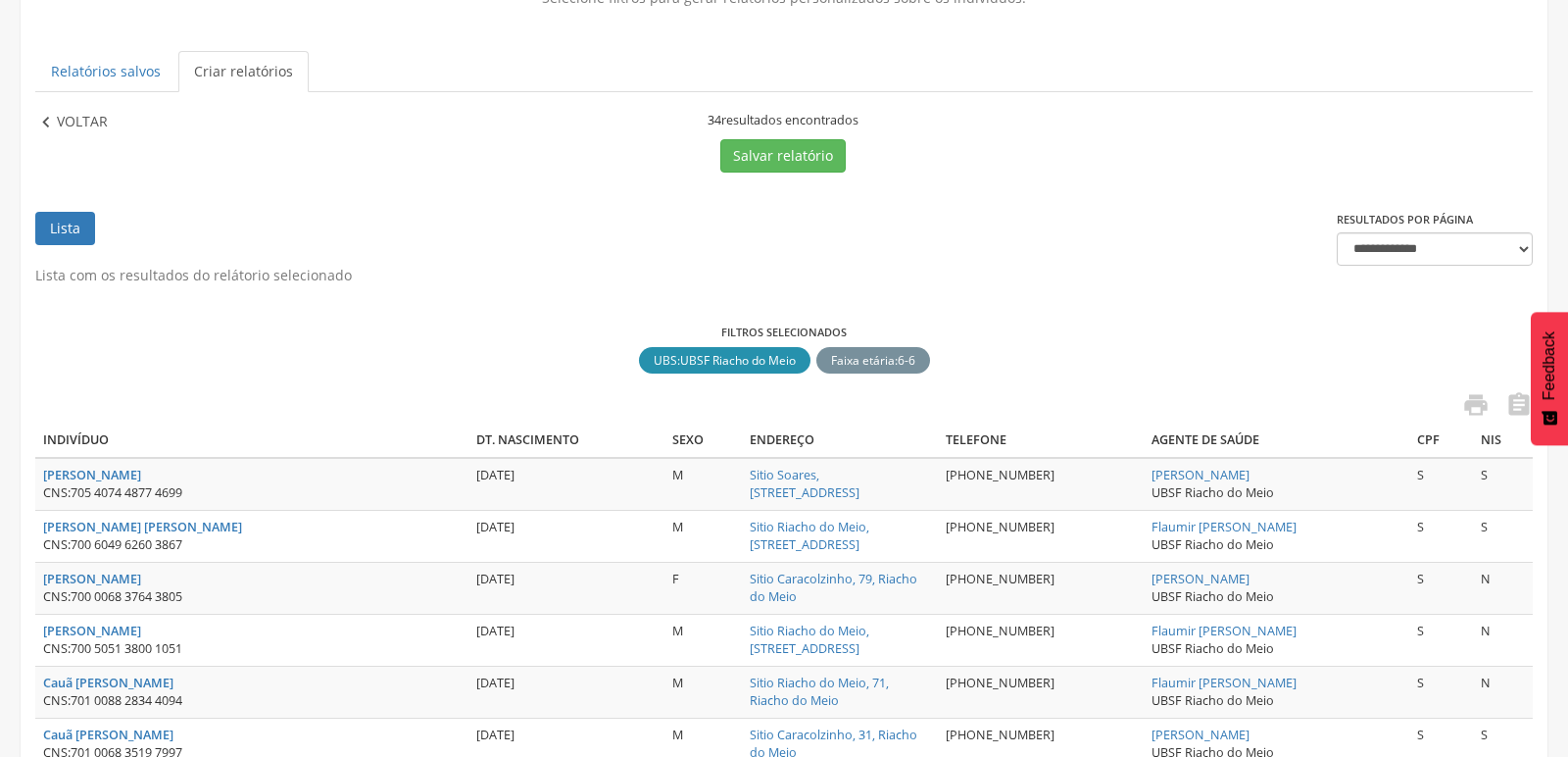
click at [50, 123] on icon "" at bounding box center [47, 123] width 22 height 22
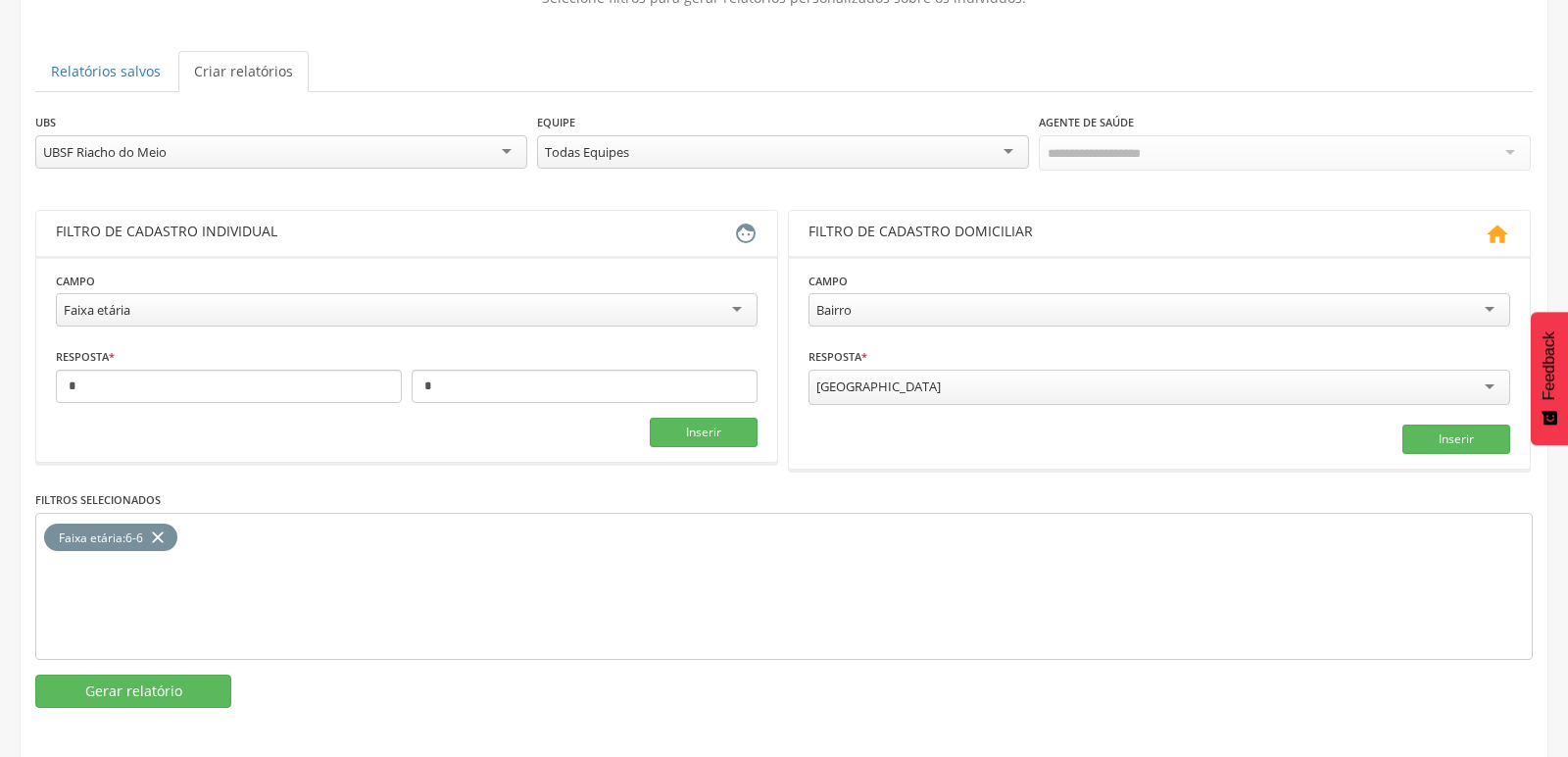
click at [244, 152] on div "UBSF Riacho do Meio" at bounding box center [282, 152] width 493 height 34
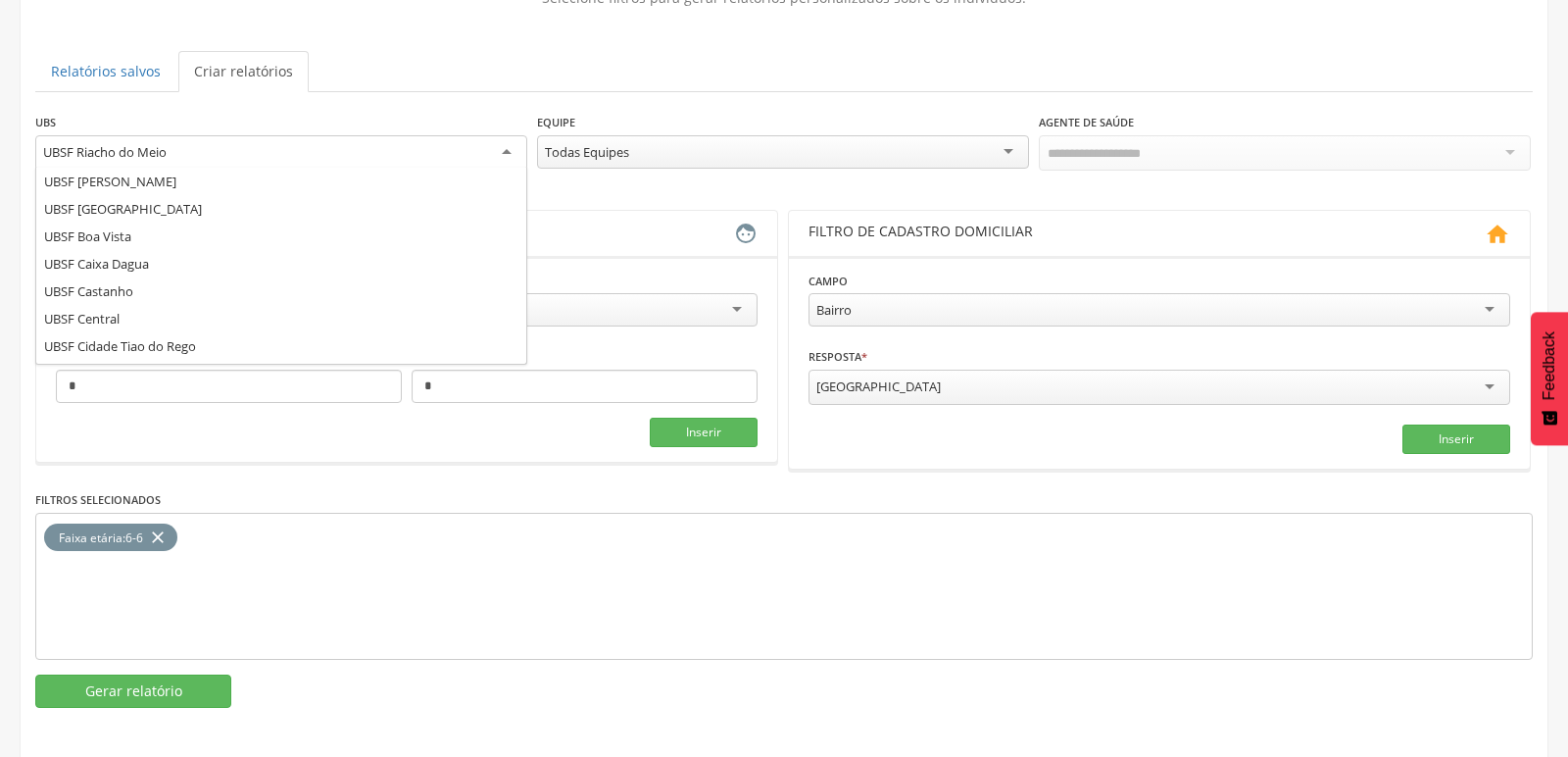
scroll to position [0, 0]
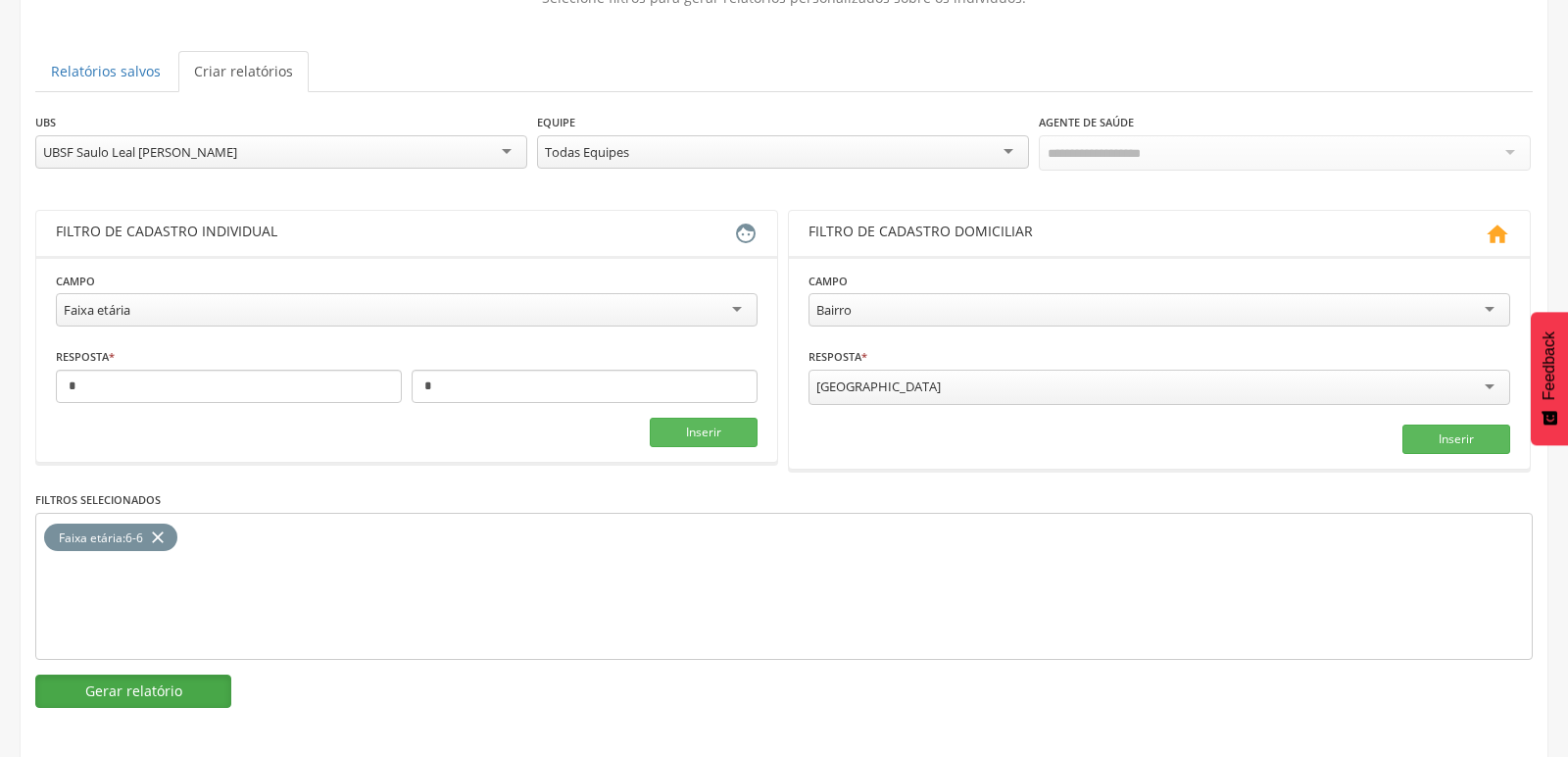
click at [147, 675] on button "Gerar relatório" at bounding box center [133, 691] width 196 height 34
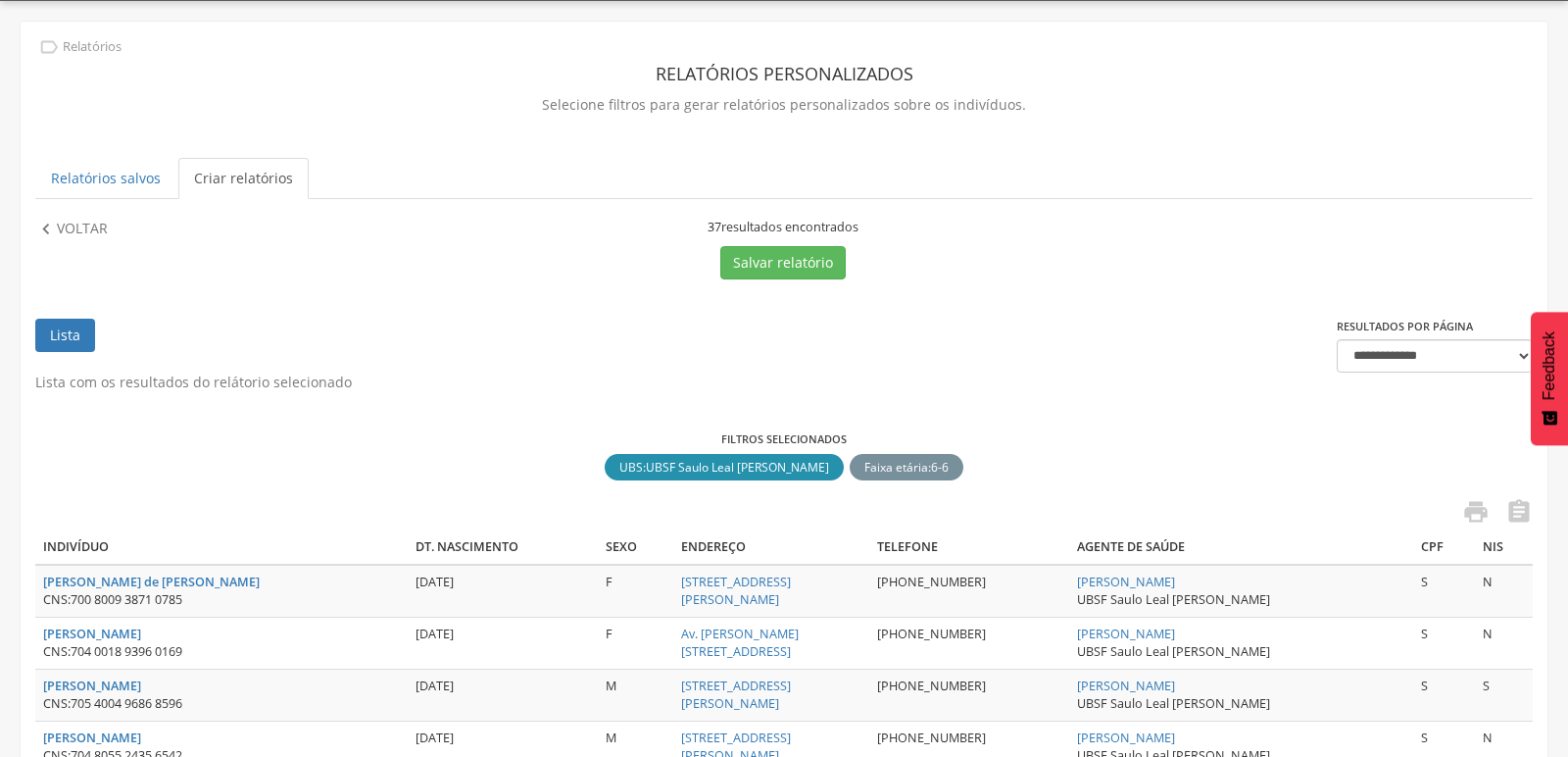
scroll to position [165, 0]
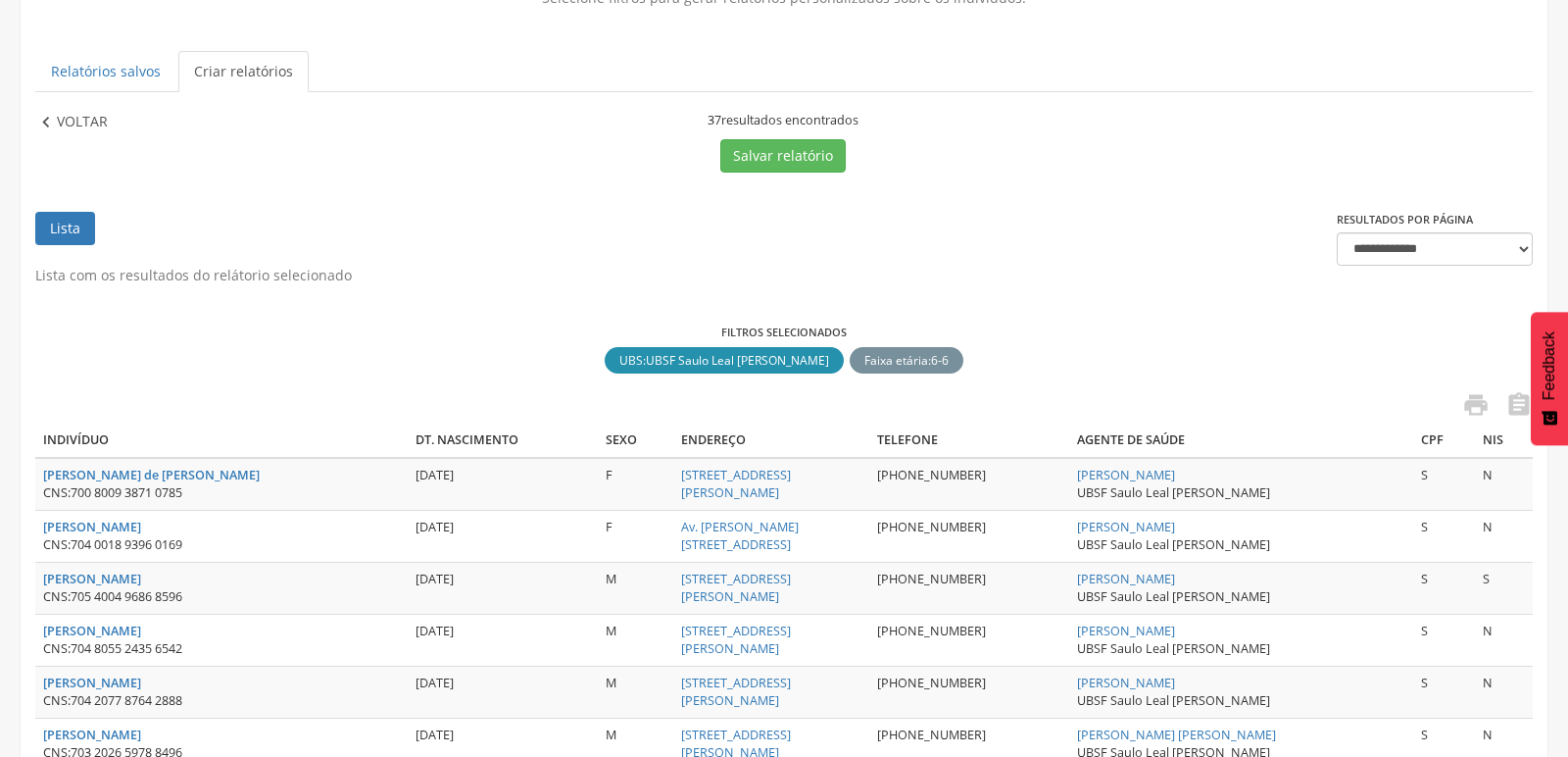
click at [55, 114] on icon "" at bounding box center [47, 123] width 22 height 22
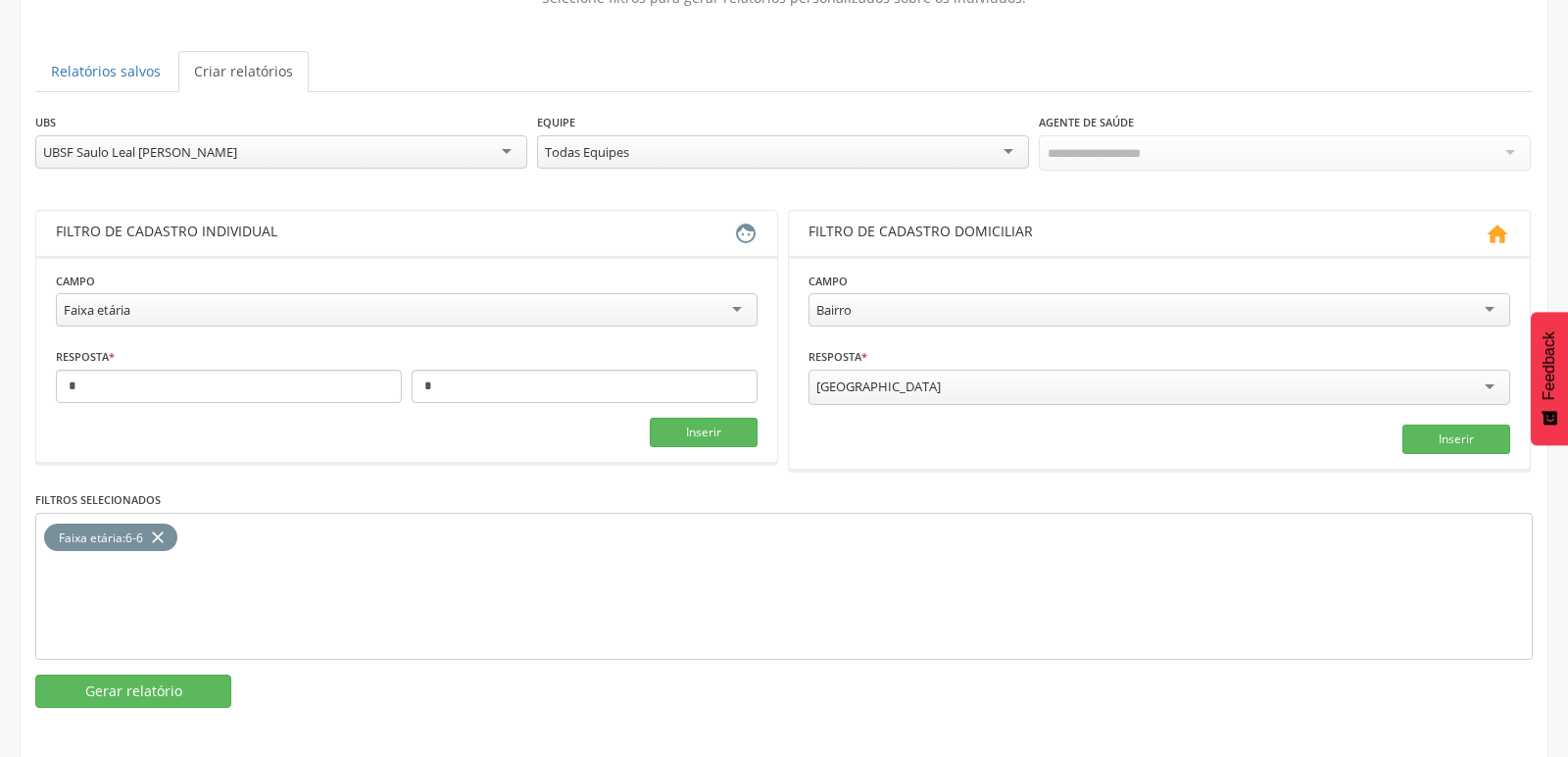
click at [247, 149] on div "UBSF Saulo Leal [PERSON_NAME]" at bounding box center [282, 152] width 493 height 34
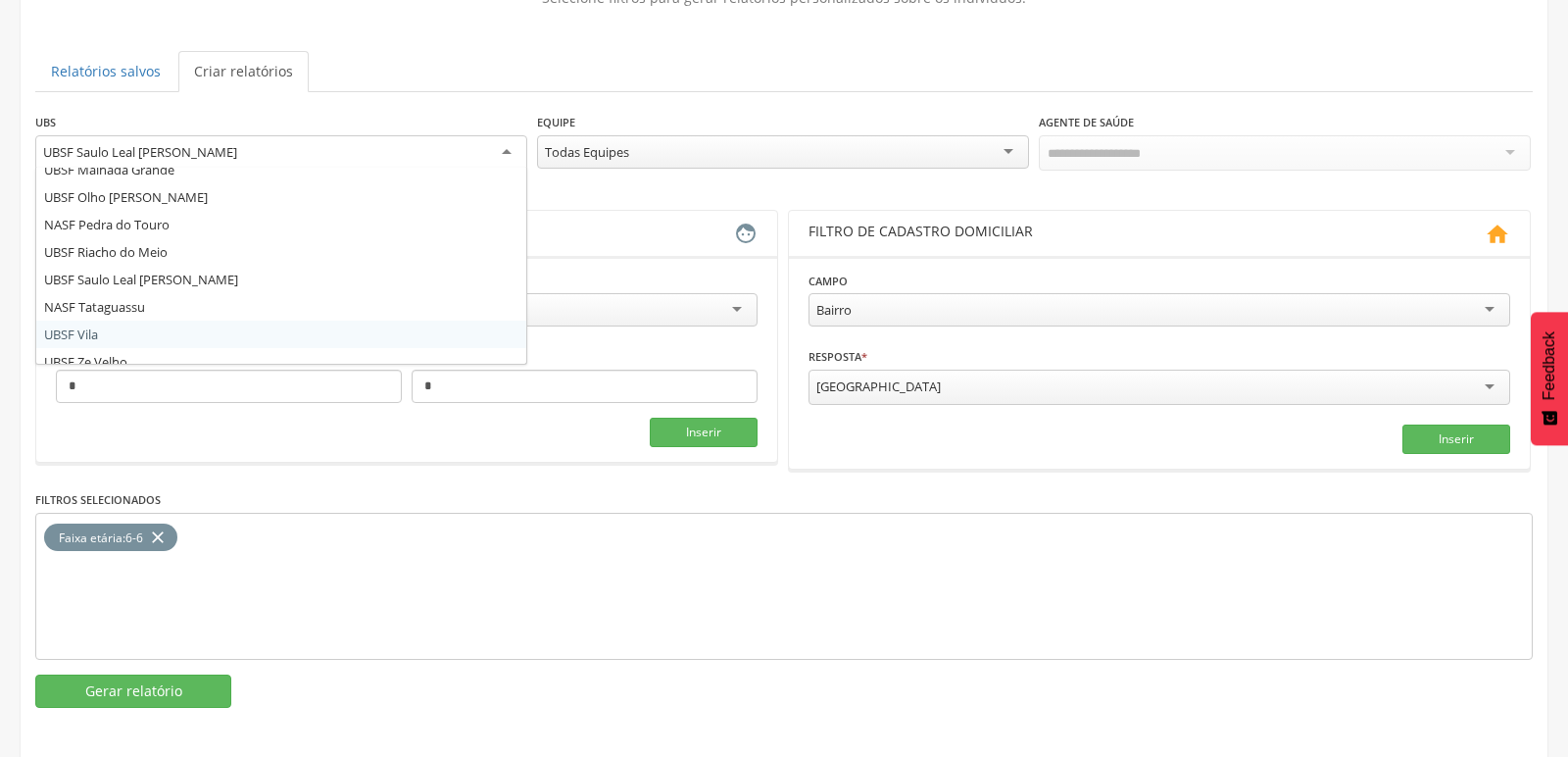
scroll to position [0, 0]
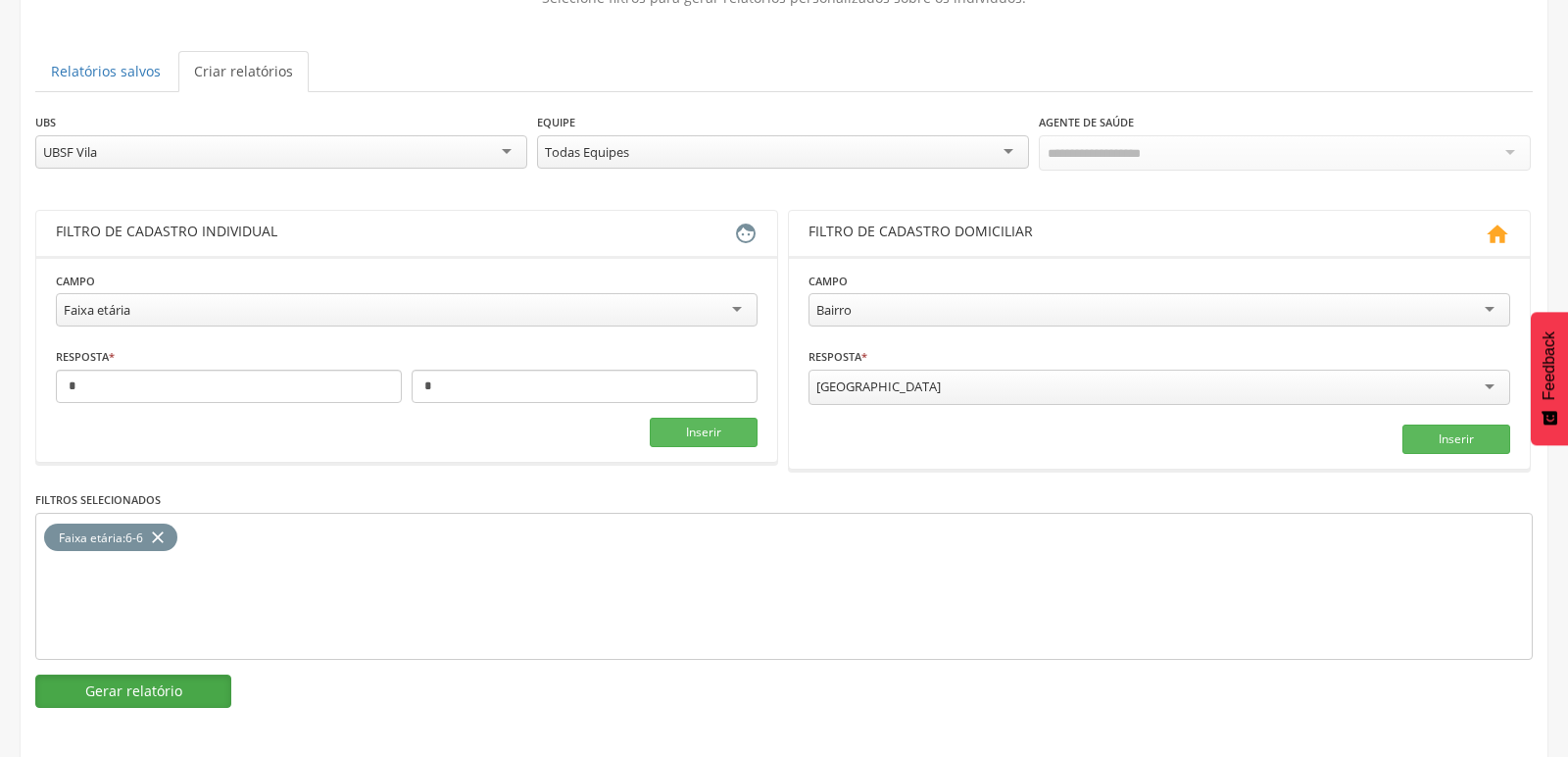
click at [103, 687] on button "Gerar relatório" at bounding box center [133, 691] width 196 height 34
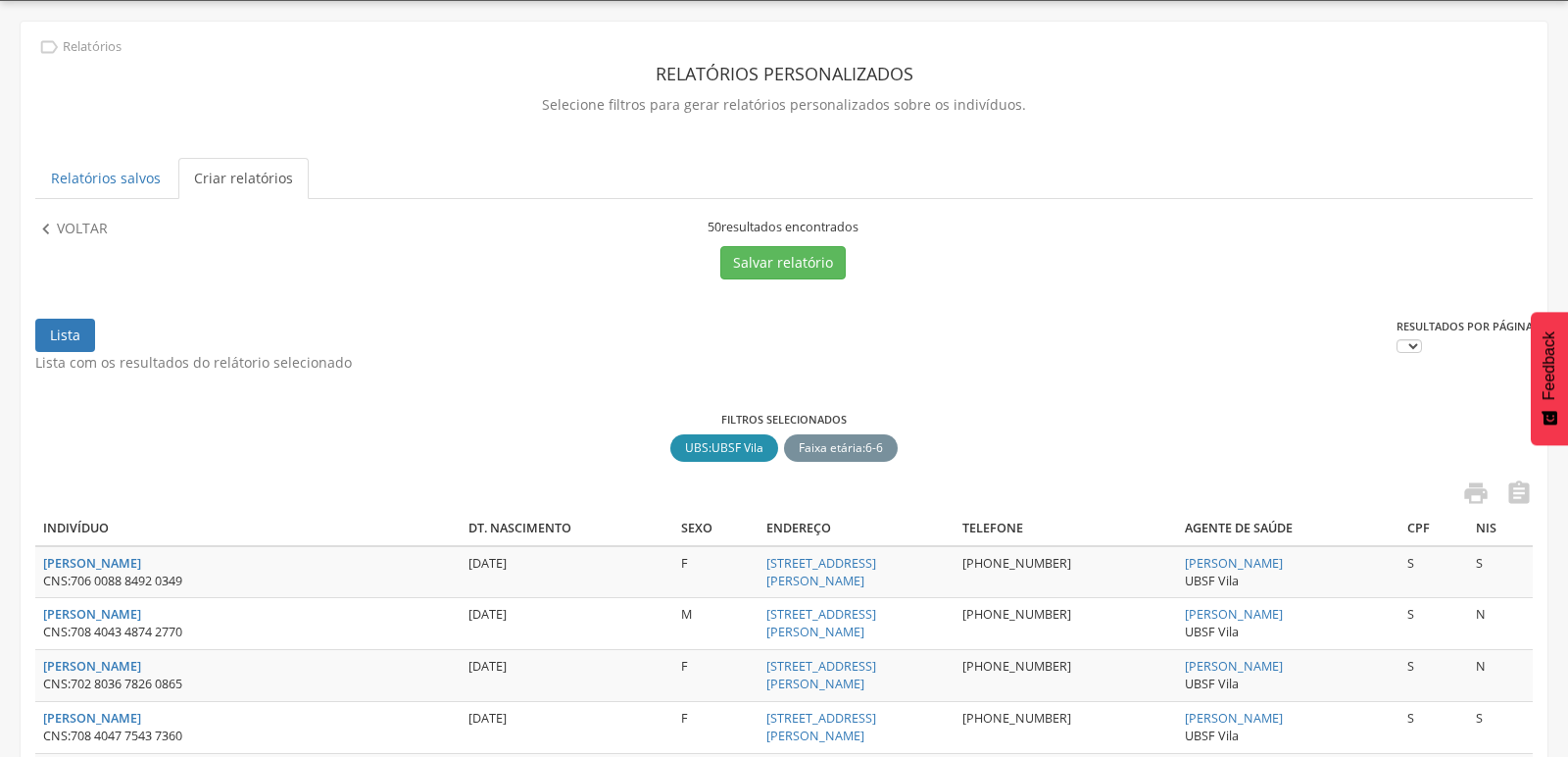
scroll to position [165, 0]
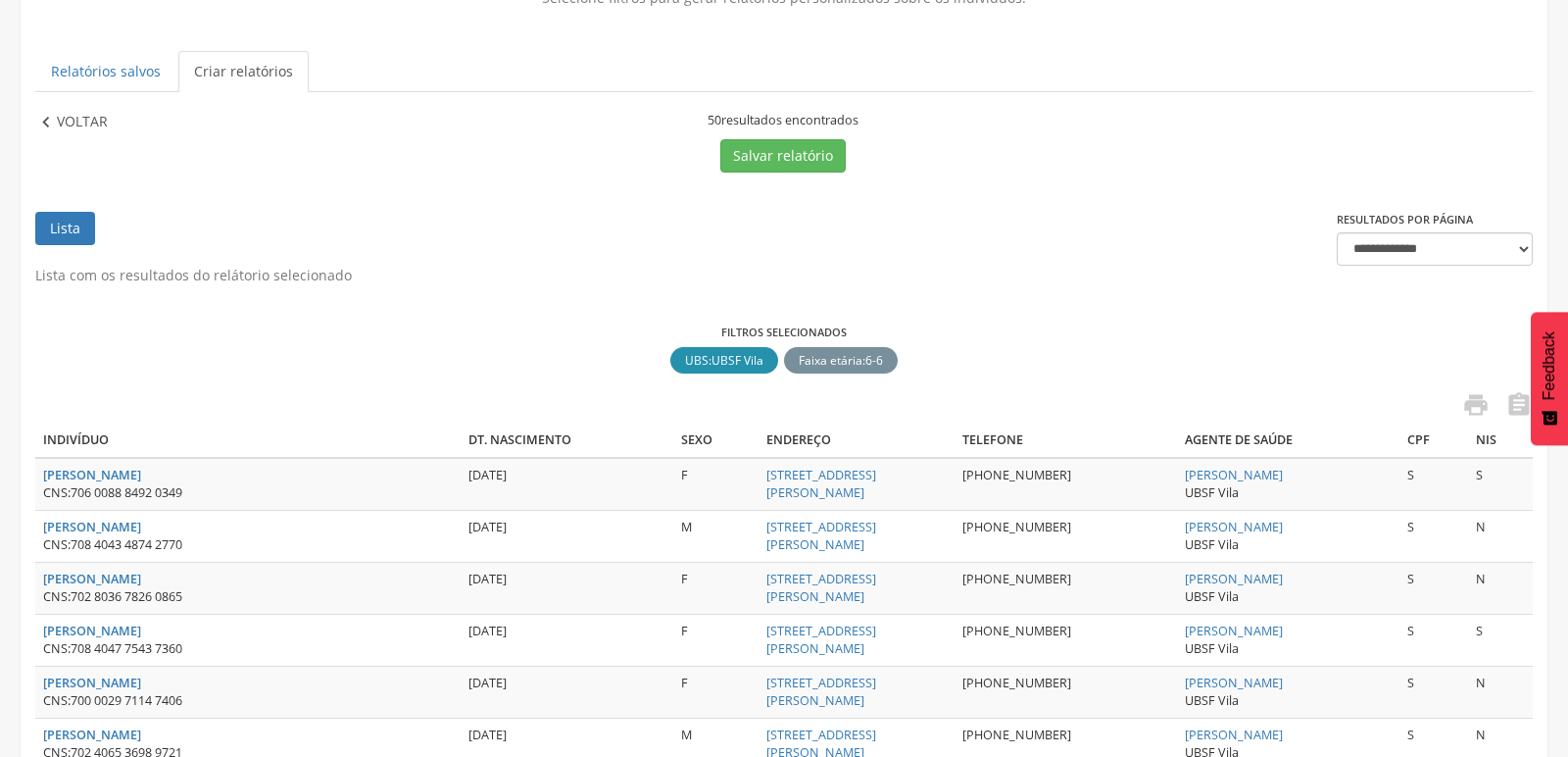
click at [64, 122] on p "Voltar" at bounding box center [81, 123] width 51 height 22
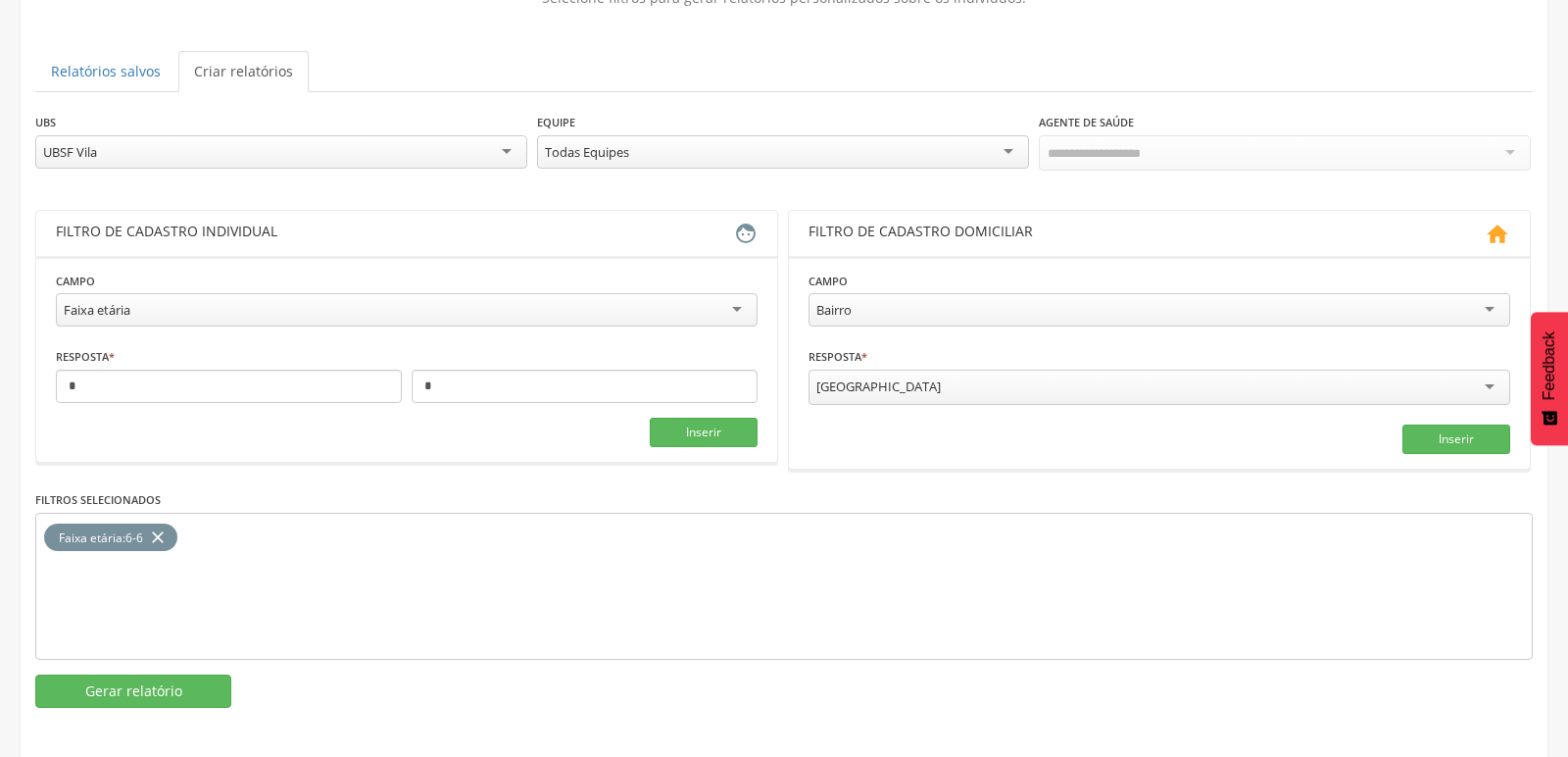
click at [133, 158] on div "UBSF Vila" at bounding box center [282, 152] width 493 height 34
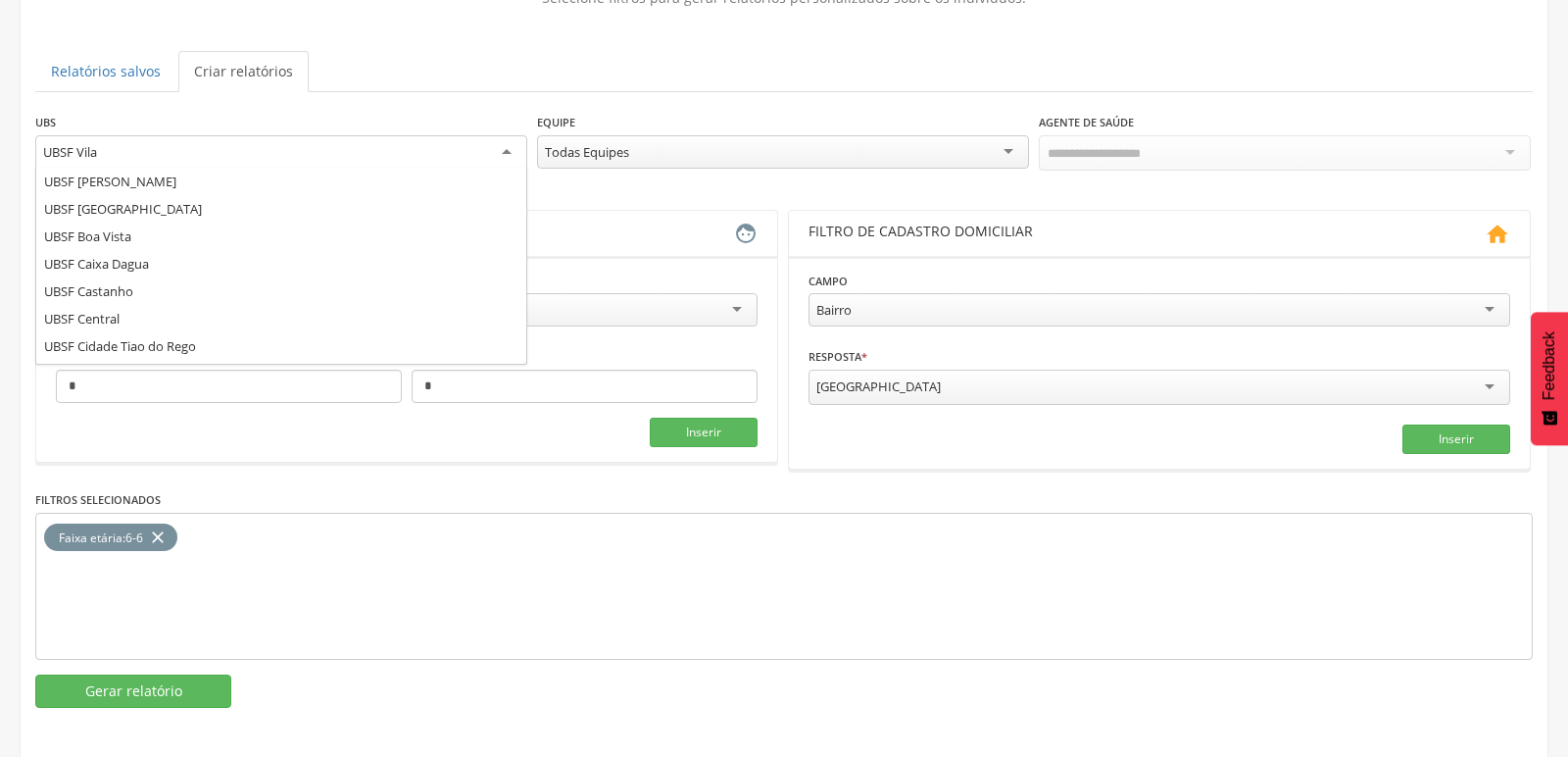
scroll to position [0, 0]
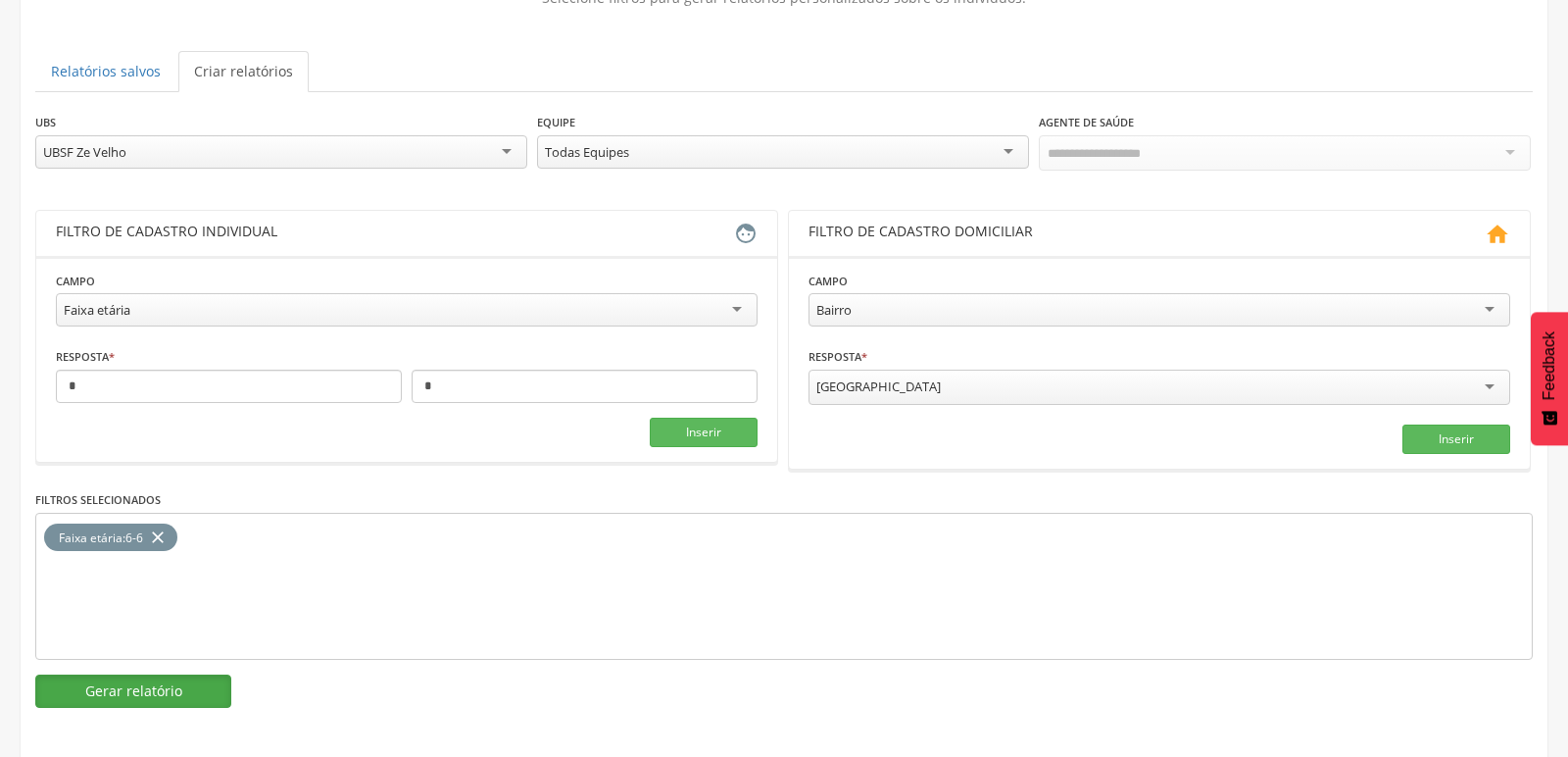
click at [143, 682] on button "Gerar relatório" at bounding box center [133, 691] width 196 height 34
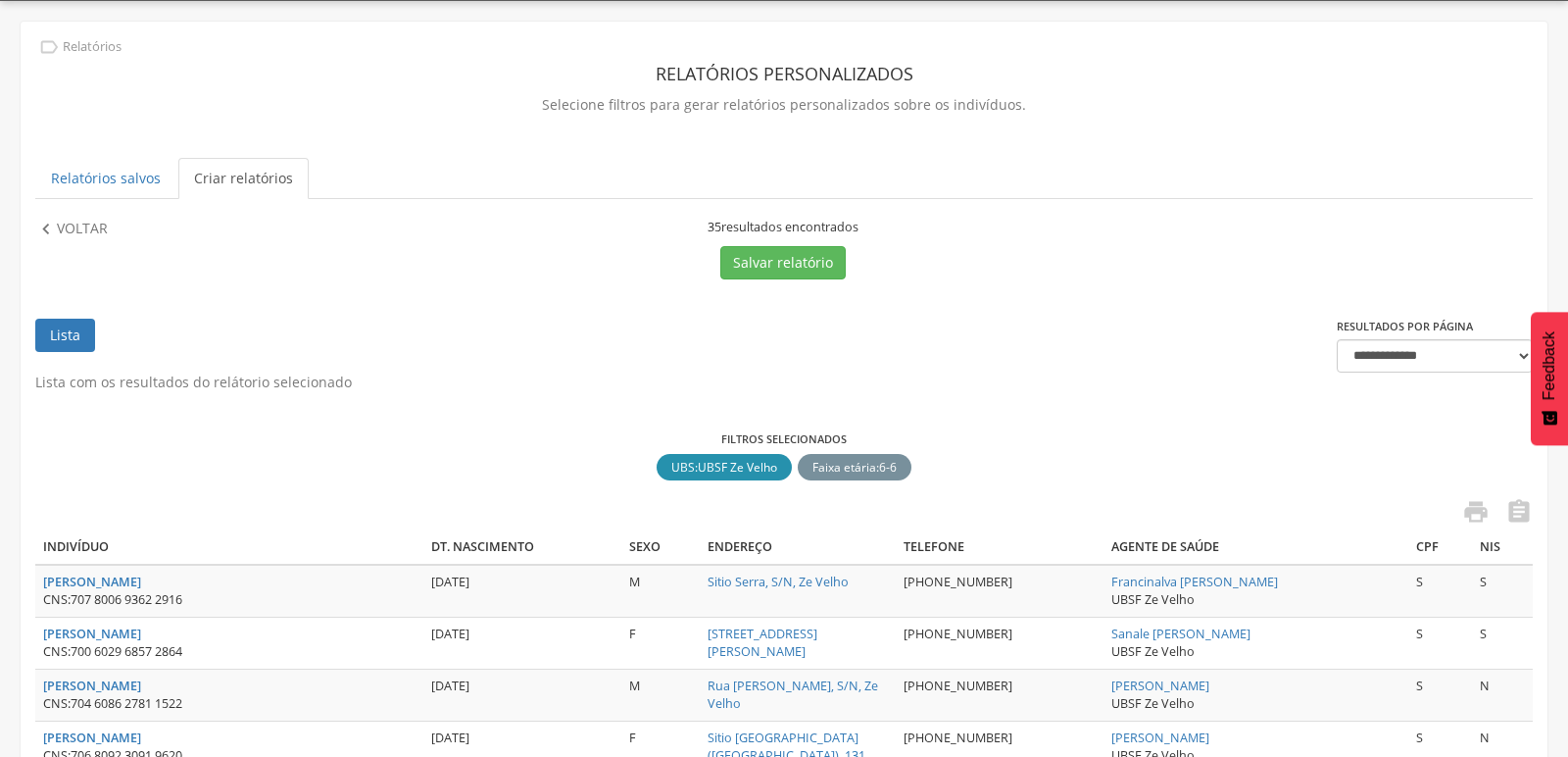
scroll to position [165, 0]
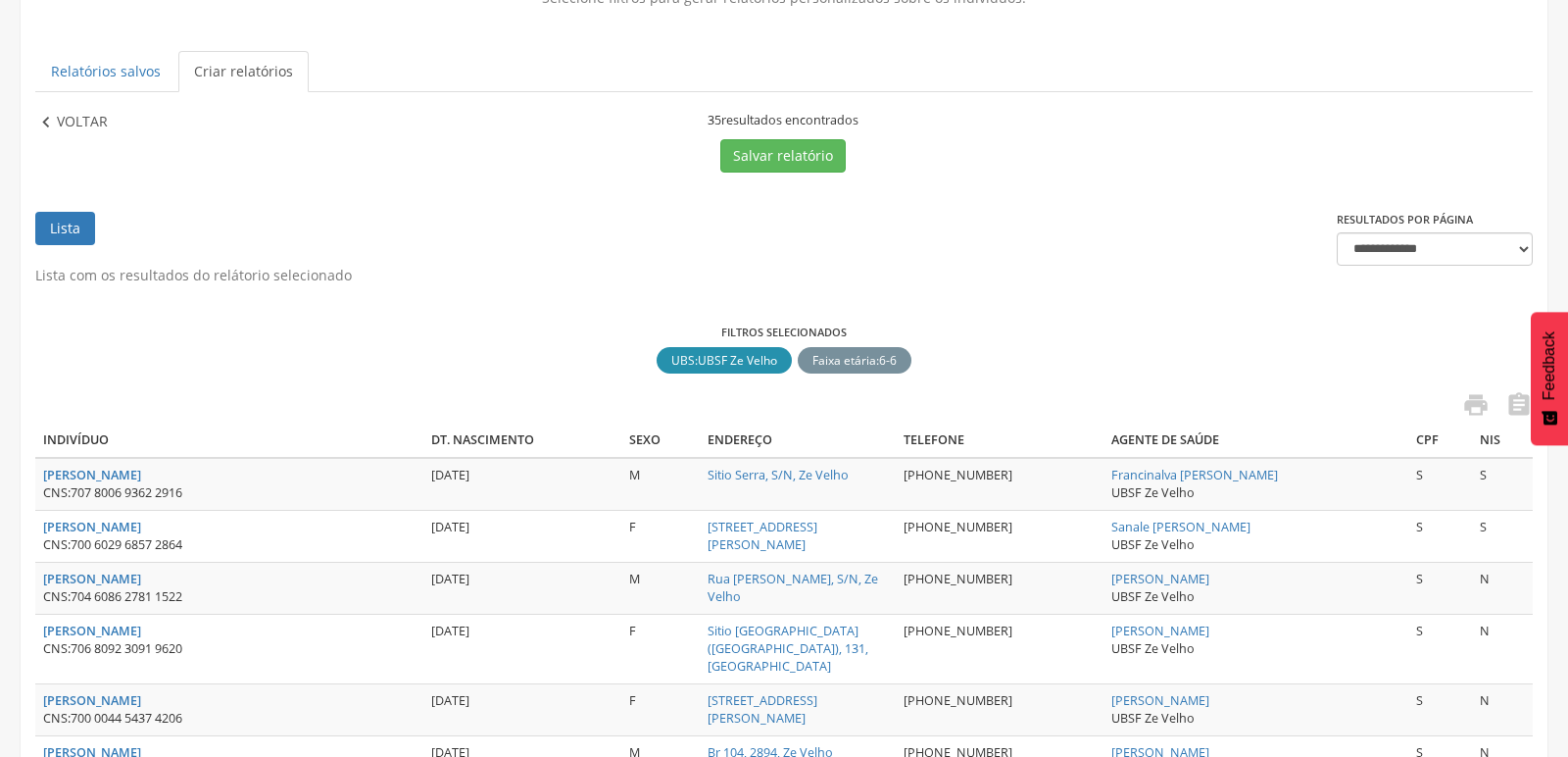
click at [51, 115] on icon "" at bounding box center [47, 123] width 22 height 22
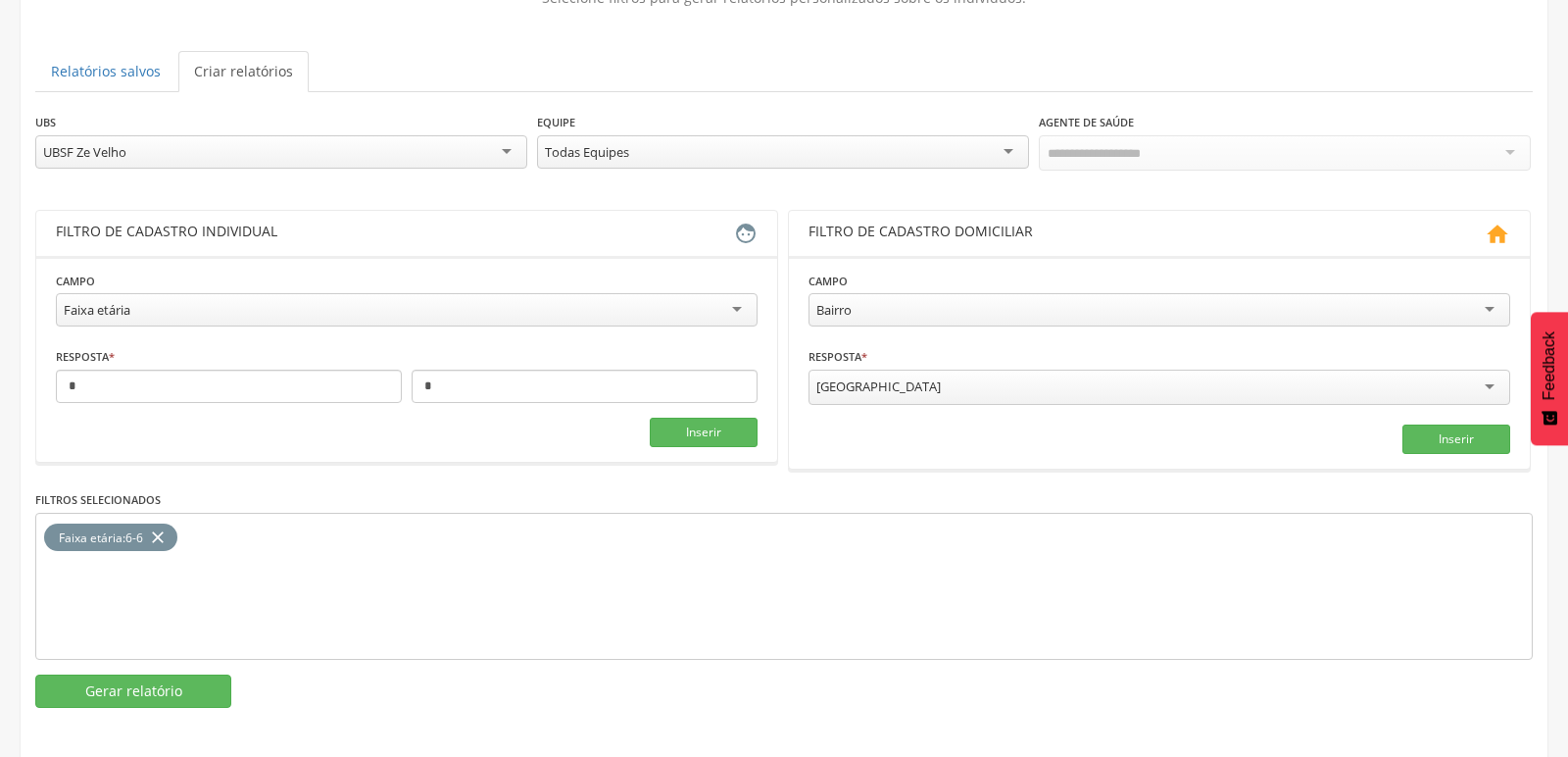
click at [140, 150] on div "UBSF Ze Velho" at bounding box center [282, 152] width 493 height 34
click at [127, 681] on button "Gerar relatório" at bounding box center [133, 691] width 196 height 34
